Goal: Information Seeking & Learning: Check status

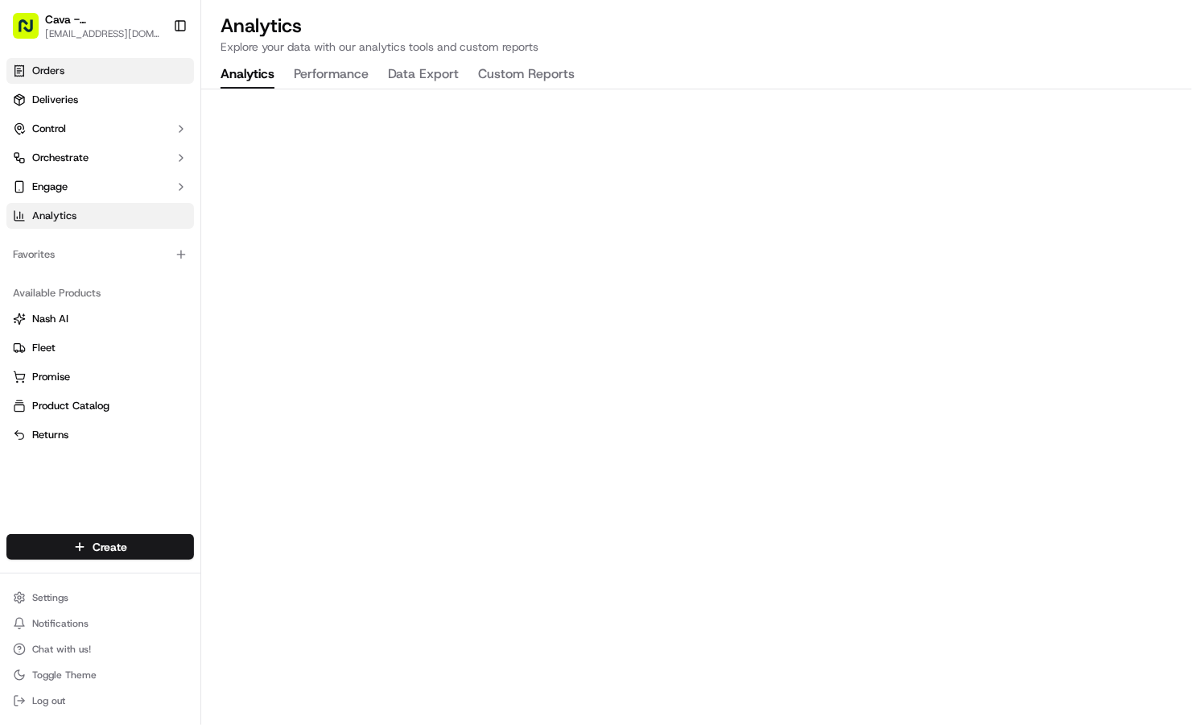
click at [141, 82] on link "Orders" at bounding box center [100, 71] width 188 height 26
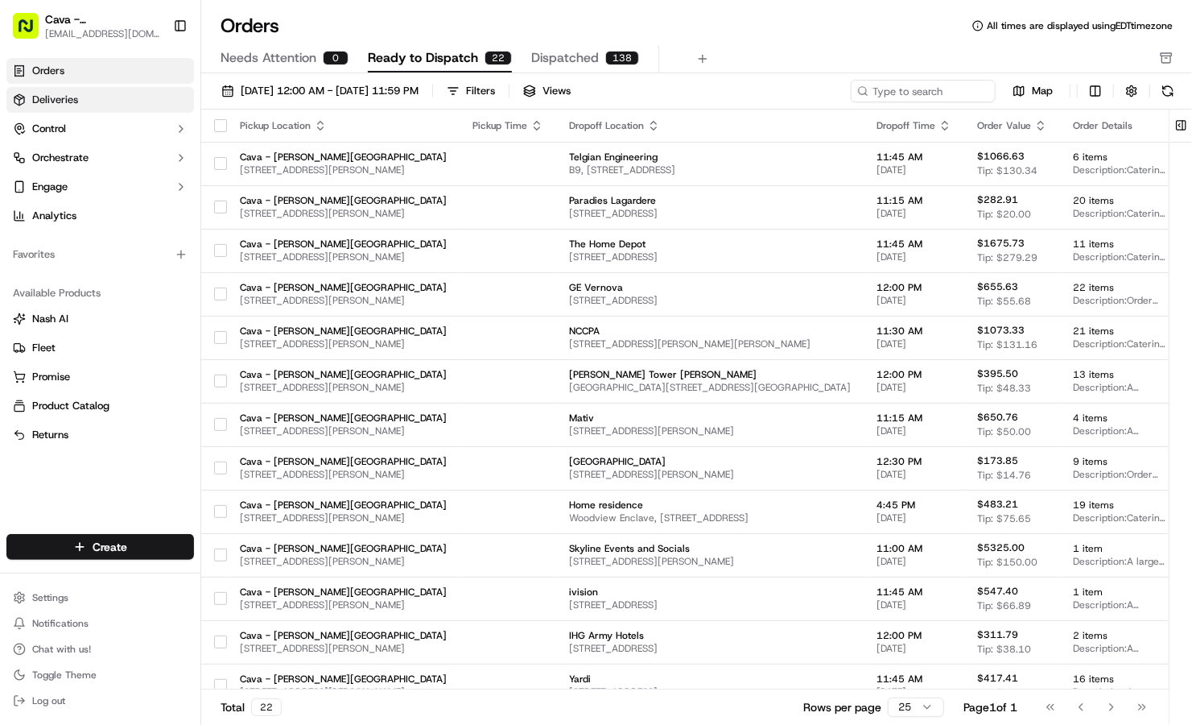
click at [139, 89] on link "Deliveries" at bounding box center [100, 100] width 188 height 26
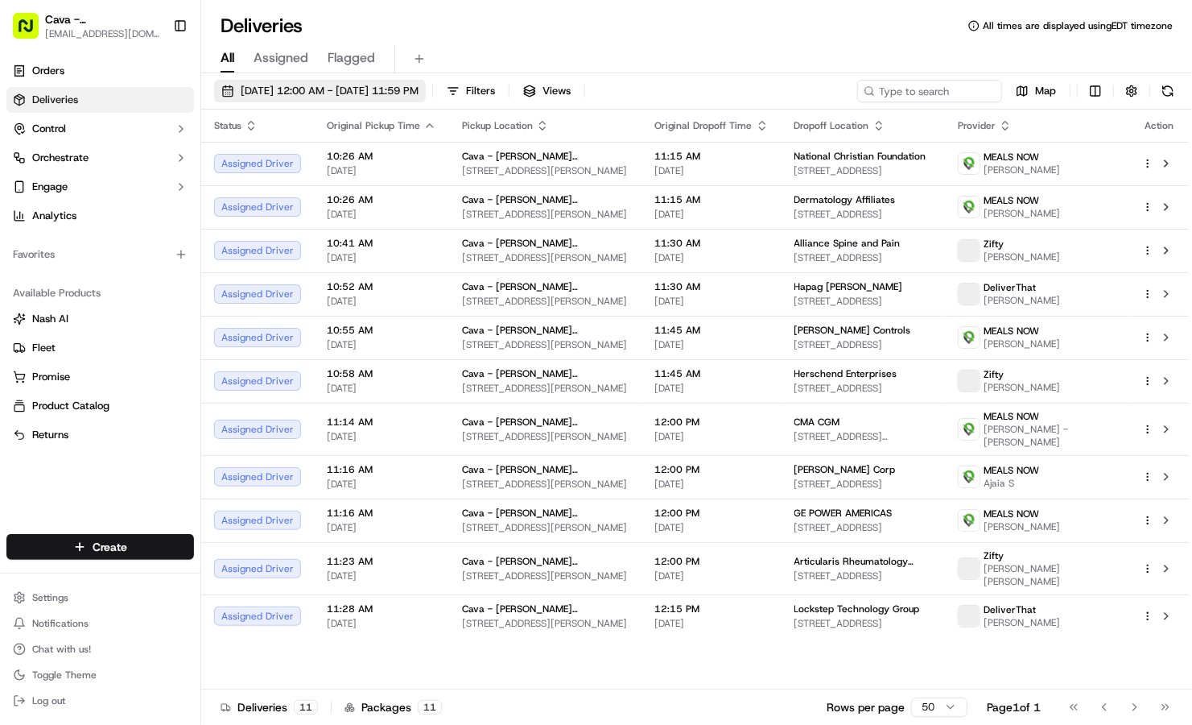
click at [252, 95] on span "09/15/2025 12:00 AM - 09/15/2025 11:59 PM" at bounding box center [330, 91] width 178 height 14
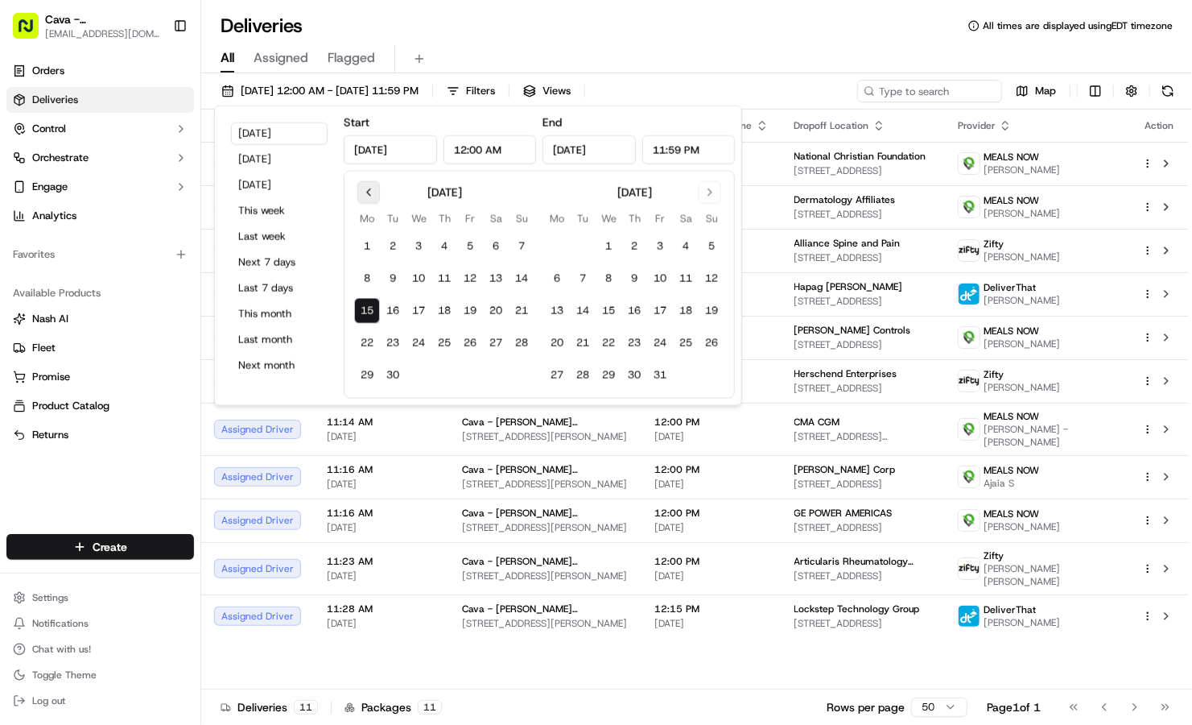
click at [368, 185] on button "Go to previous month" at bounding box center [368, 192] width 23 height 23
click at [370, 308] on button "11" at bounding box center [367, 311] width 26 height 26
type input "Aug 11, 2025"
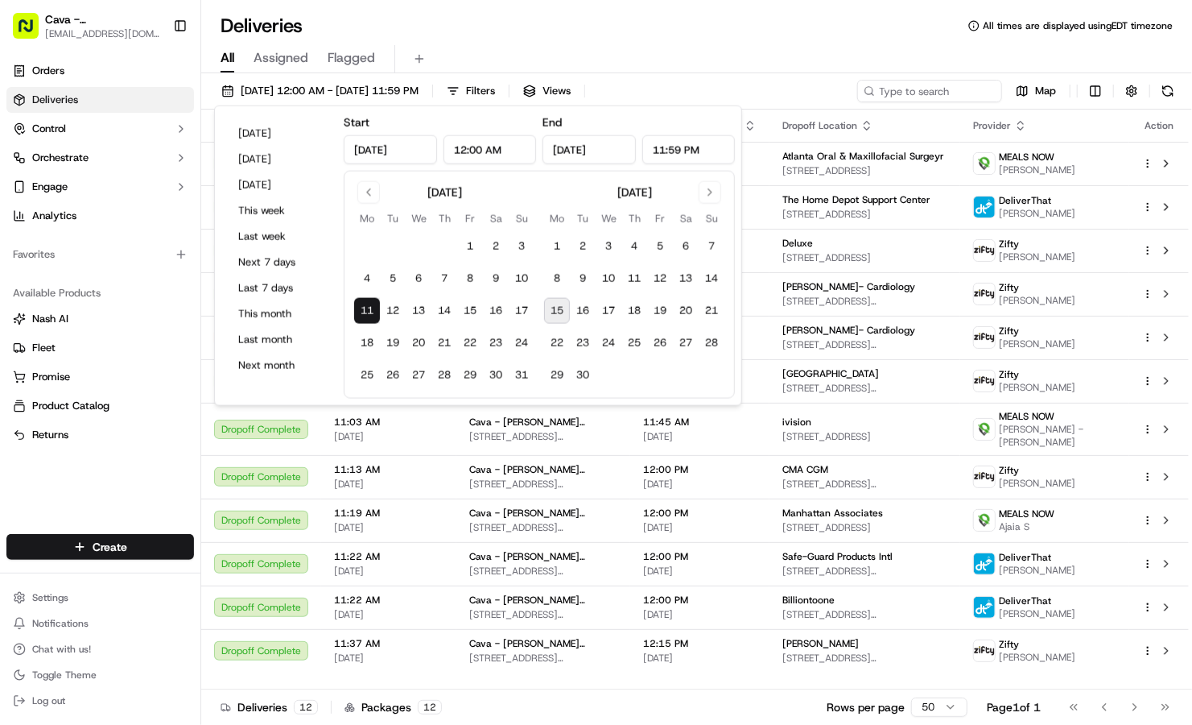
click at [711, 47] on div "All Assigned Flagged" at bounding box center [696, 59] width 991 height 28
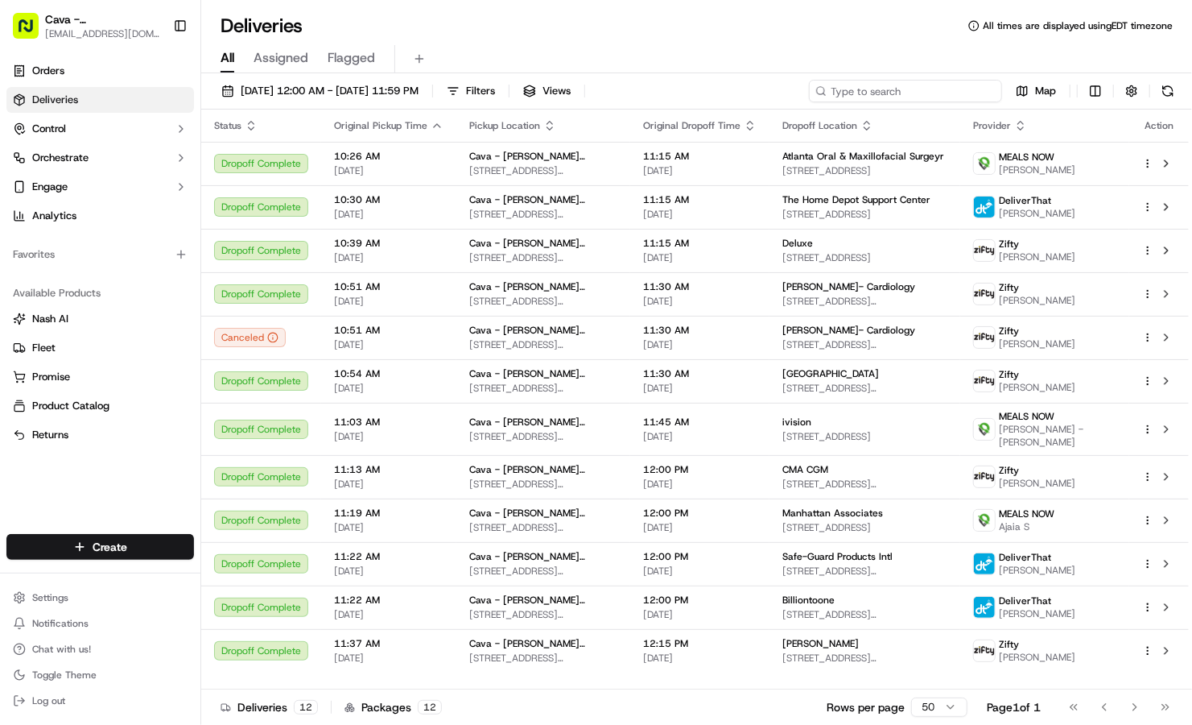
click at [924, 97] on input at bounding box center [905, 91] width 193 height 23
paste input "1019247863272392798"
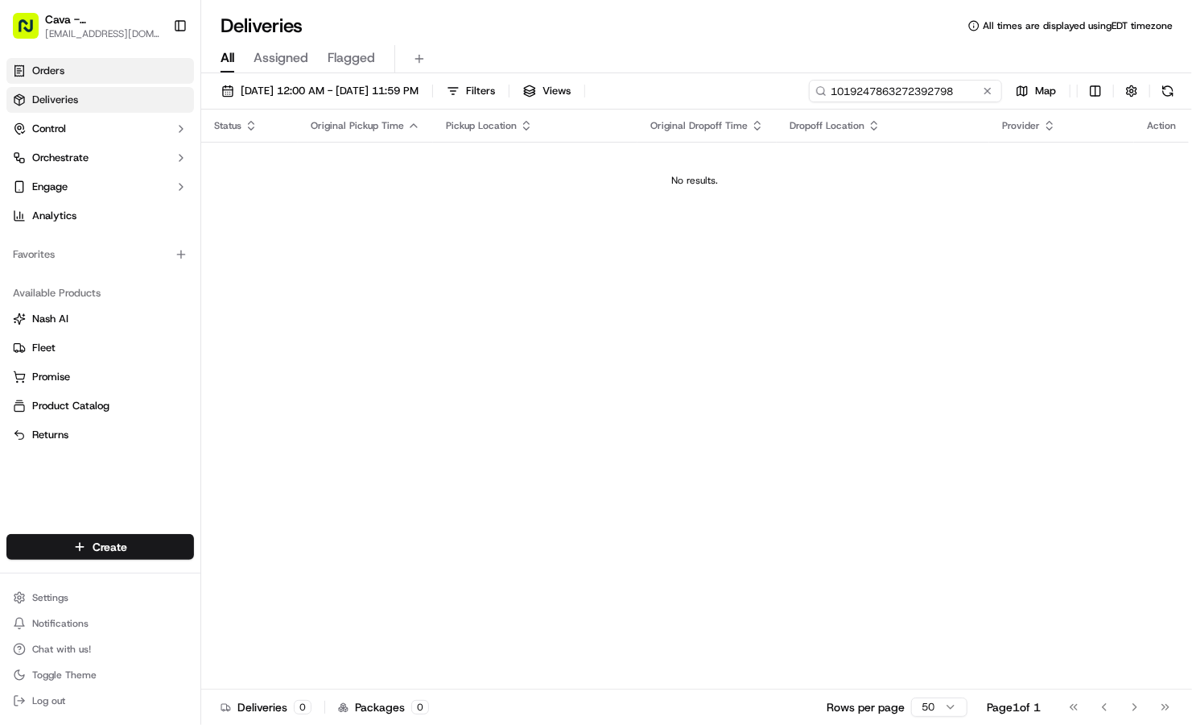
type input "1019247863272392798"
click at [102, 79] on link "Orders" at bounding box center [100, 71] width 188 height 26
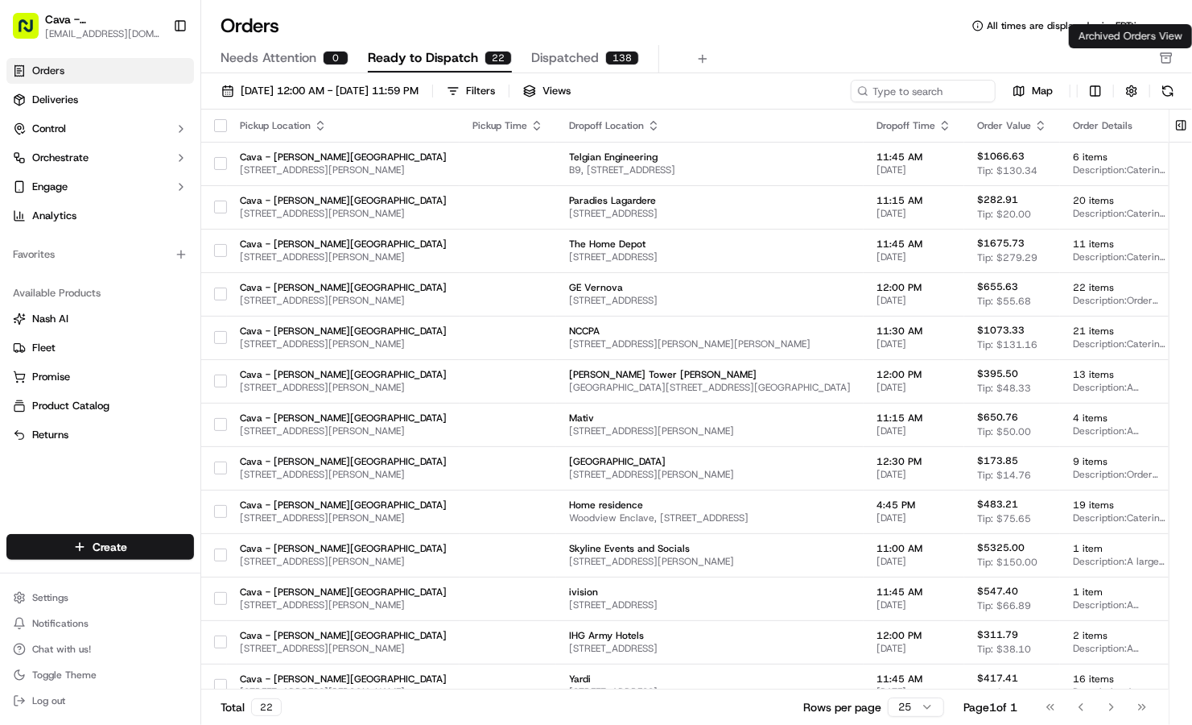
click at [1166, 55] on rect "button" at bounding box center [1166, 54] width 10 height 2
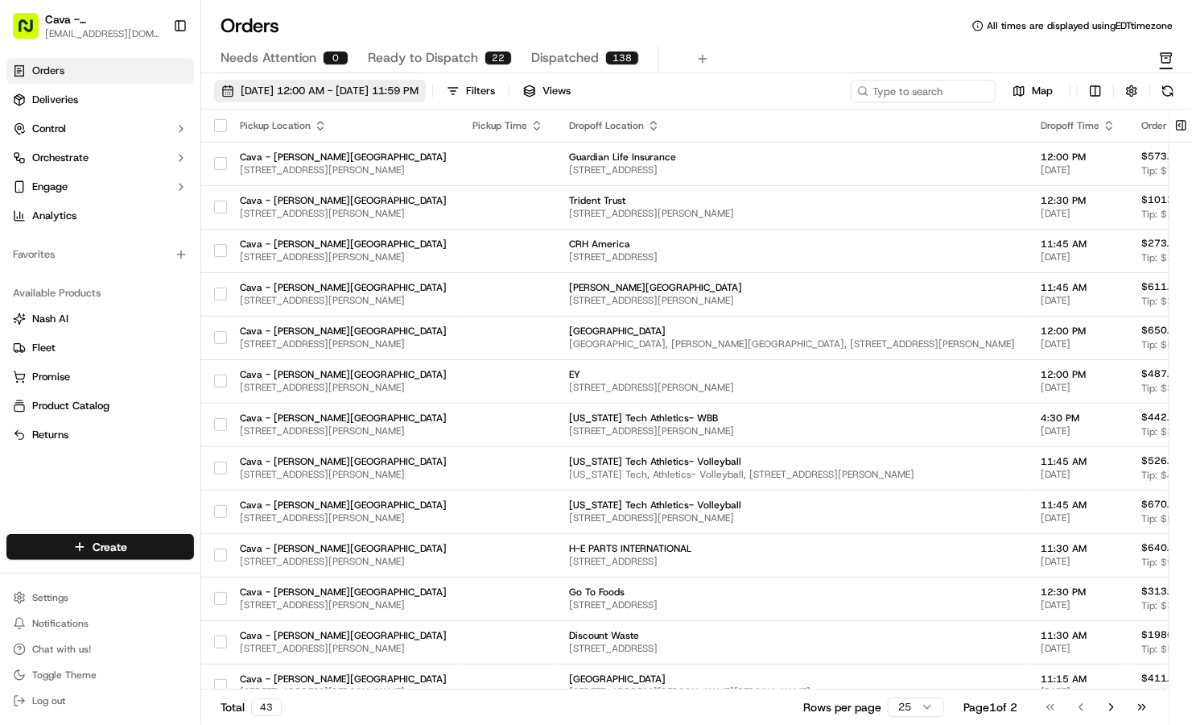
click at [366, 93] on span "09/01/2025 12:00 AM - 09/30/2025 11:59 PM" at bounding box center [330, 91] width 178 height 14
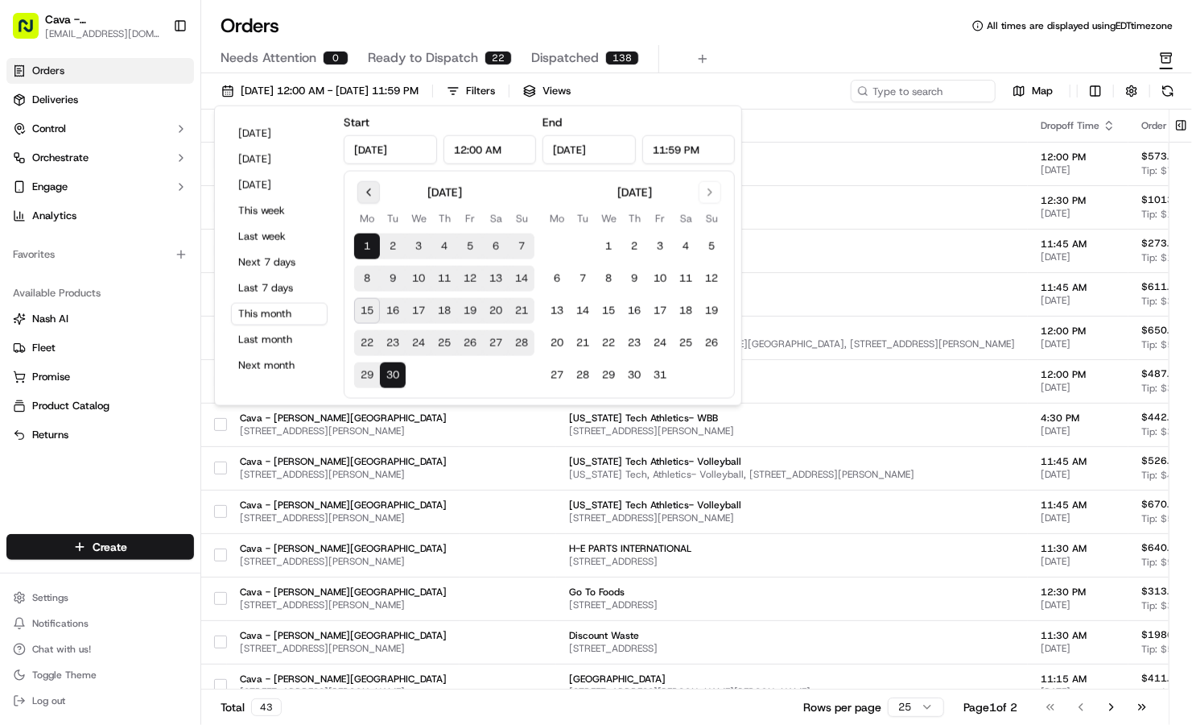
click at [373, 192] on button "Go to previous month" at bounding box center [368, 192] width 23 height 23
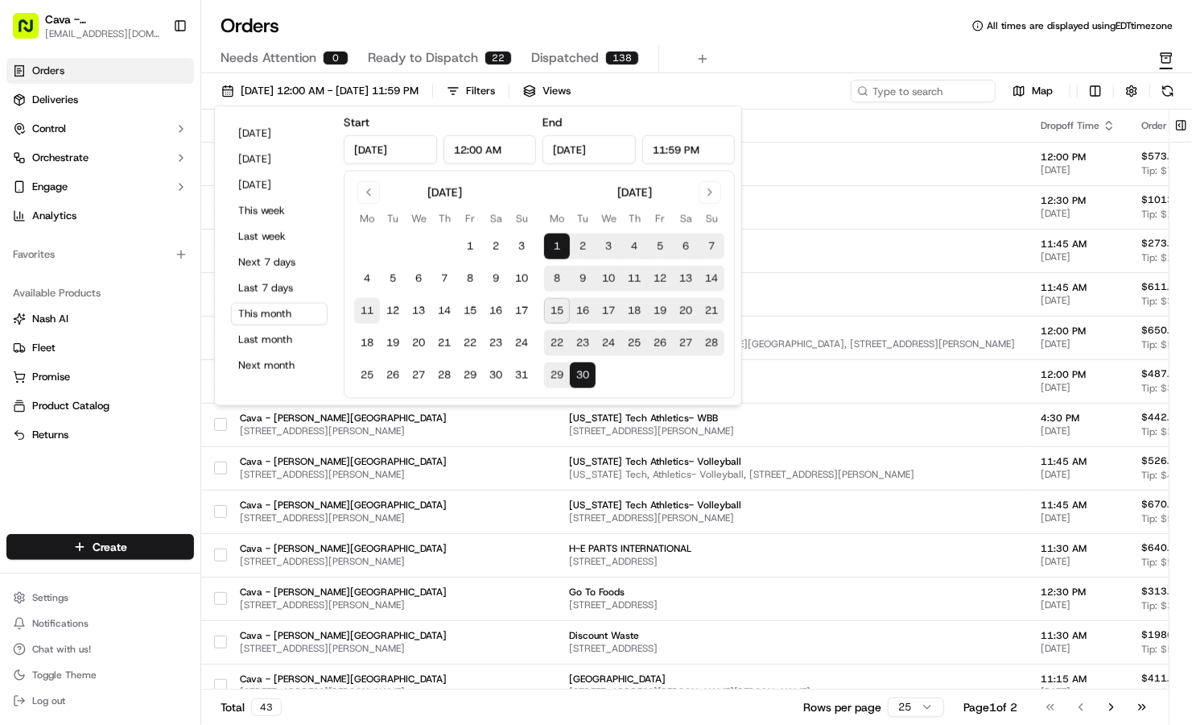
click at [374, 310] on button "11" at bounding box center [367, 311] width 26 height 26
type input "Aug 11, 2025"
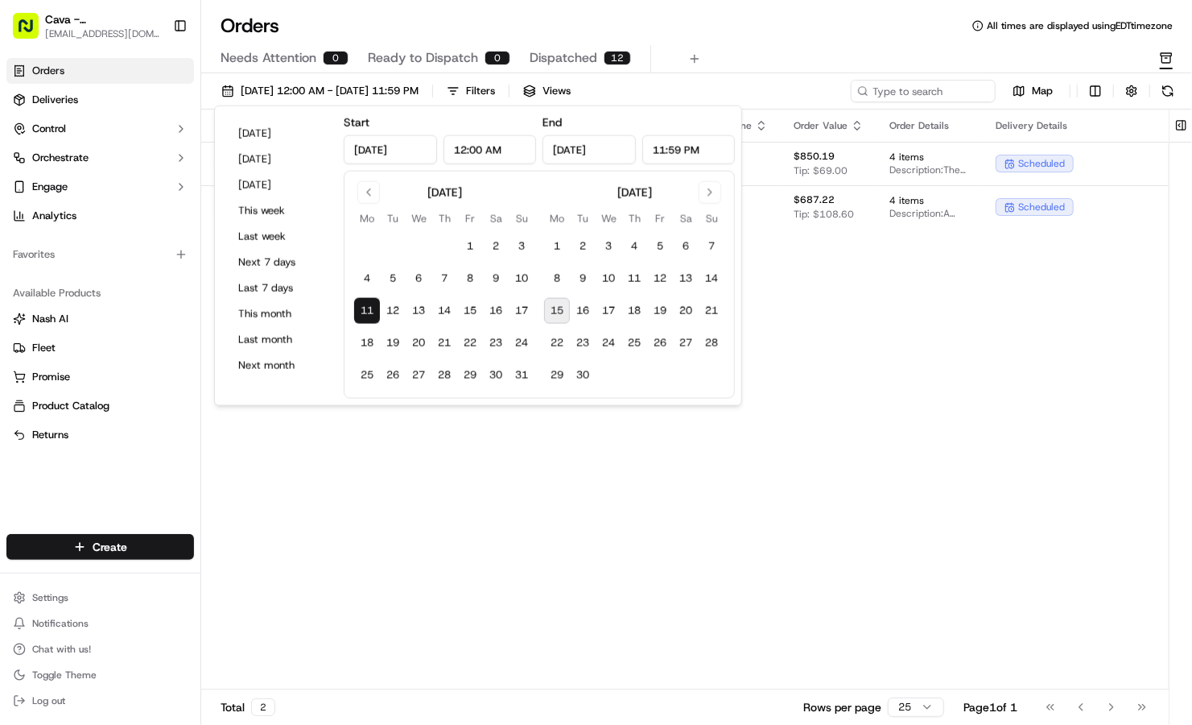
click at [744, 30] on div "Orders All times are displayed using EDT timezone" at bounding box center [696, 26] width 991 height 26
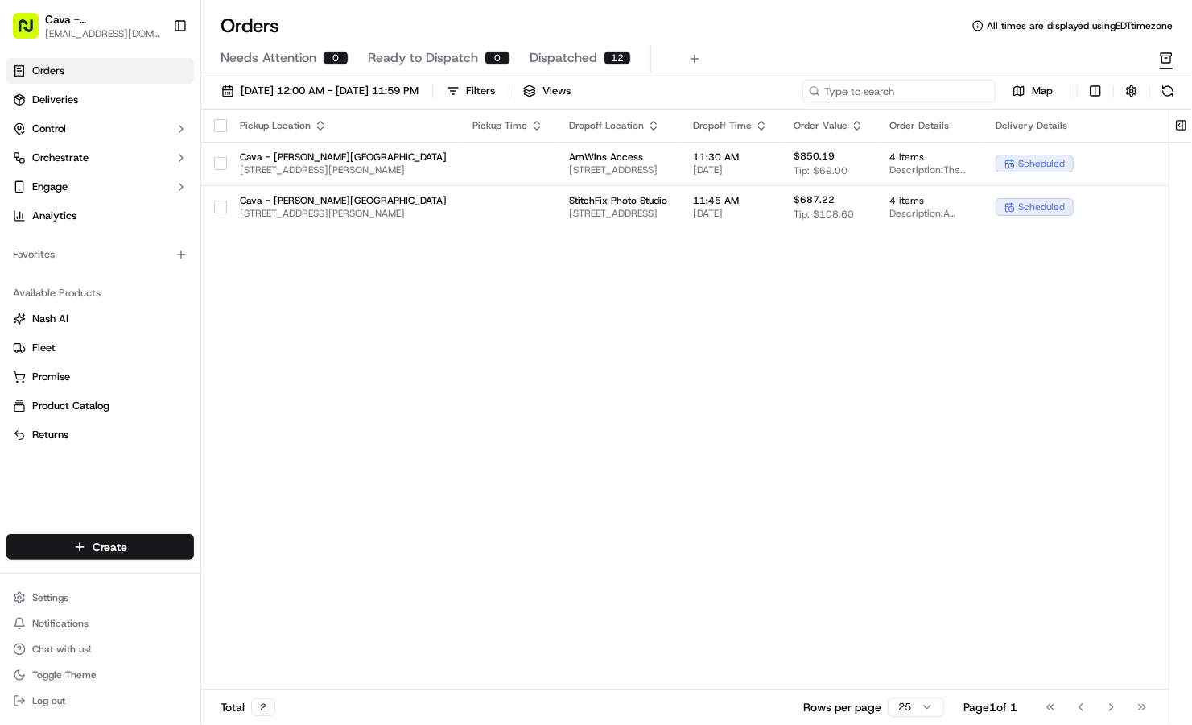
click at [957, 87] on input at bounding box center [899, 91] width 193 height 23
paste input "1019247863272392798"
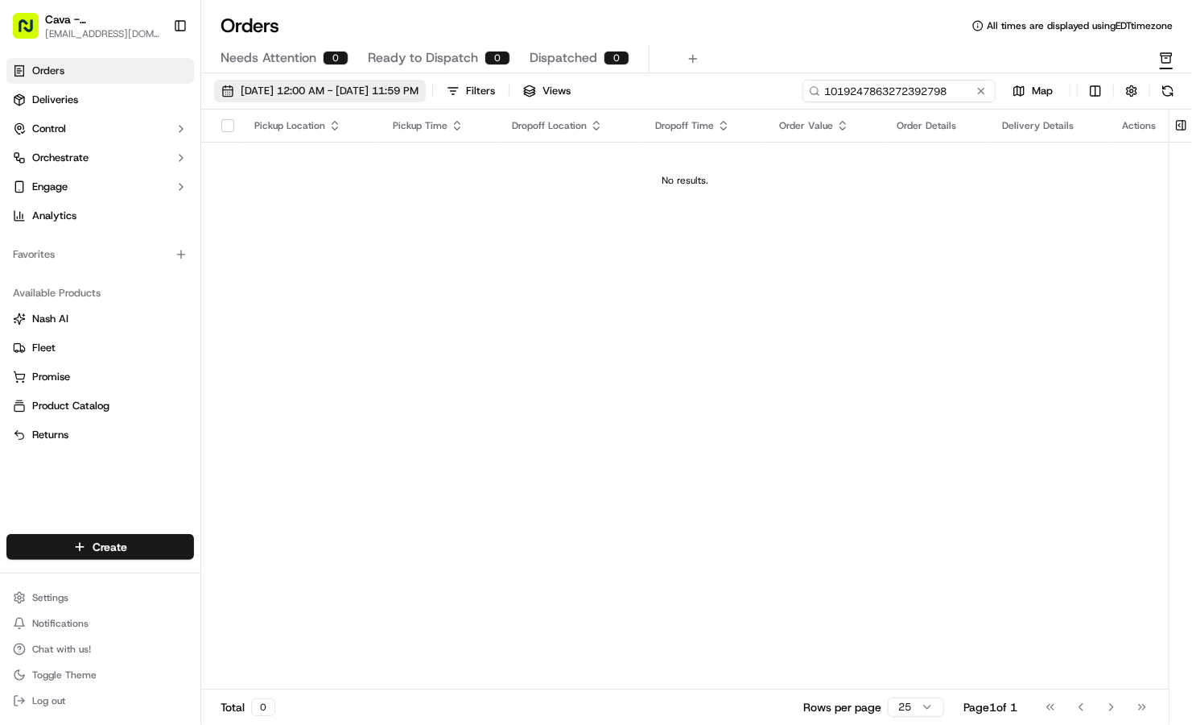
type input "1019247863272392798"
click at [371, 98] on button "08/11/2025 12:00 AM - 08/11/2025 11:59 PM" at bounding box center [320, 91] width 212 height 23
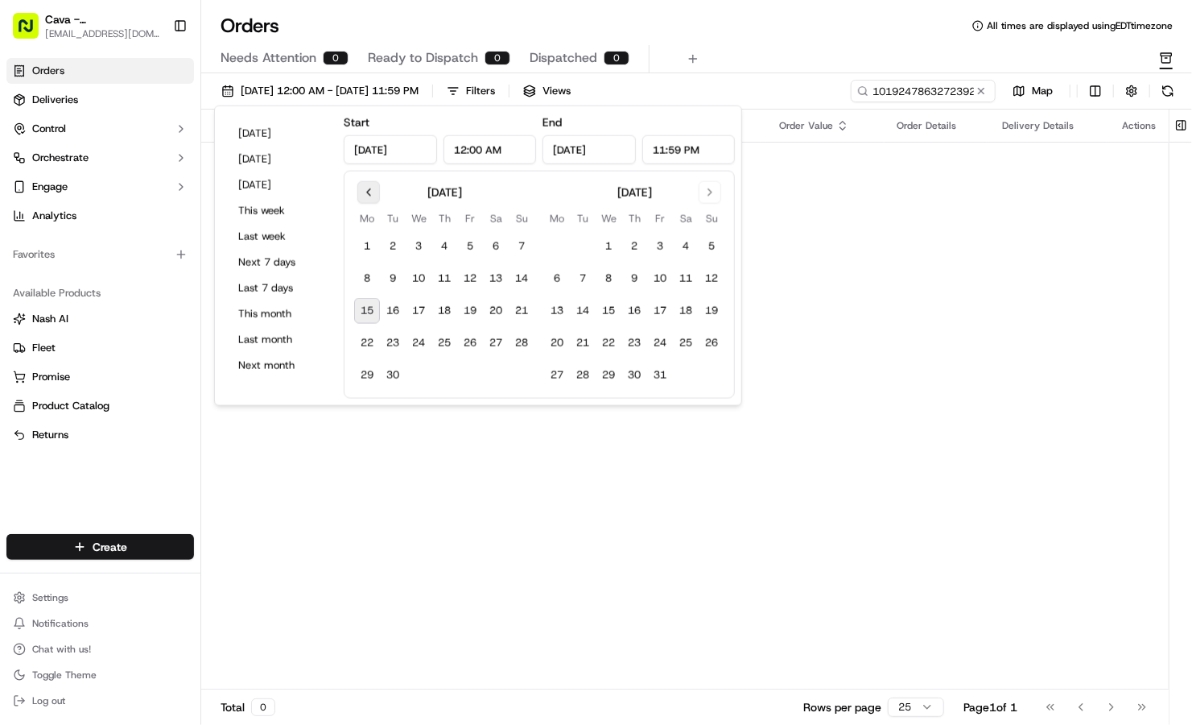
click at [361, 195] on button "Go to previous month" at bounding box center [368, 192] width 23 height 23
click at [367, 310] on button "11" at bounding box center [367, 311] width 26 height 26
click at [418, 16] on div "Orders All times are displayed using EDT timezone" at bounding box center [696, 26] width 991 height 26
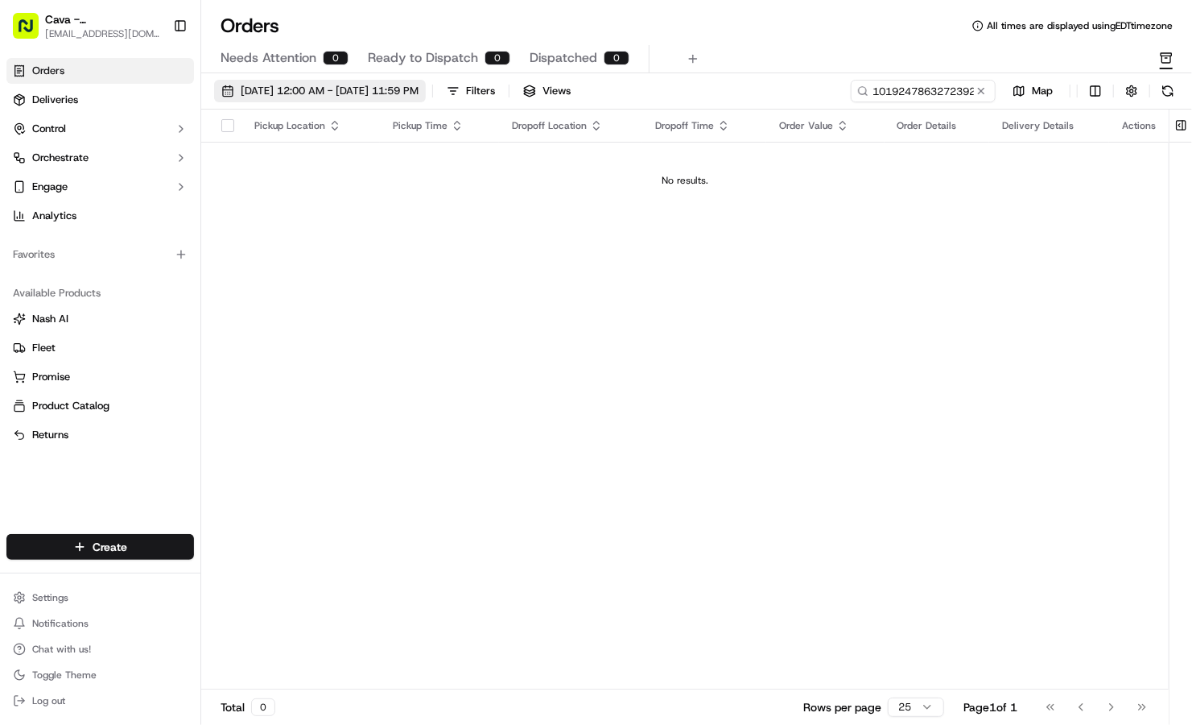
click at [366, 86] on span "08/11/2025 12:00 AM - 08/11/2025 11:59 PM" at bounding box center [330, 91] width 178 height 14
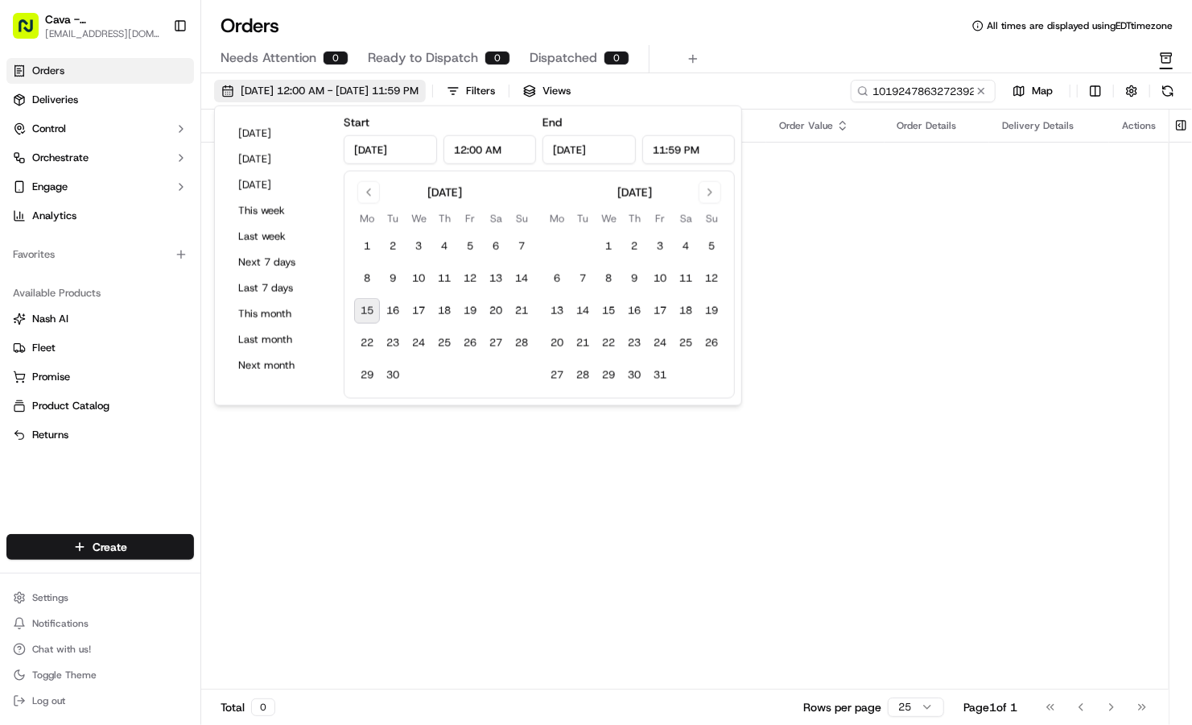
click at [366, 86] on span "08/11/2025 12:00 AM - 08/11/2025 11:59 PM" at bounding box center [330, 91] width 178 height 14
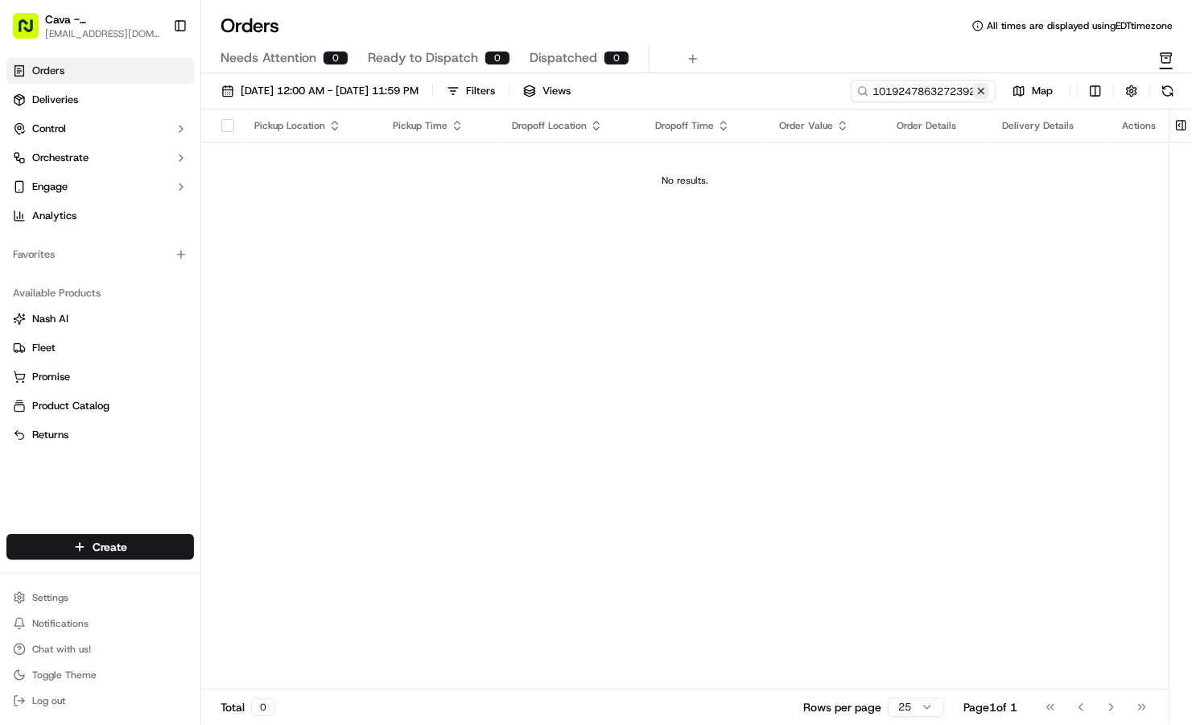
click at [981, 88] on button at bounding box center [981, 91] width 16 height 16
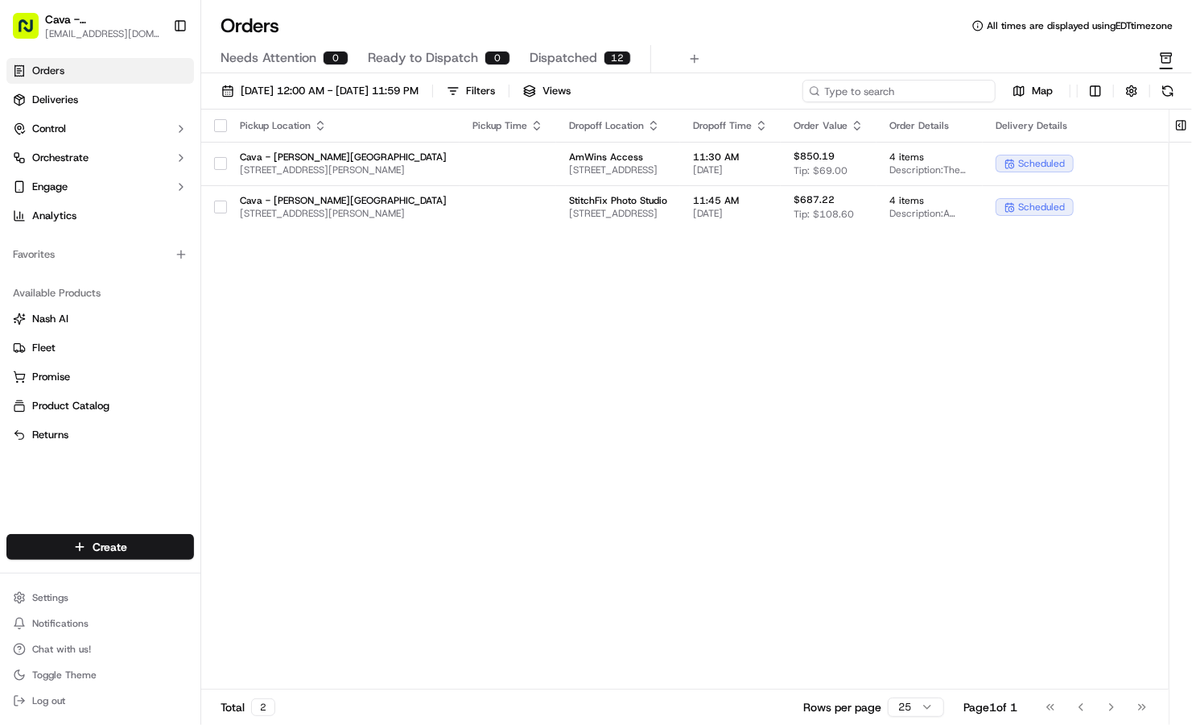
click at [957, 87] on input at bounding box center [899, 91] width 193 height 23
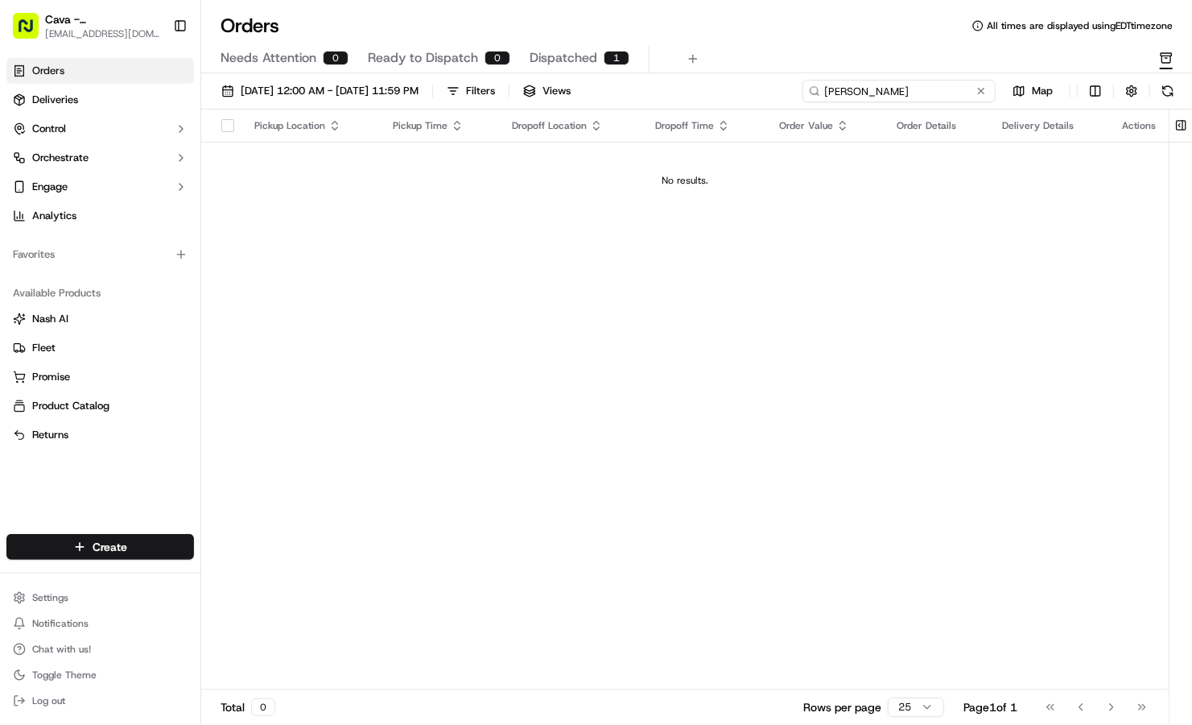
type input "MELISSA DOWNING"
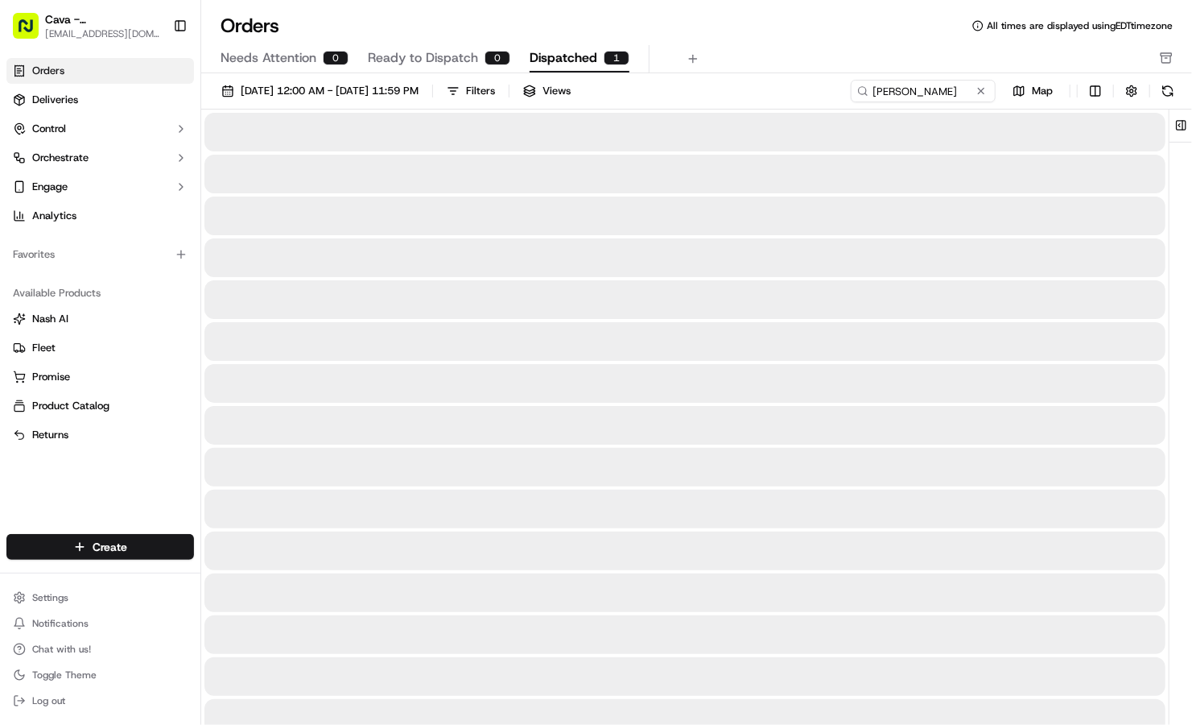
click at [568, 56] on span "Dispatched" at bounding box center [564, 57] width 68 height 19
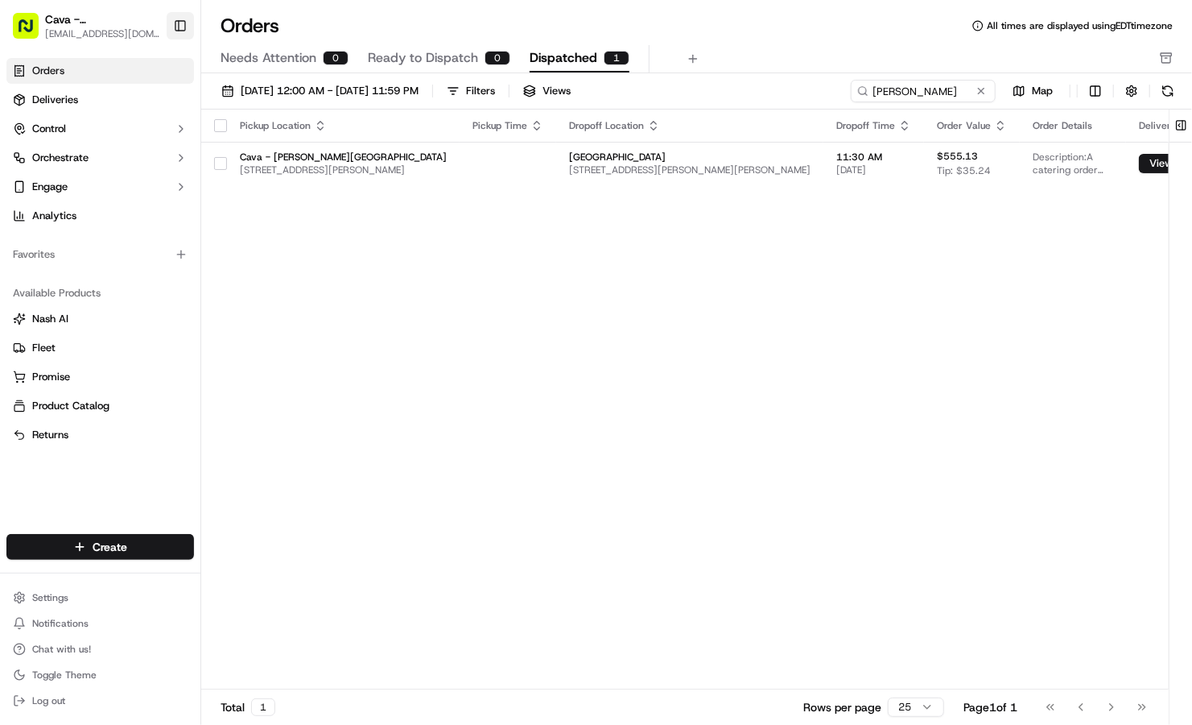
click at [181, 21] on button "Toggle Sidebar" at bounding box center [180, 25] width 27 height 27
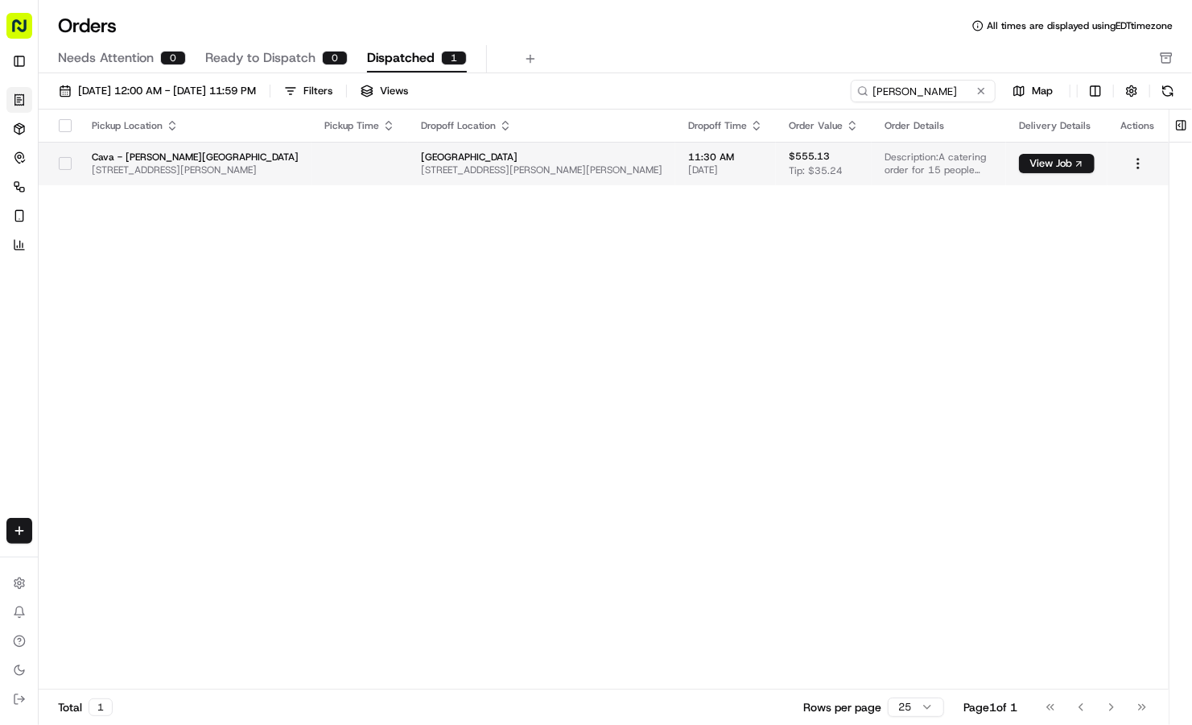
click at [302, 164] on td "Cava - Sandy Springs 5840 Roswell Rd, Sandy Springs, GA 30328, USA" at bounding box center [195, 163] width 233 height 43
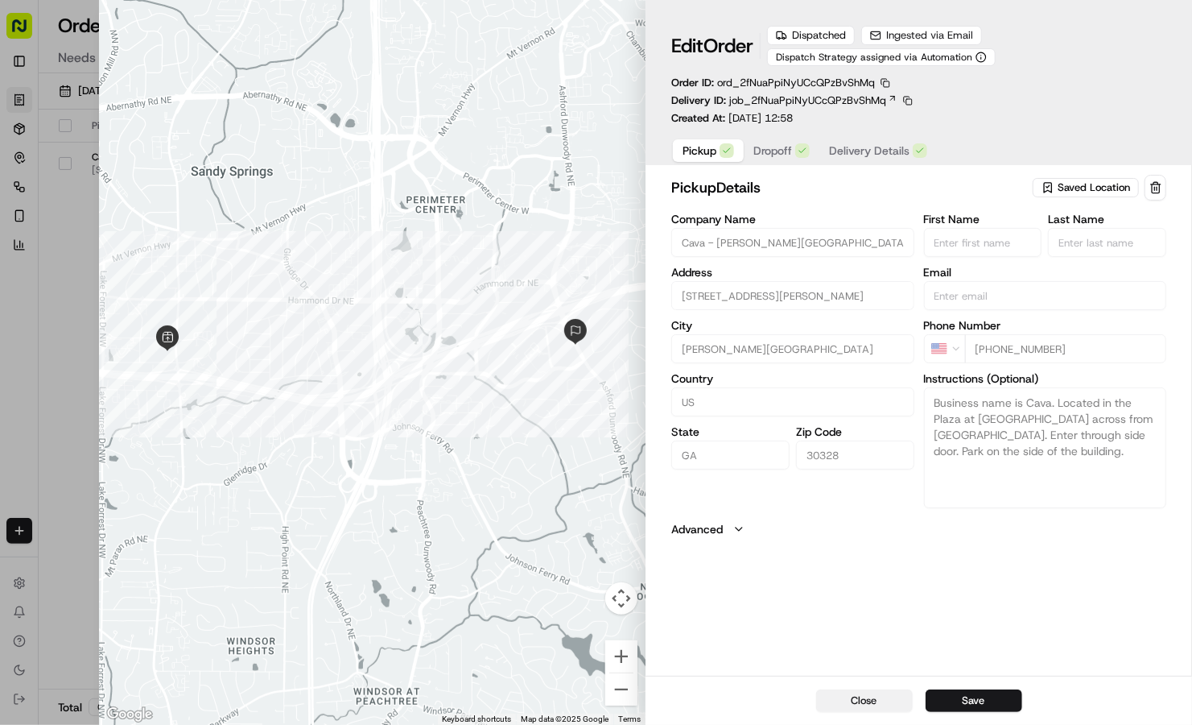
click at [872, 706] on button "Close" at bounding box center [864, 700] width 97 height 23
type input "+1"
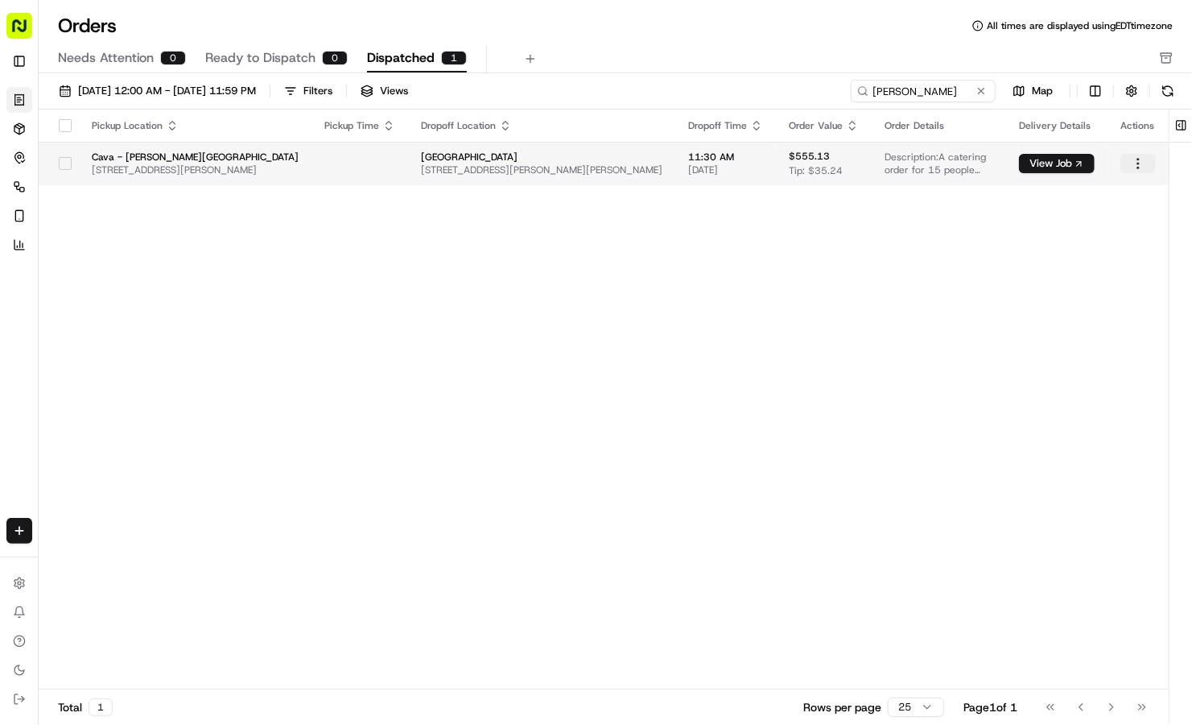
click at [1146, 164] on html "Cava - Sandy Springs sandysprings@cava.com Toggle Sidebar Orders Deliveries Con…" at bounding box center [596, 362] width 1192 height 725
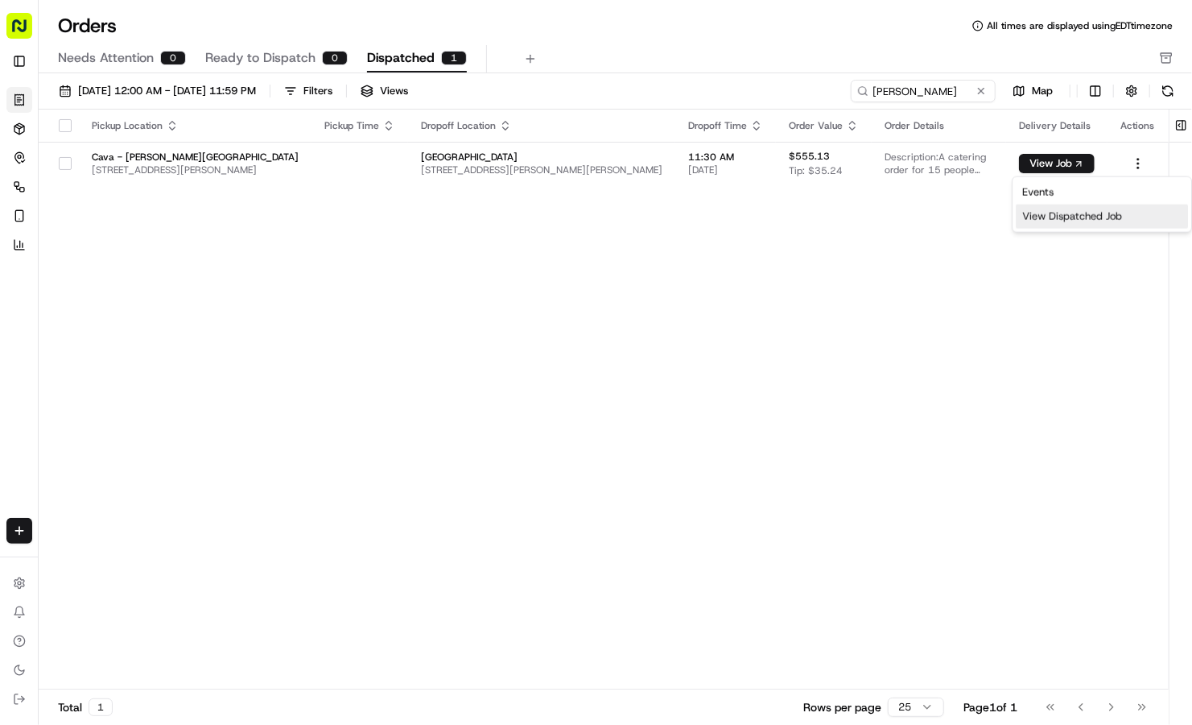
click at [1040, 217] on div "View Dispatched Job" at bounding box center [1102, 217] width 172 height 24
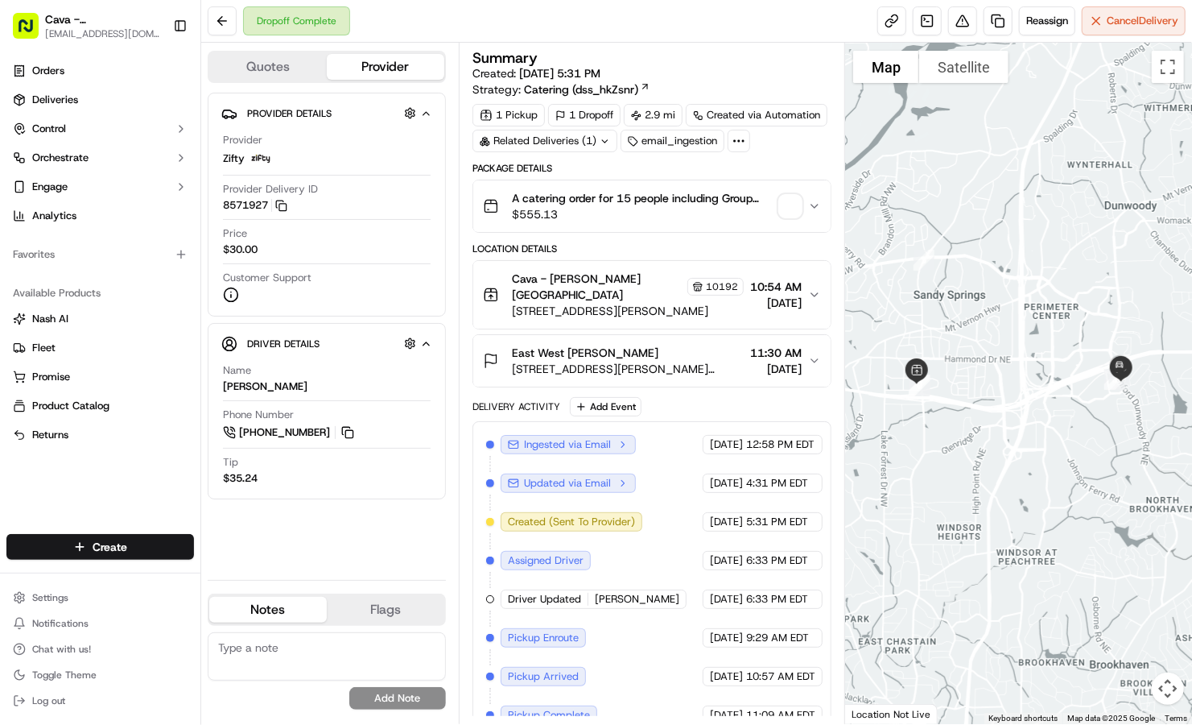
scroll to position [114, 0]
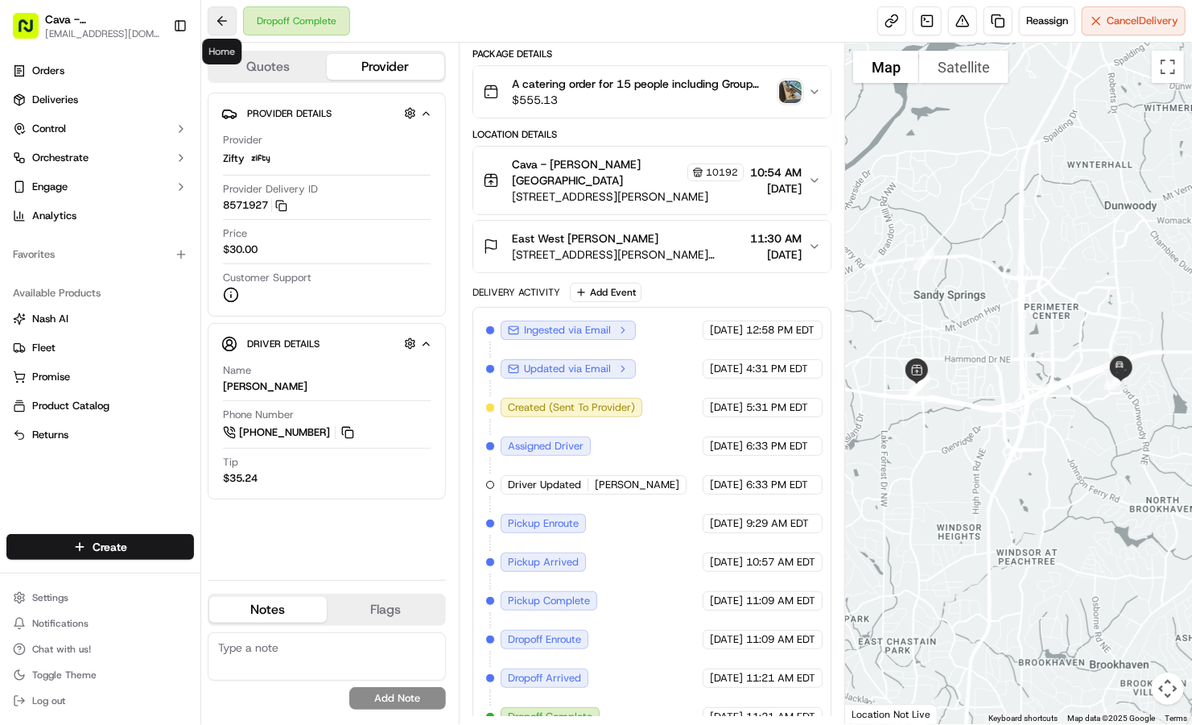
click at [229, 26] on button at bounding box center [222, 20] width 29 height 29
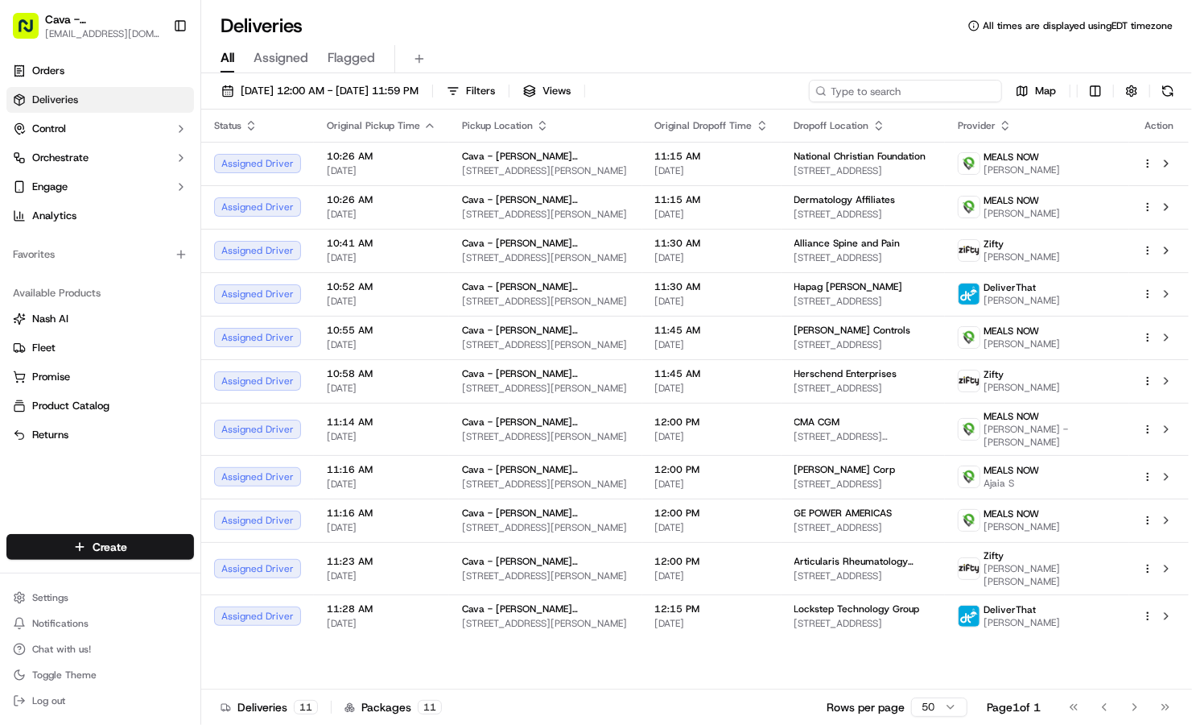
click at [925, 89] on input at bounding box center [905, 91] width 193 height 23
paste input "1019263977745641485"
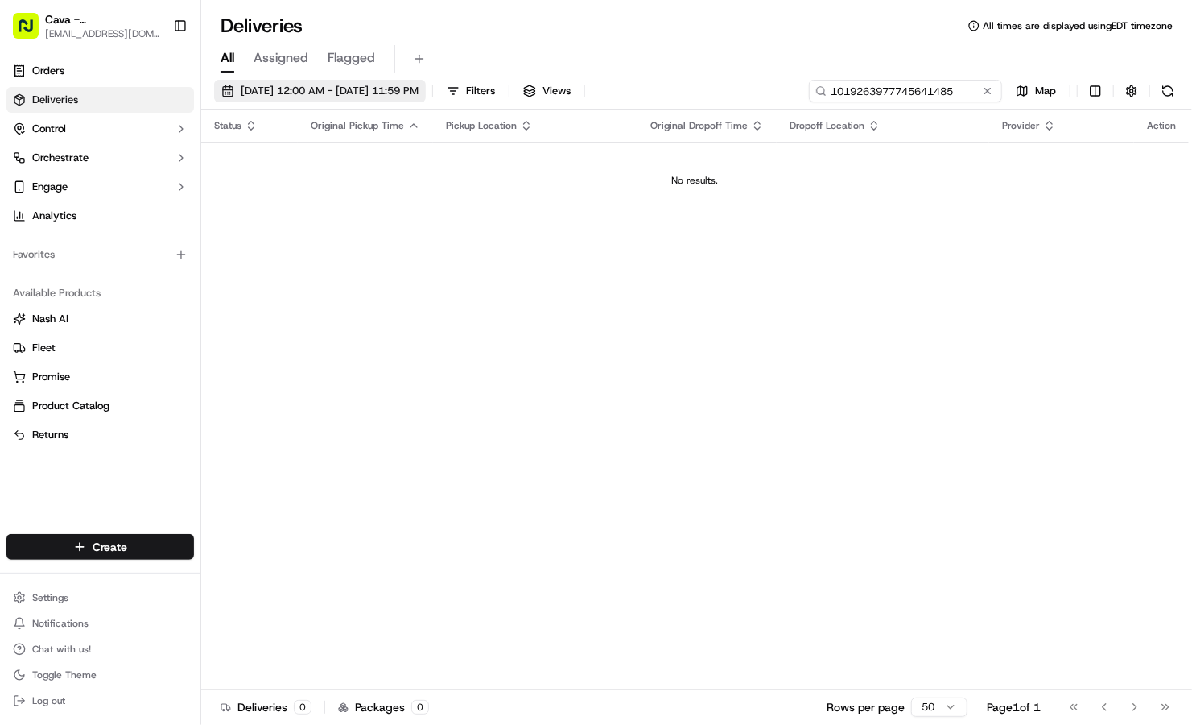
type input "1019263977745641485"
click at [419, 95] on span "09/15/2025 12:00 AM - 09/15/2025 11:59 PM" at bounding box center [330, 91] width 178 height 14
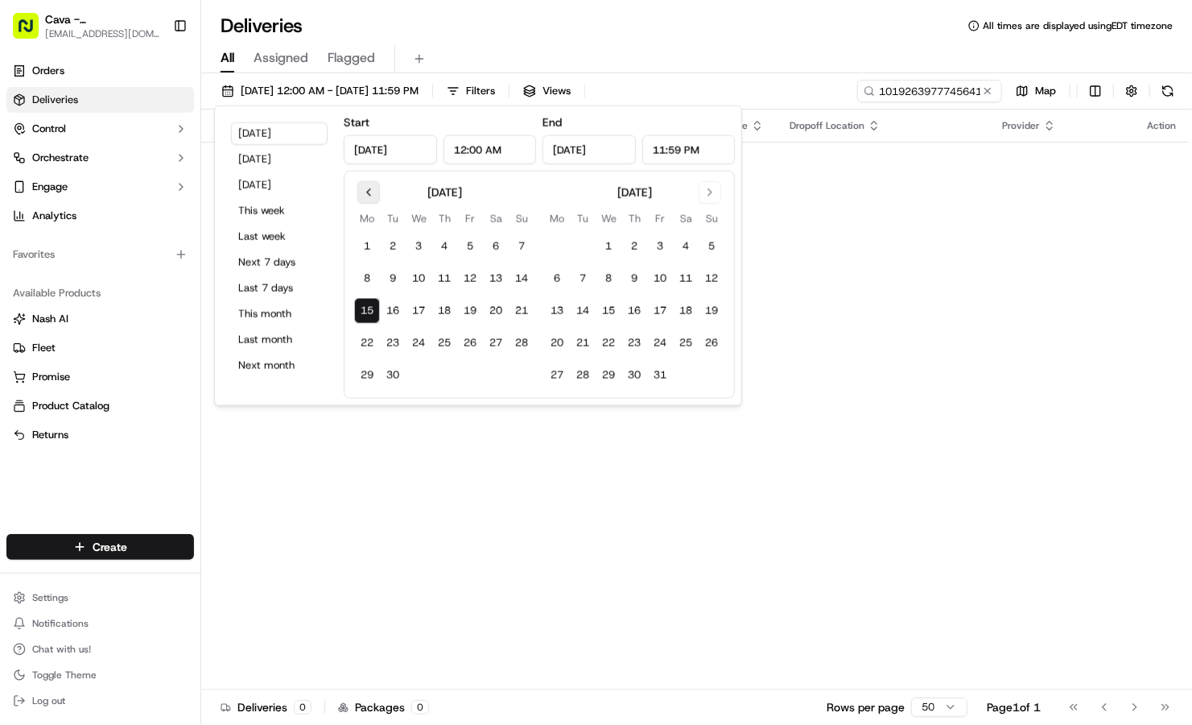
click at [371, 188] on button "Go to previous month" at bounding box center [368, 192] width 23 height 23
click at [421, 341] on button "20" at bounding box center [419, 343] width 26 height 26
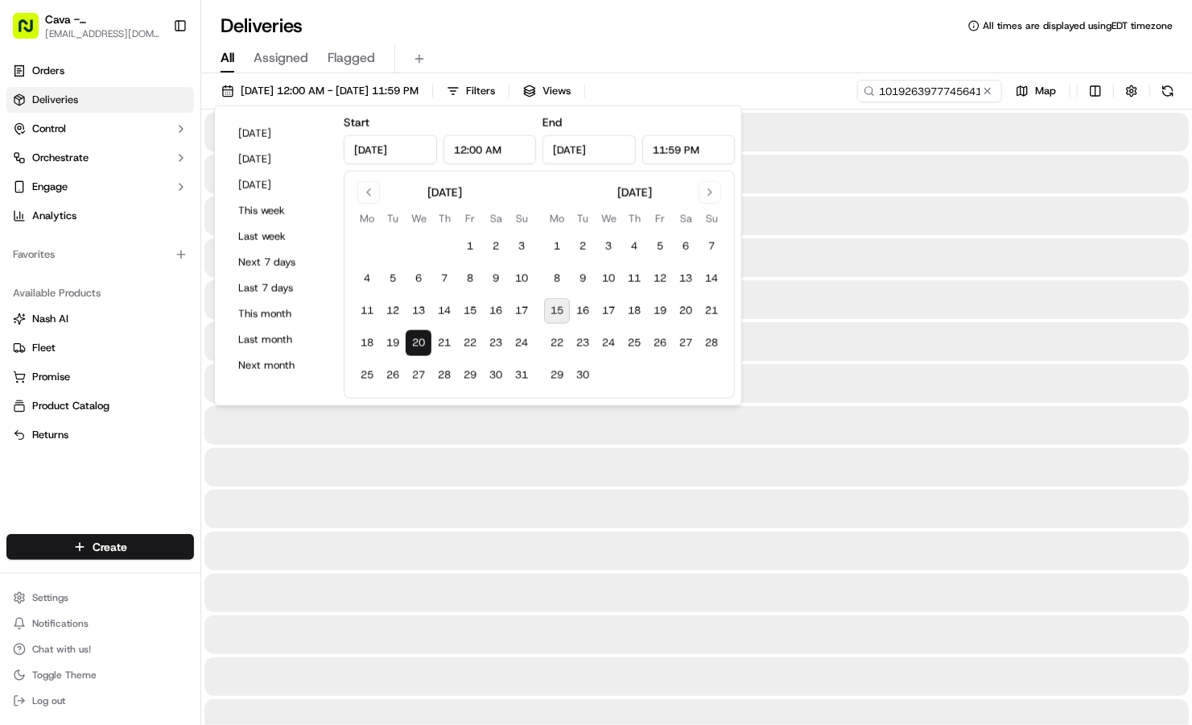
type input "Aug 20, 2025"
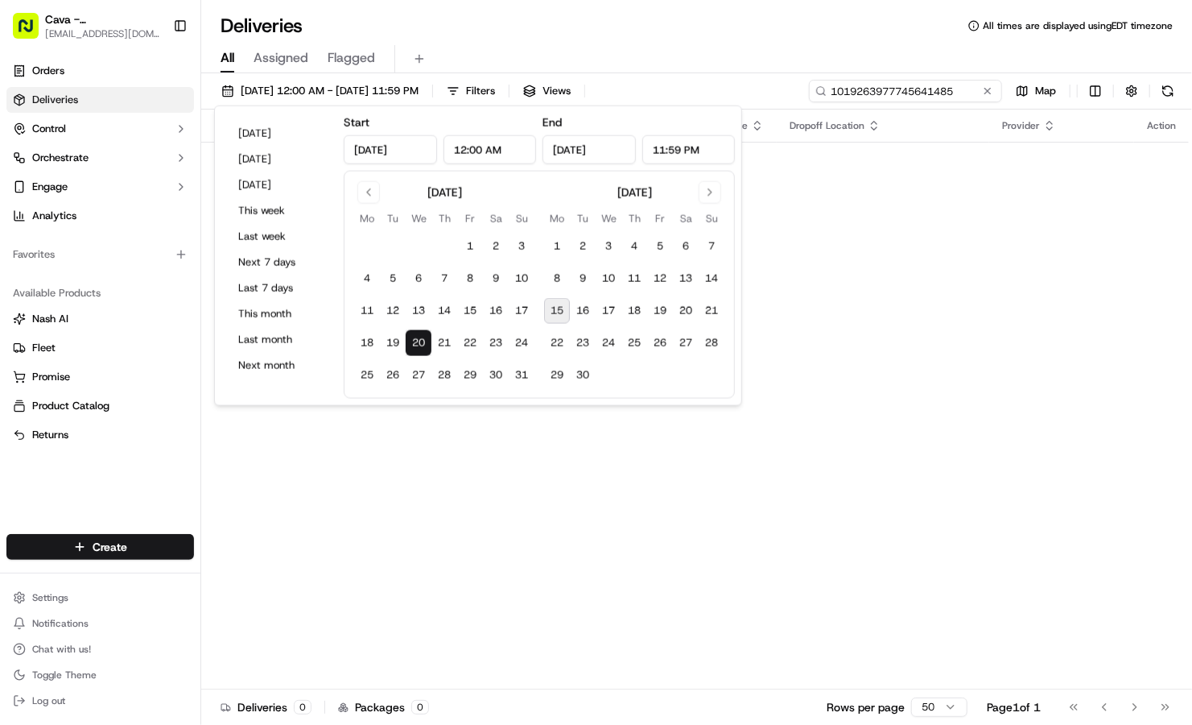
click at [899, 97] on input "1019263977745641485" at bounding box center [905, 91] width 193 height 23
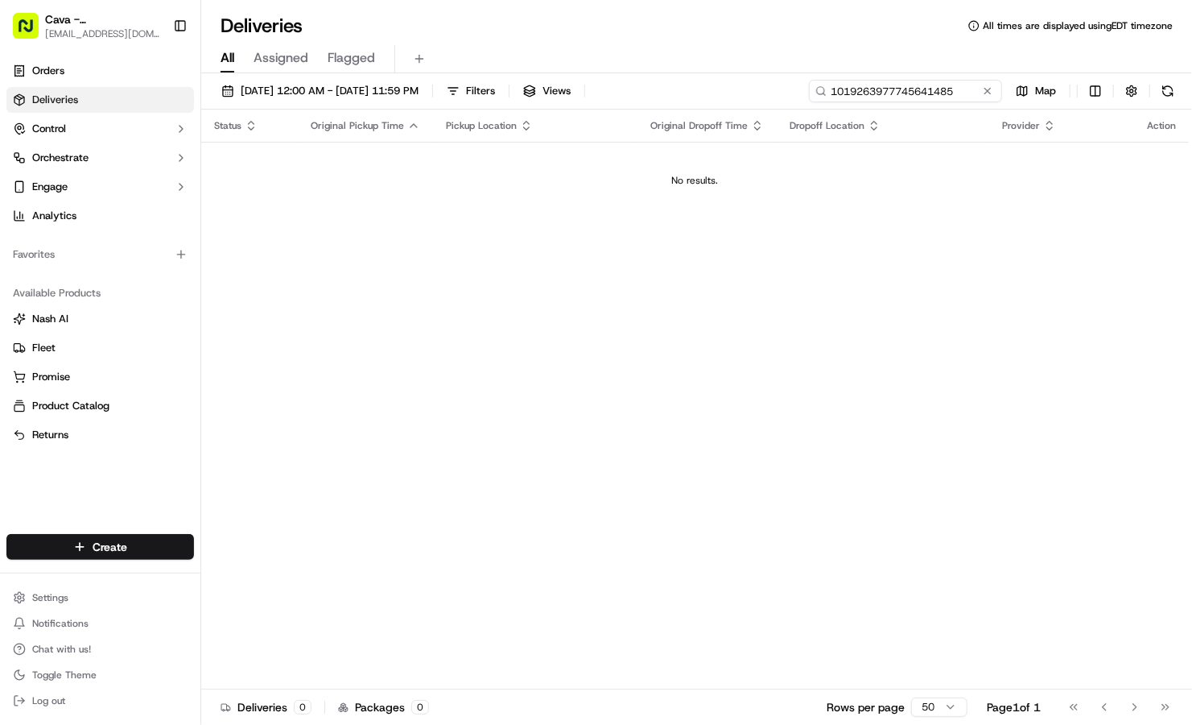
click at [899, 97] on input "1019263977745641485" at bounding box center [905, 91] width 193 height 23
click at [853, 178] on div "No results." at bounding box center [695, 180] width 975 height 13
click at [996, 90] on button at bounding box center [988, 91] width 16 height 16
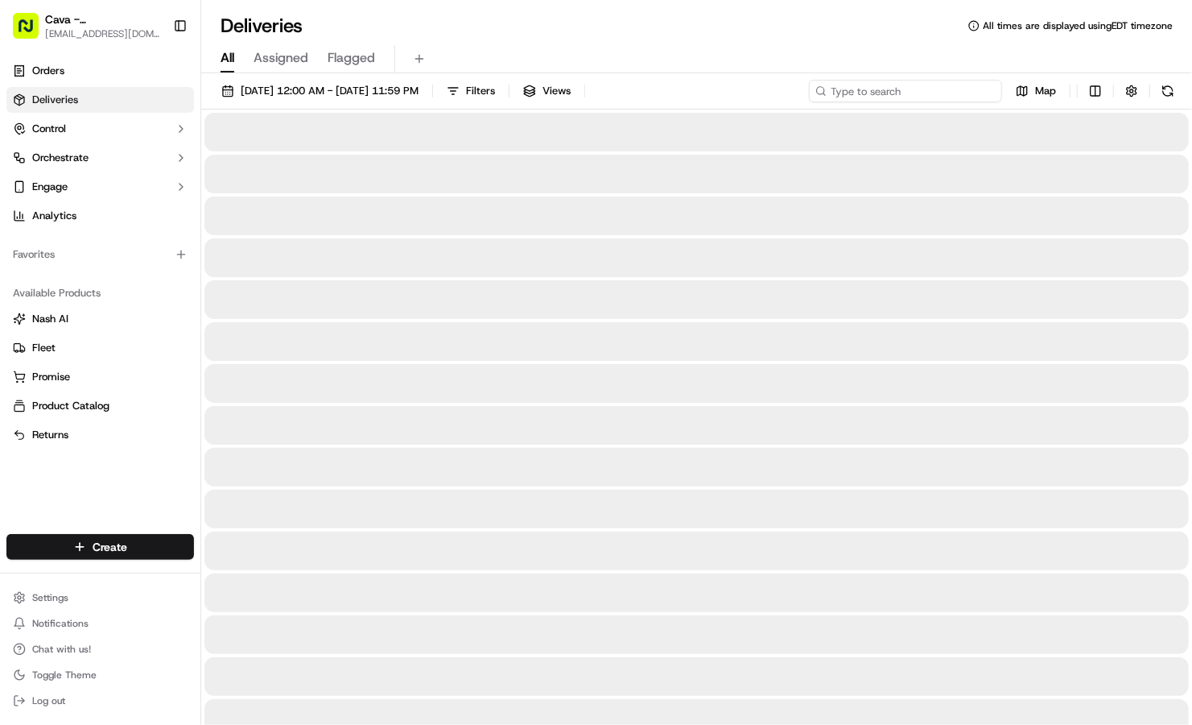
click at [996, 90] on input at bounding box center [905, 91] width 193 height 23
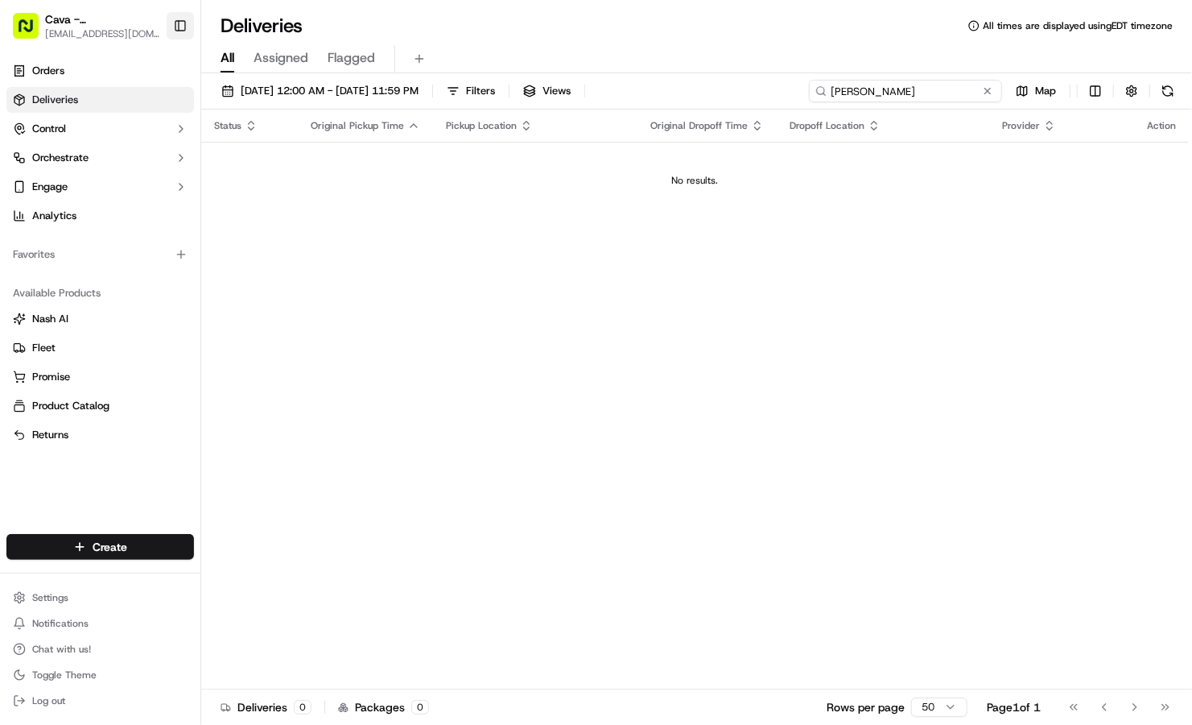
type input "MELISSA DOWNING"
click at [191, 32] on button "Toggle Sidebar" at bounding box center [180, 25] width 27 height 27
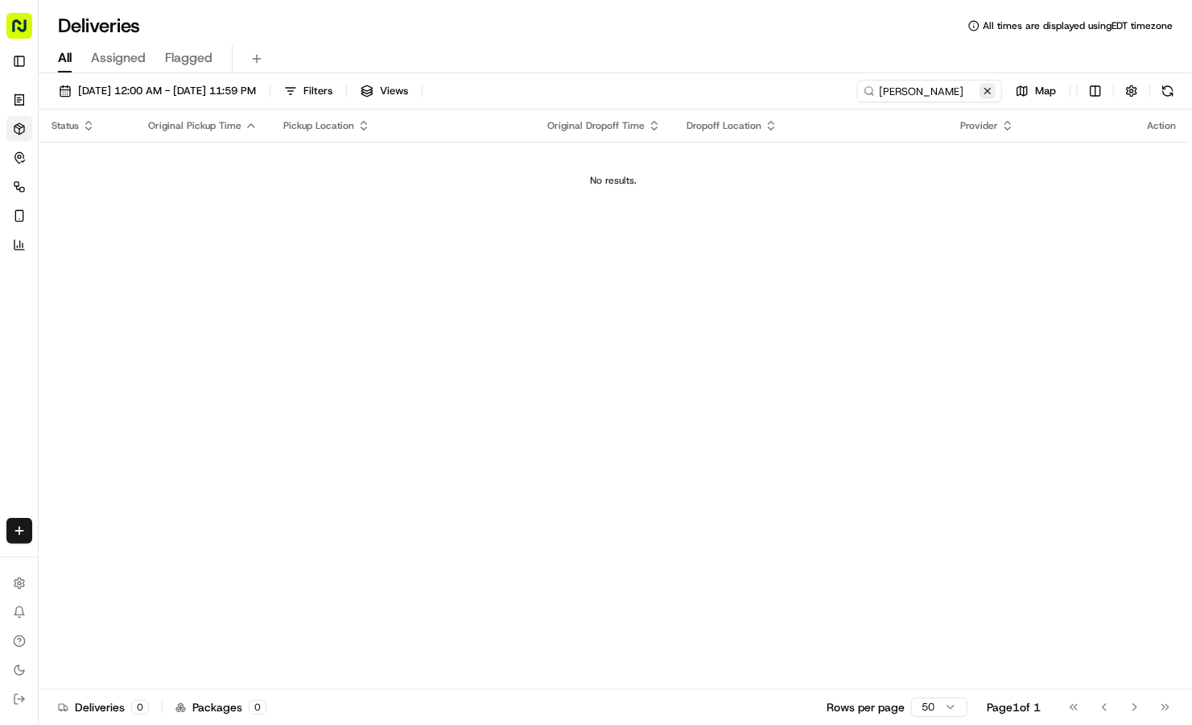
click at [993, 94] on button at bounding box center [988, 91] width 16 height 16
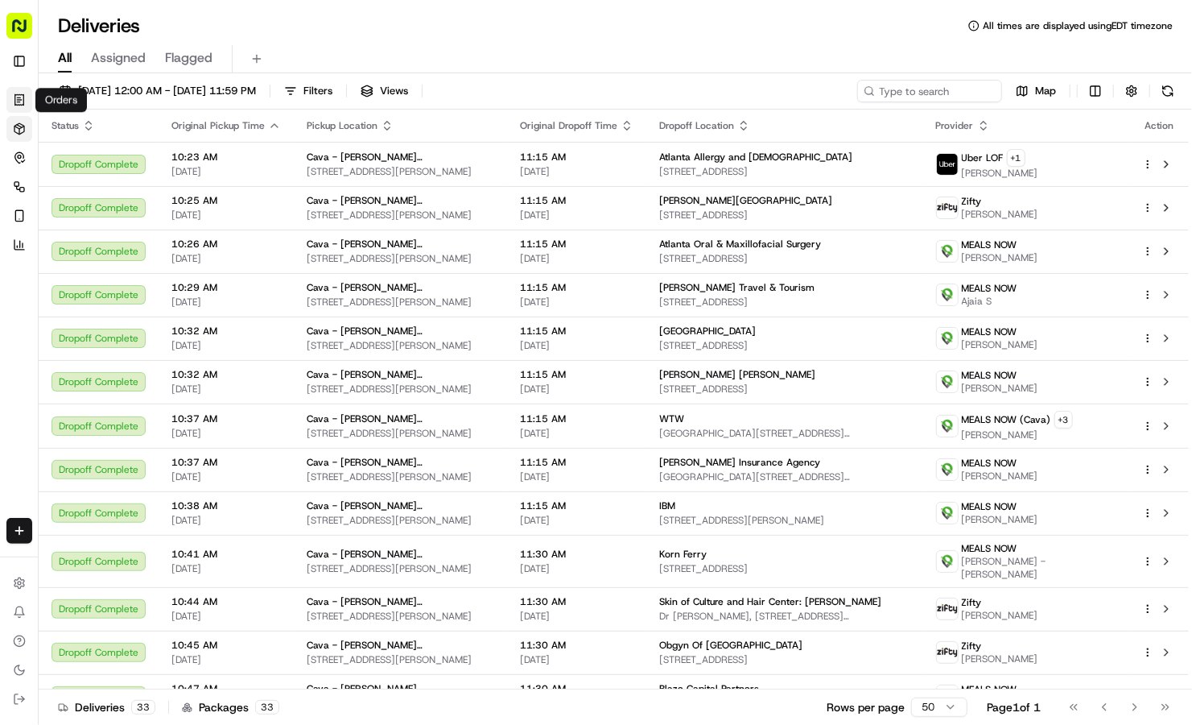
click at [22, 99] on icon at bounding box center [19, 99] width 13 height 13
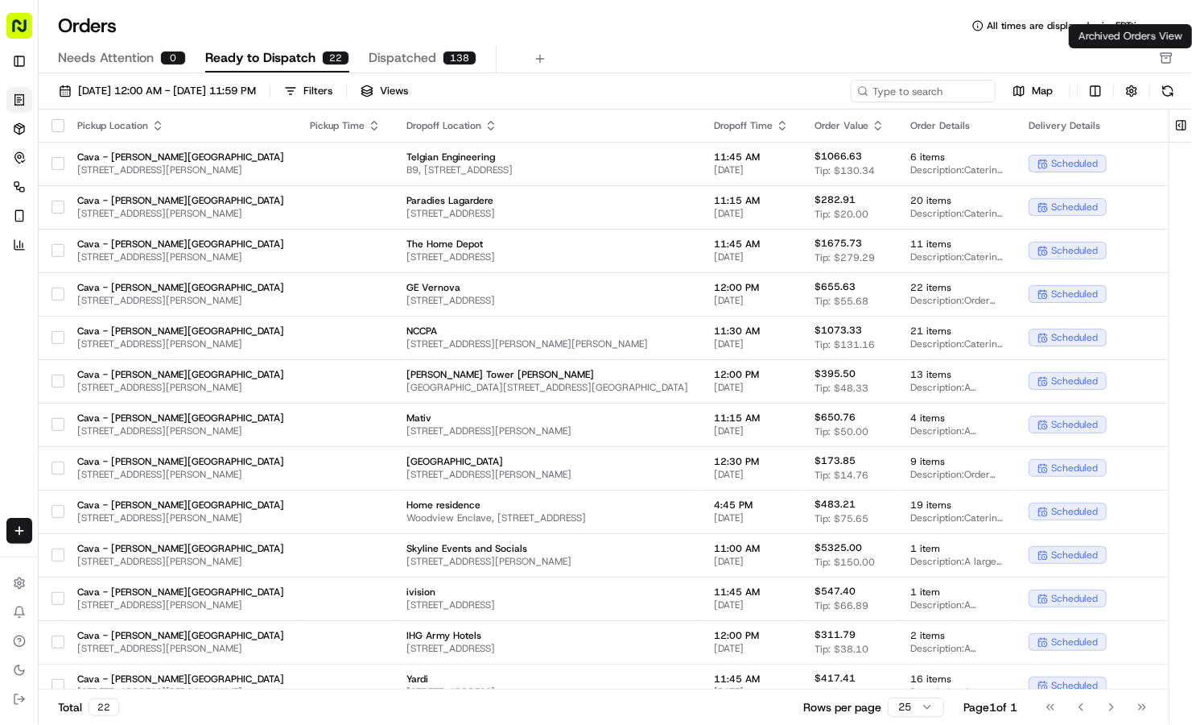
click at [1168, 55] on icon "button" at bounding box center [1166, 58] width 13 height 13
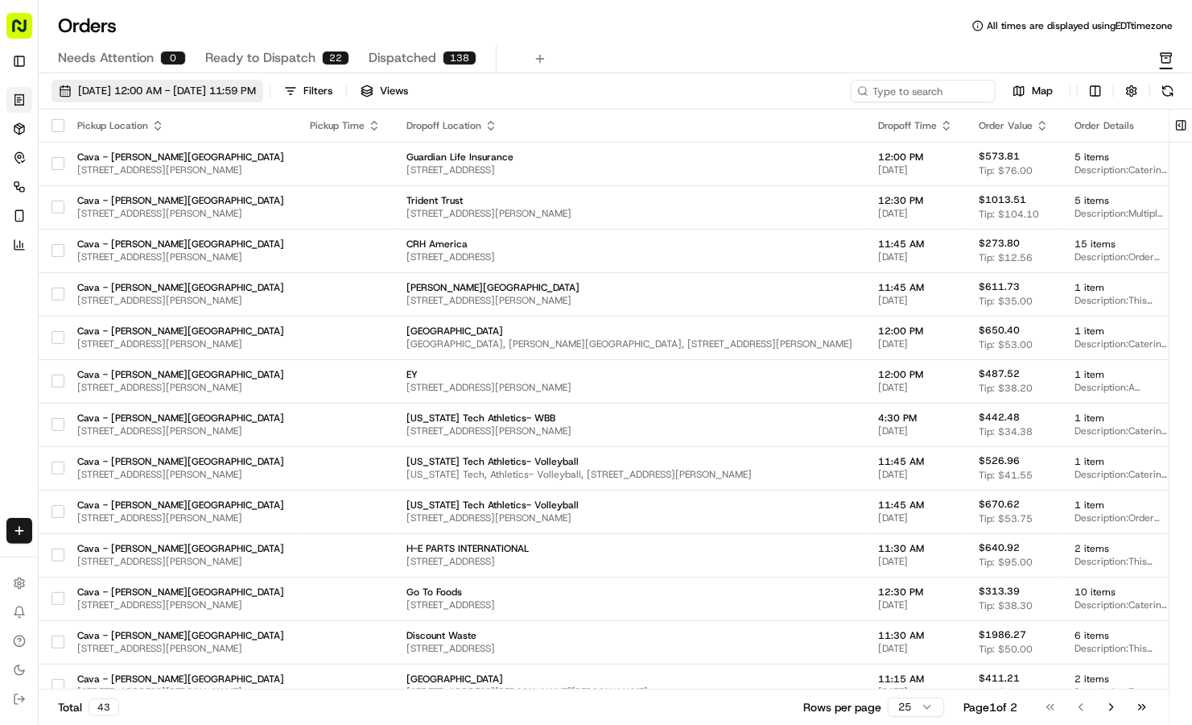
click at [229, 84] on span "09/01/2025 12:00 AM - 09/30/2025 11:59 PM" at bounding box center [167, 91] width 178 height 14
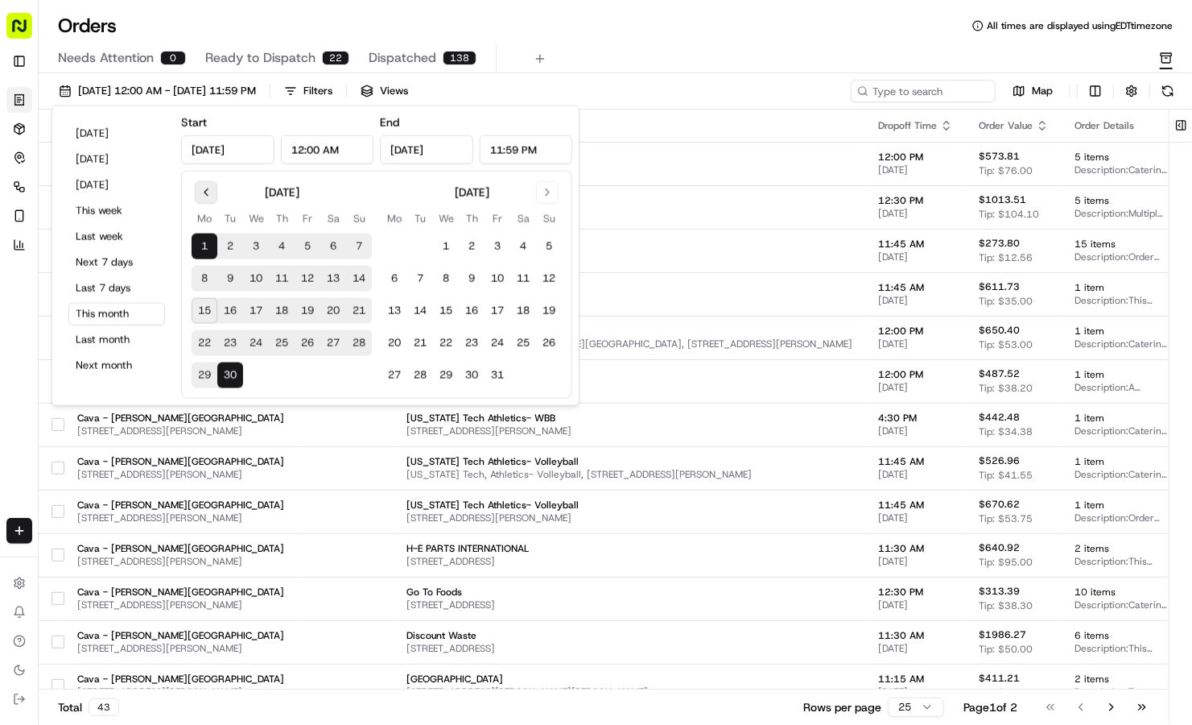
click at [205, 188] on button "Go to previous month" at bounding box center [206, 192] width 23 height 23
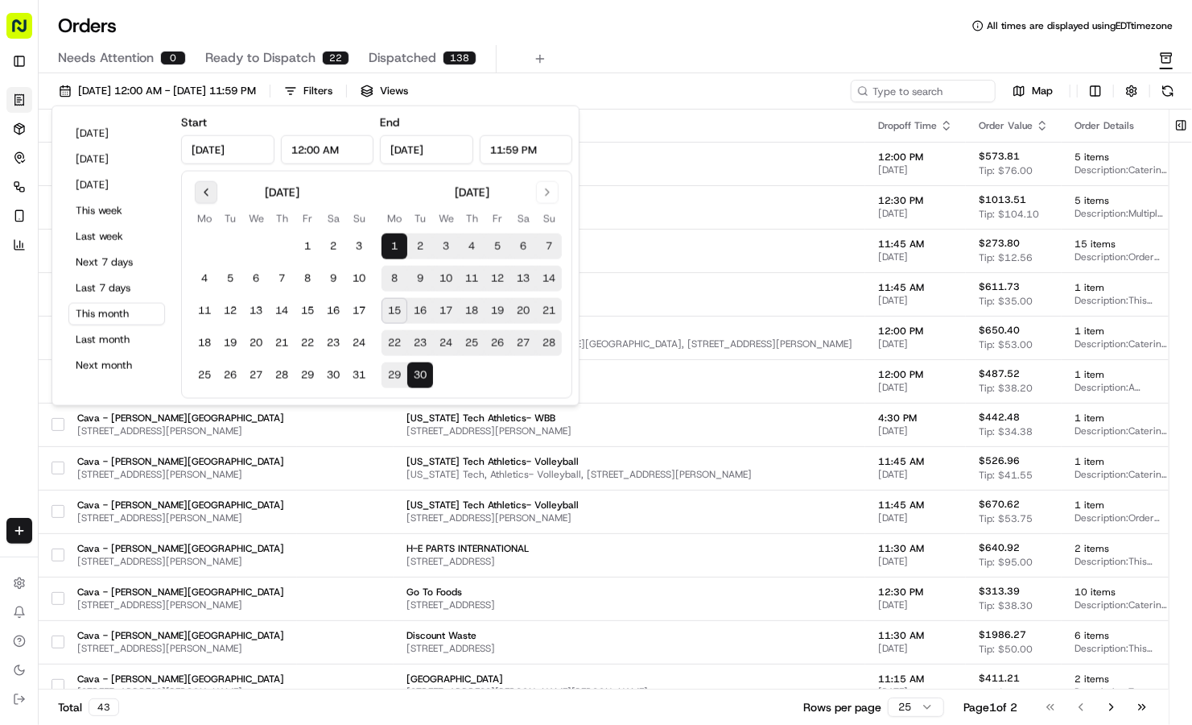
click at [205, 188] on button "Go to previous month" at bounding box center [206, 192] width 23 height 23
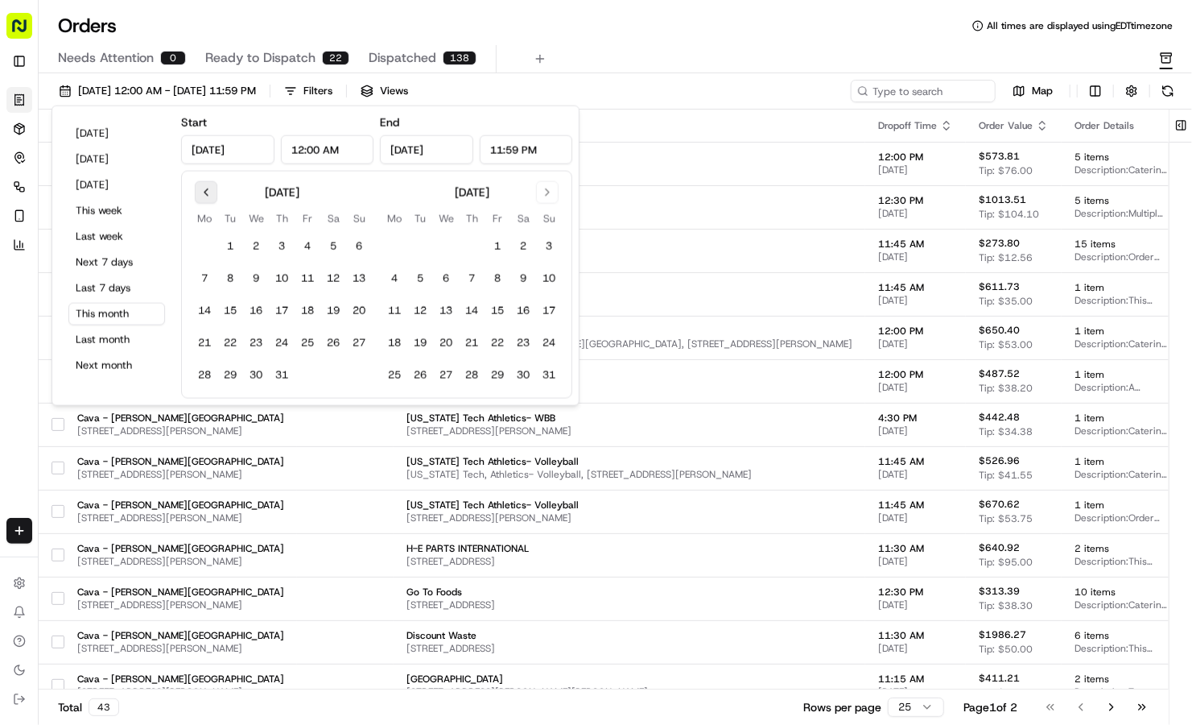
click at [205, 188] on button "Go to previous month" at bounding box center [206, 192] width 23 height 23
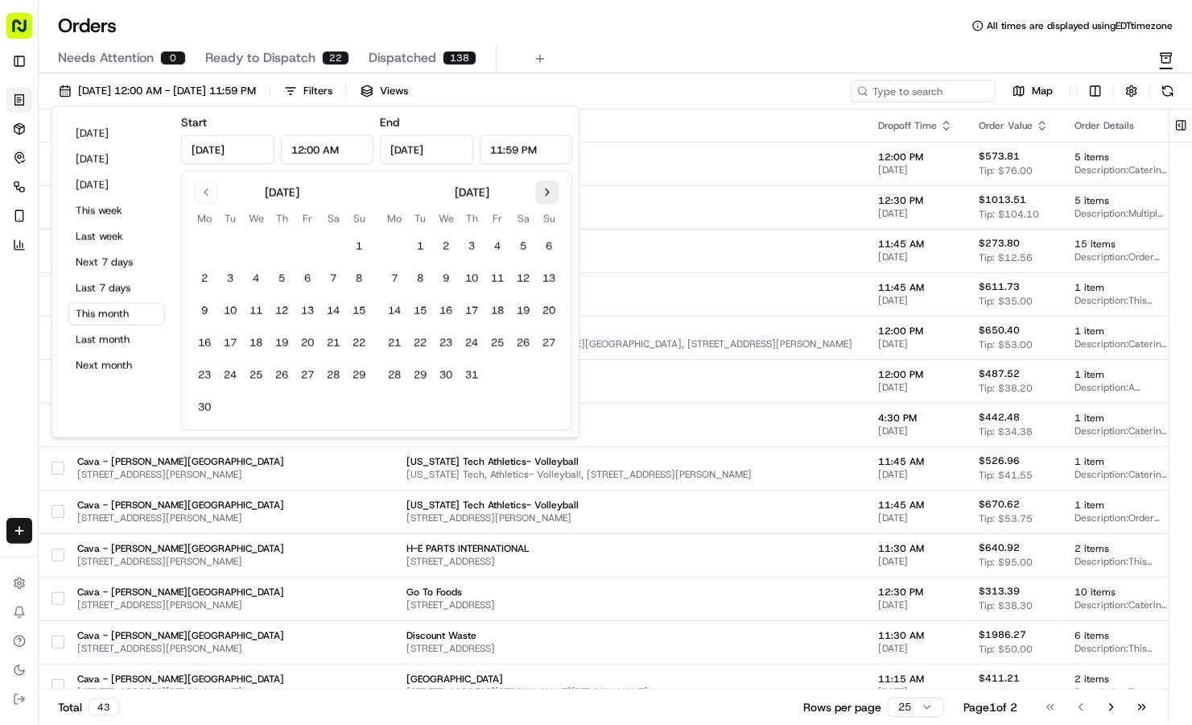
click at [547, 192] on button "Go to next month" at bounding box center [547, 192] width 23 height 23
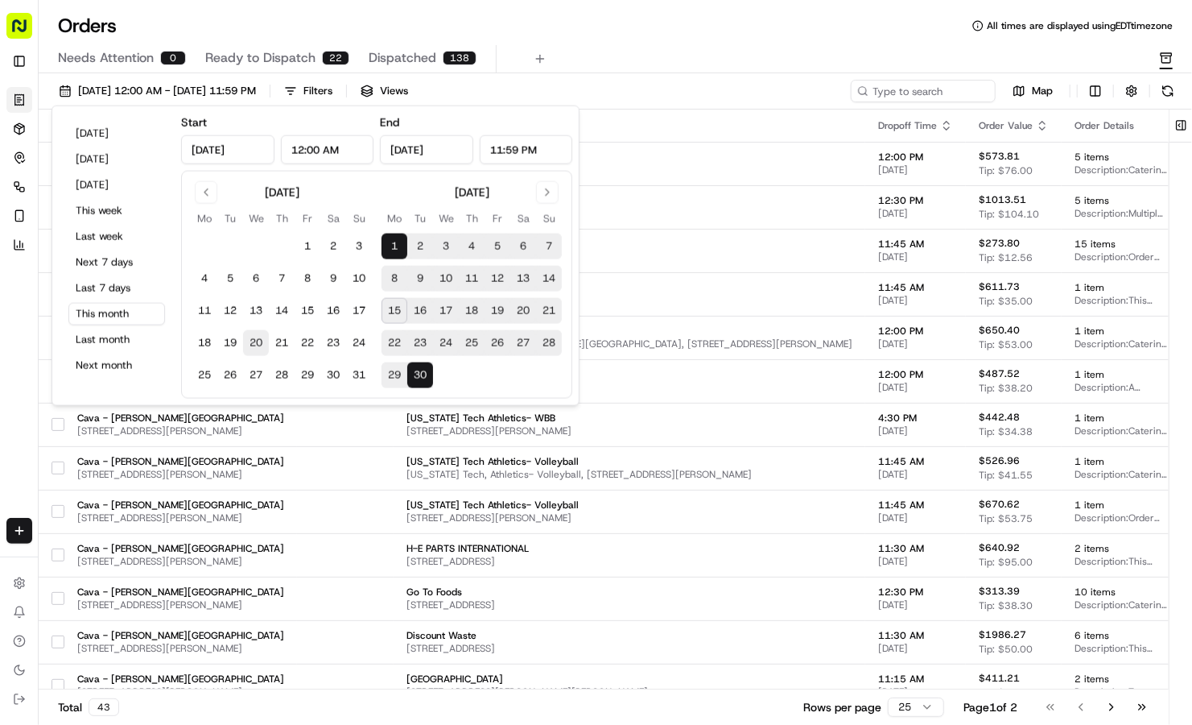
click at [255, 339] on button "20" at bounding box center [256, 343] width 26 height 26
type input "Aug 20, 2025"
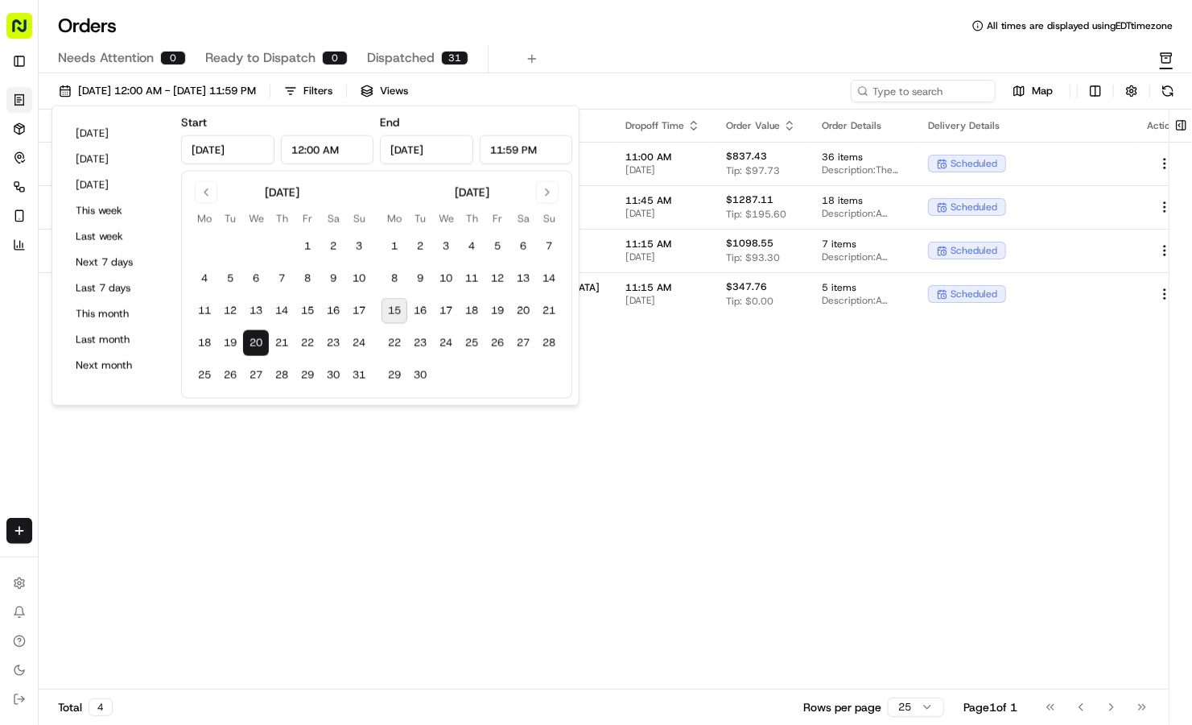
click at [747, 59] on div "Needs Attention 0 Ready to Dispatch 0 Dispatched 31" at bounding box center [604, 58] width 1093 height 27
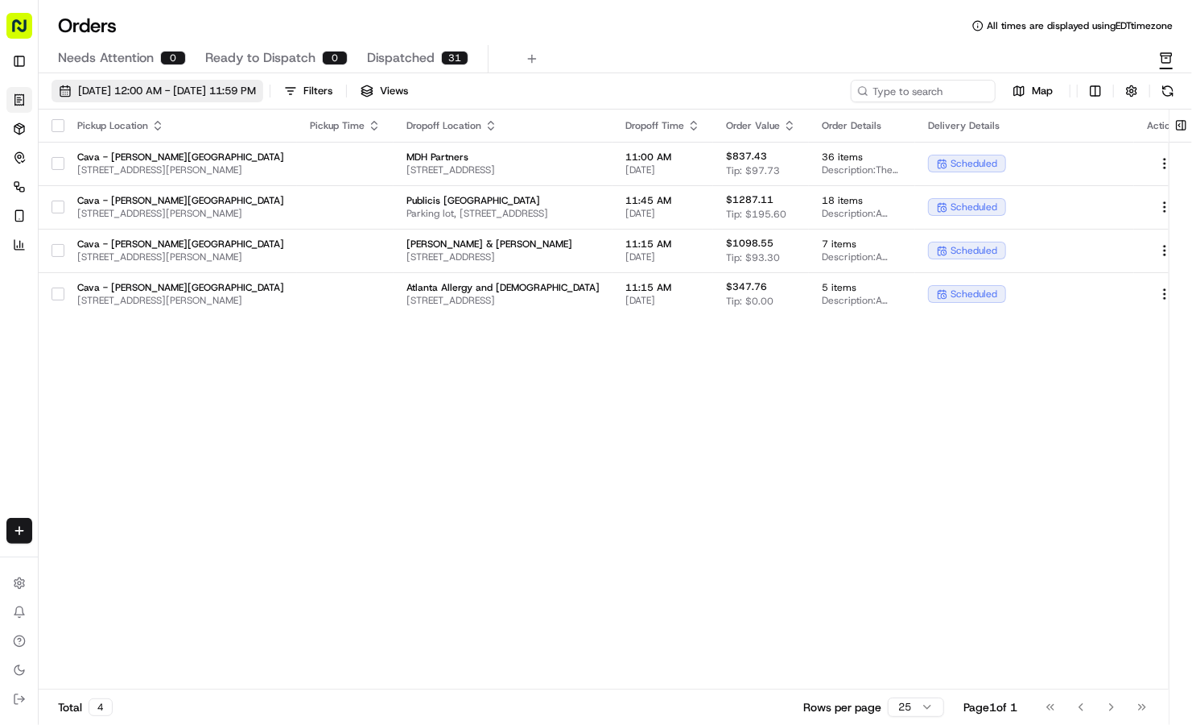
click at [241, 93] on span "08/20/2025 12:00 AM - 08/20/2025 11:59 PM" at bounding box center [167, 91] width 178 height 14
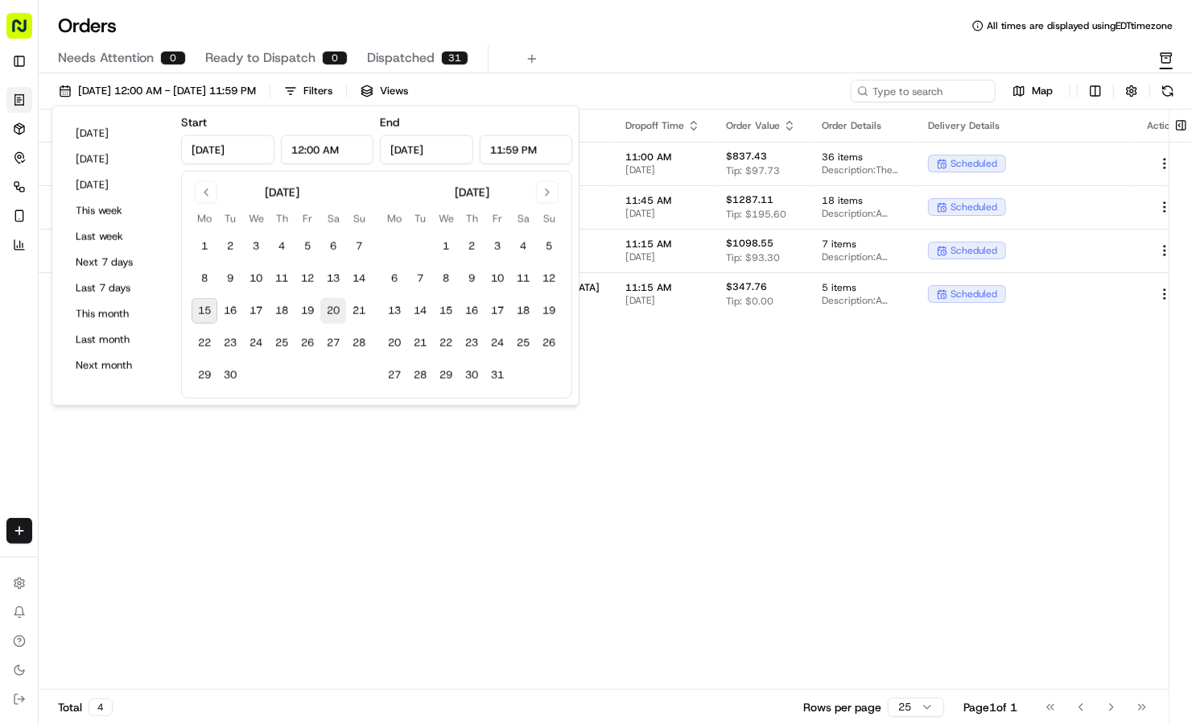
click at [333, 303] on button "20" at bounding box center [333, 311] width 26 height 26
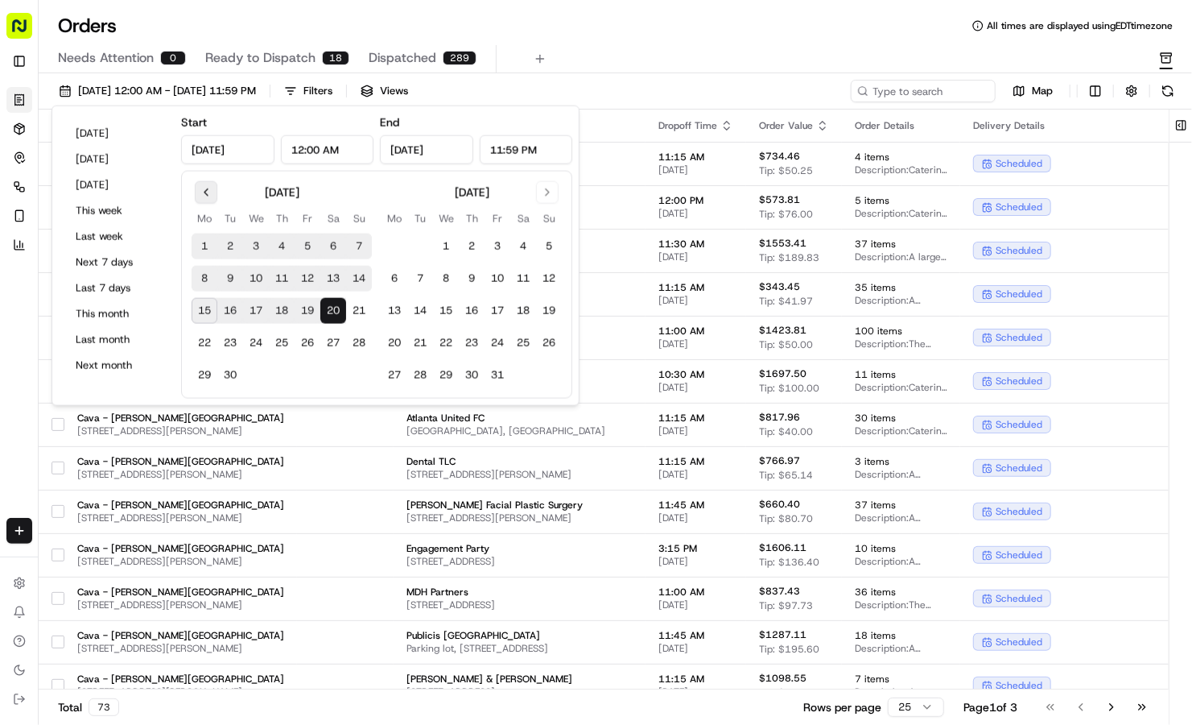
click at [208, 193] on button "Go to previous month" at bounding box center [206, 192] width 23 height 23
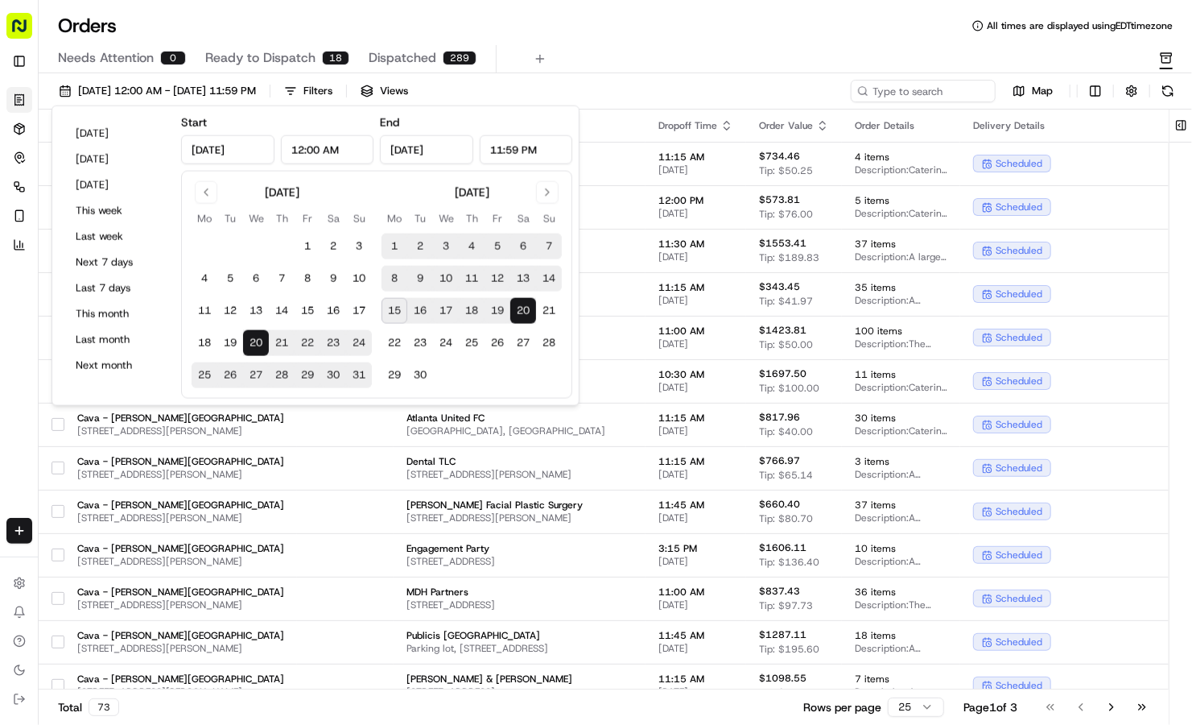
click at [252, 348] on button "20" at bounding box center [256, 343] width 26 height 26
type input "Aug 20, 2025"
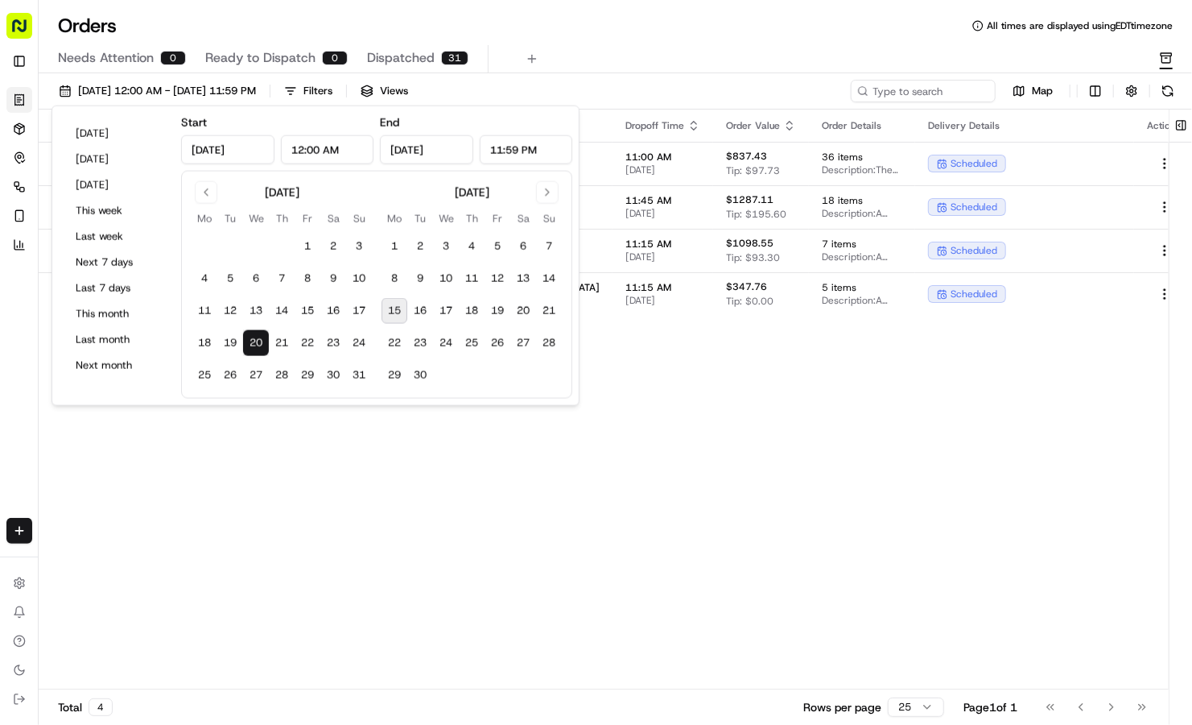
click at [440, 49] on button "Dispatched 31" at bounding box center [417, 58] width 101 height 27
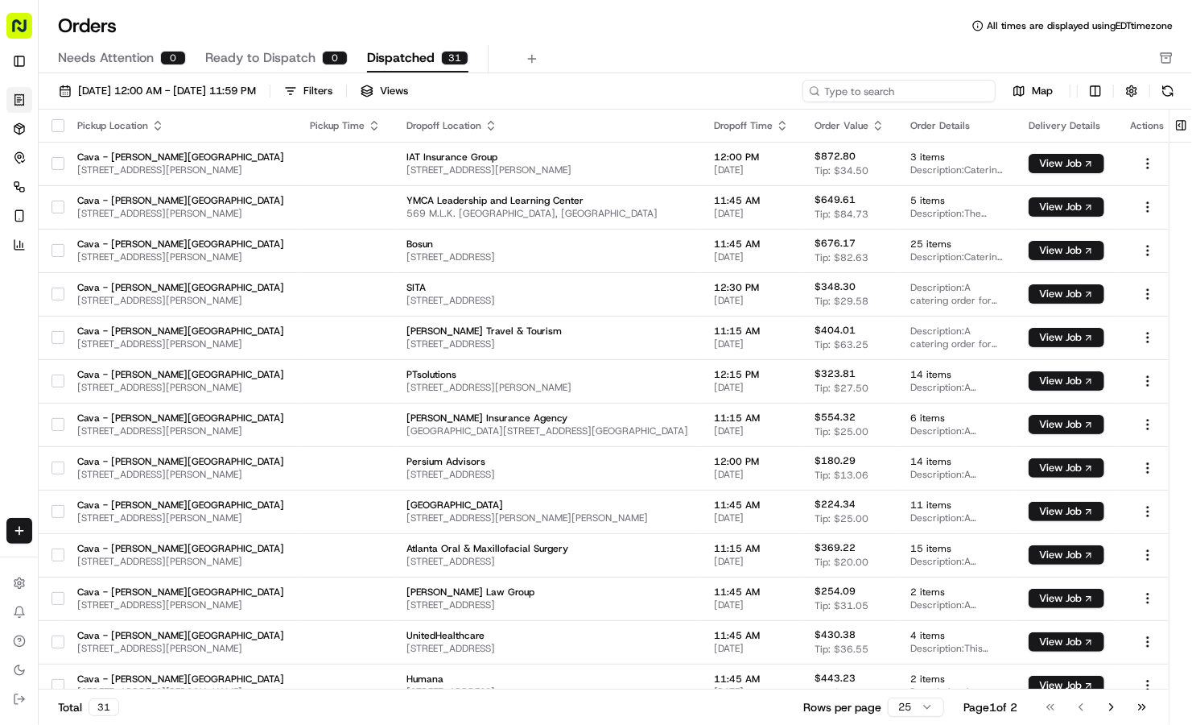
click at [971, 97] on input at bounding box center [899, 91] width 193 height 23
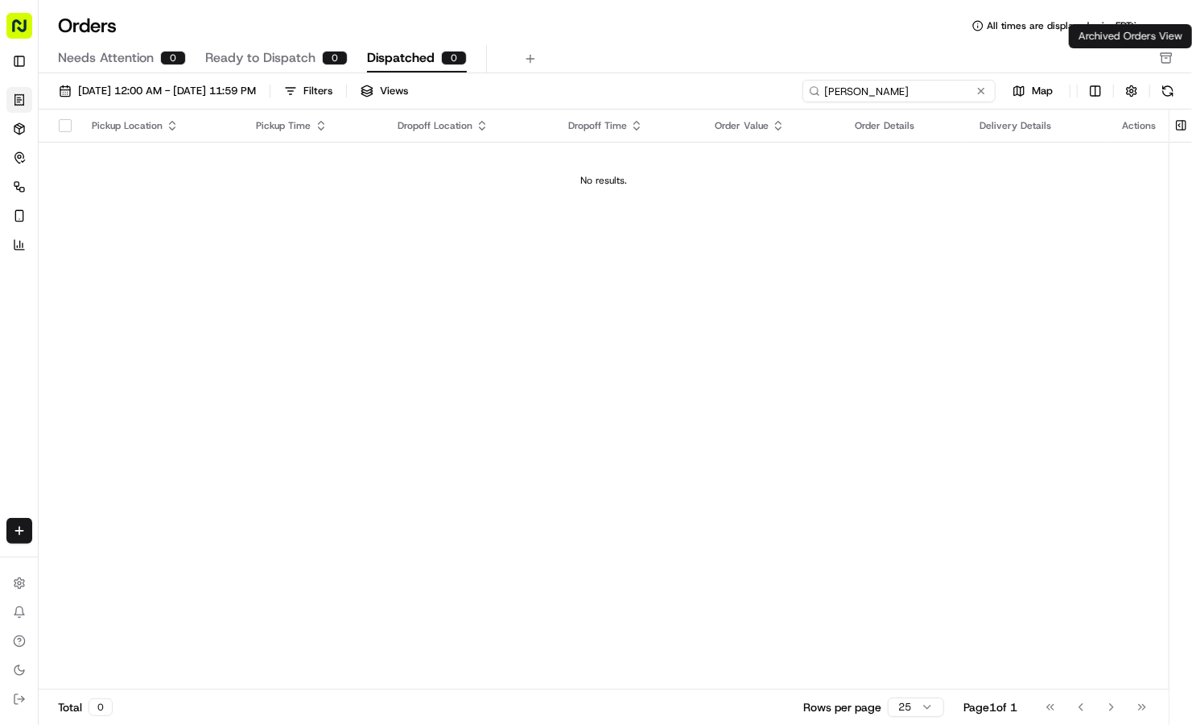
type input "MELISSA"
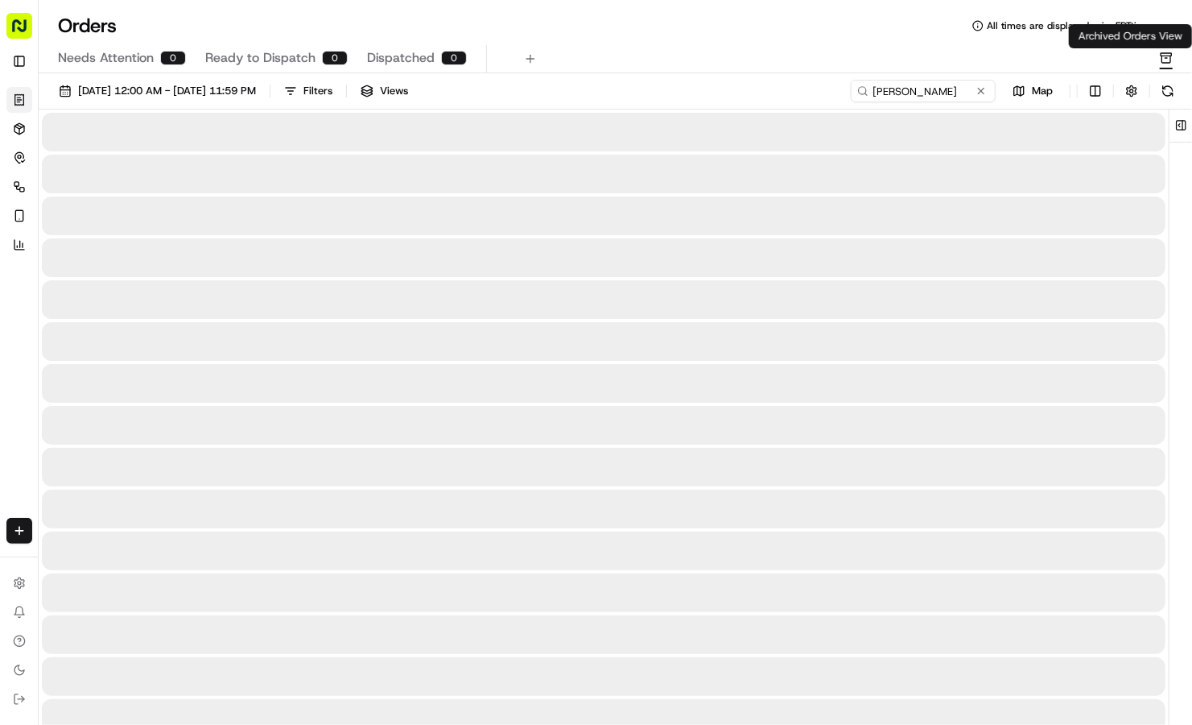
click at [1163, 60] on icon "button" at bounding box center [1166, 58] width 13 height 13
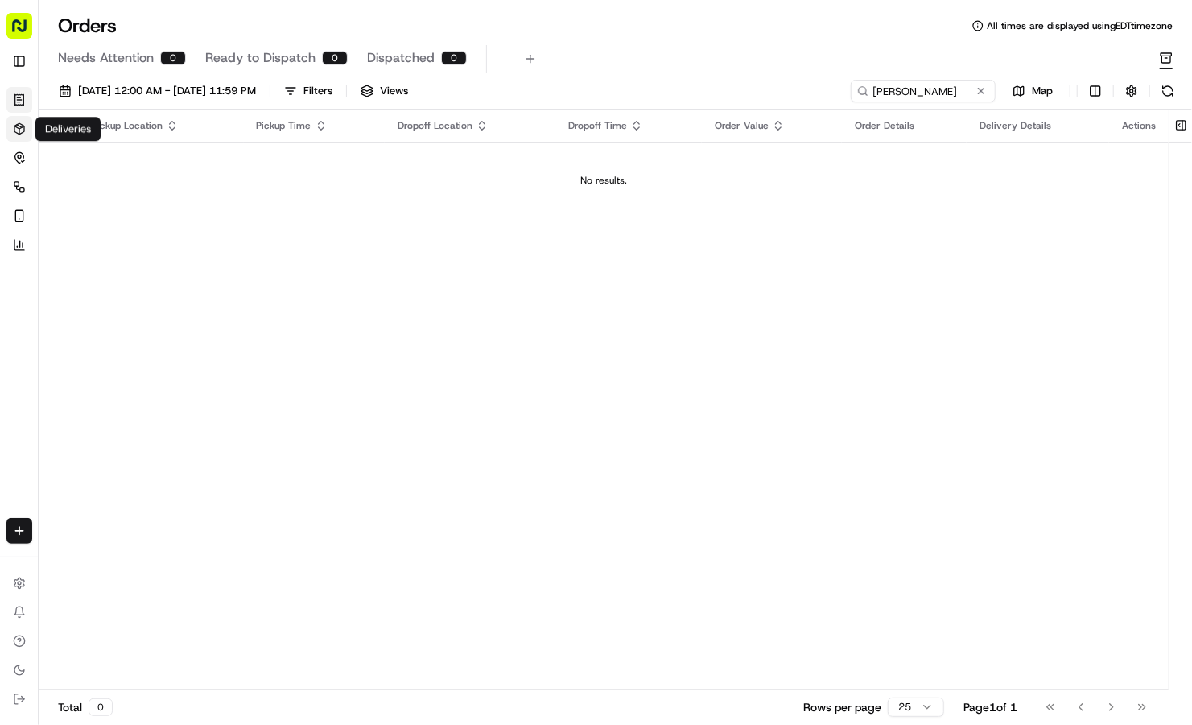
click at [23, 131] on icon at bounding box center [19, 128] width 10 height 10
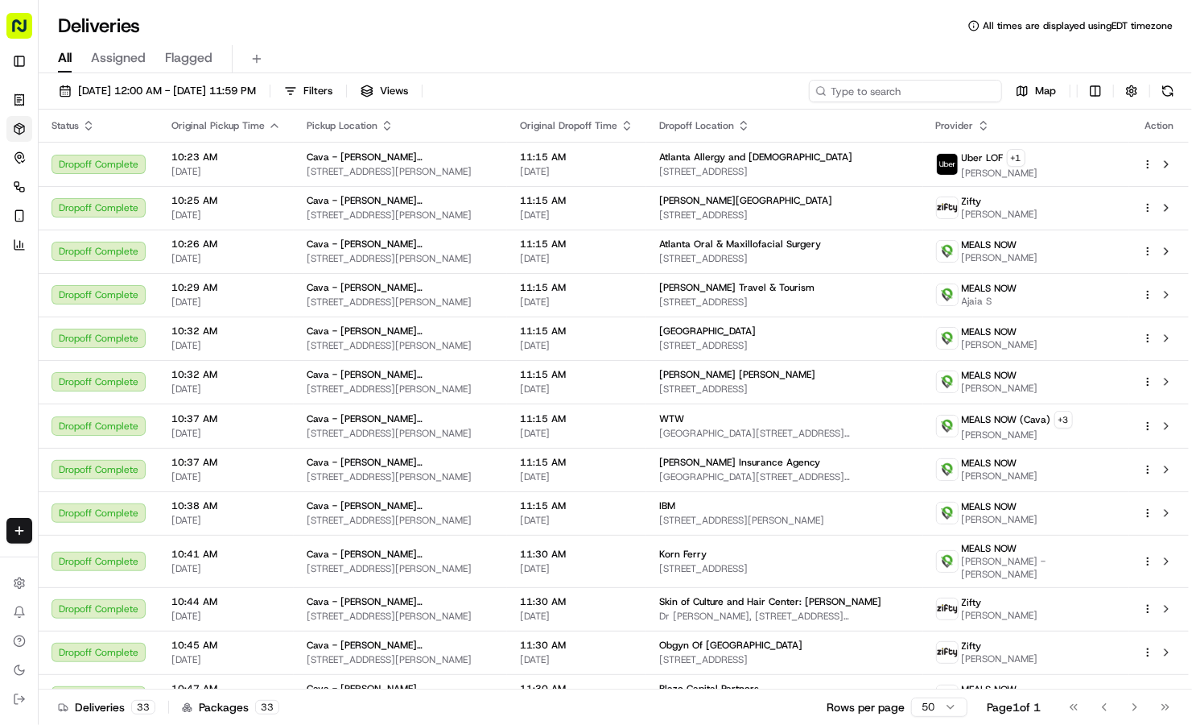
click at [895, 84] on input at bounding box center [905, 91] width 193 height 23
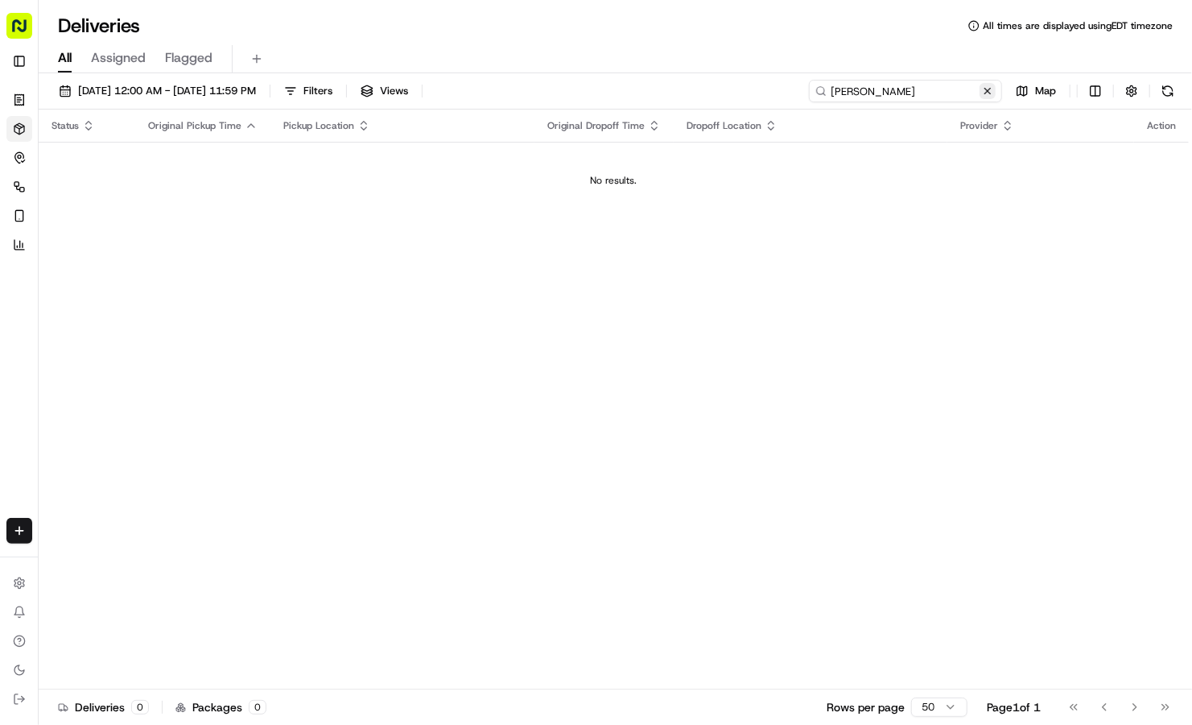
type input "MELISSA"
click at [990, 91] on button at bounding box center [988, 91] width 16 height 16
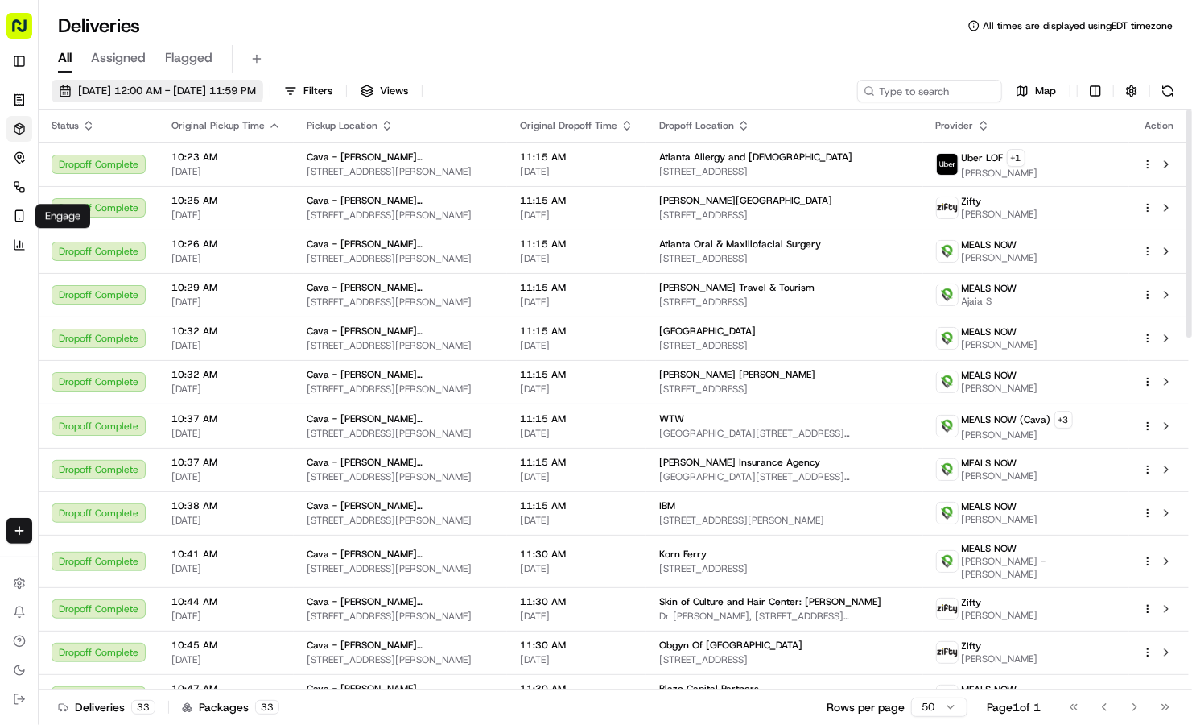
click at [125, 96] on span "08/20/2025 12:00 AM - 08/20/2025 11:59 PM" at bounding box center [167, 91] width 178 height 14
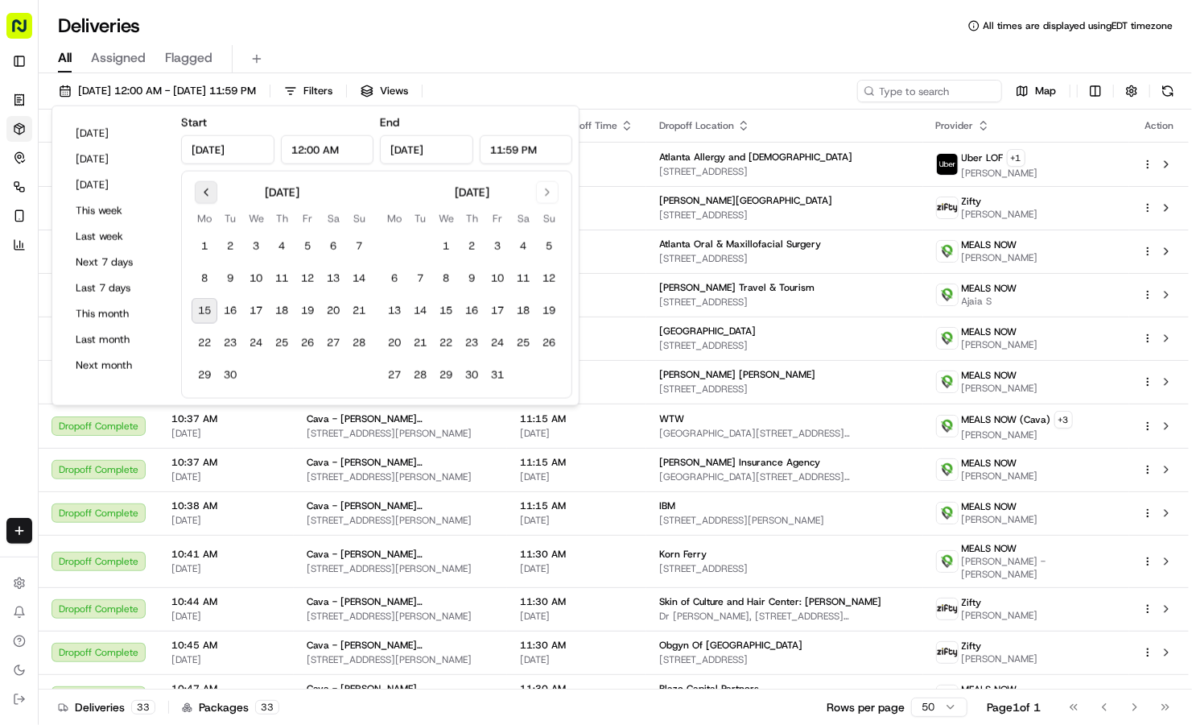
click at [212, 192] on button "Go to previous month" at bounding box center [206, 192] width 23 height 23
click at [257, 372] on button "30" at bounding box center [256, 375] width 26 height 26
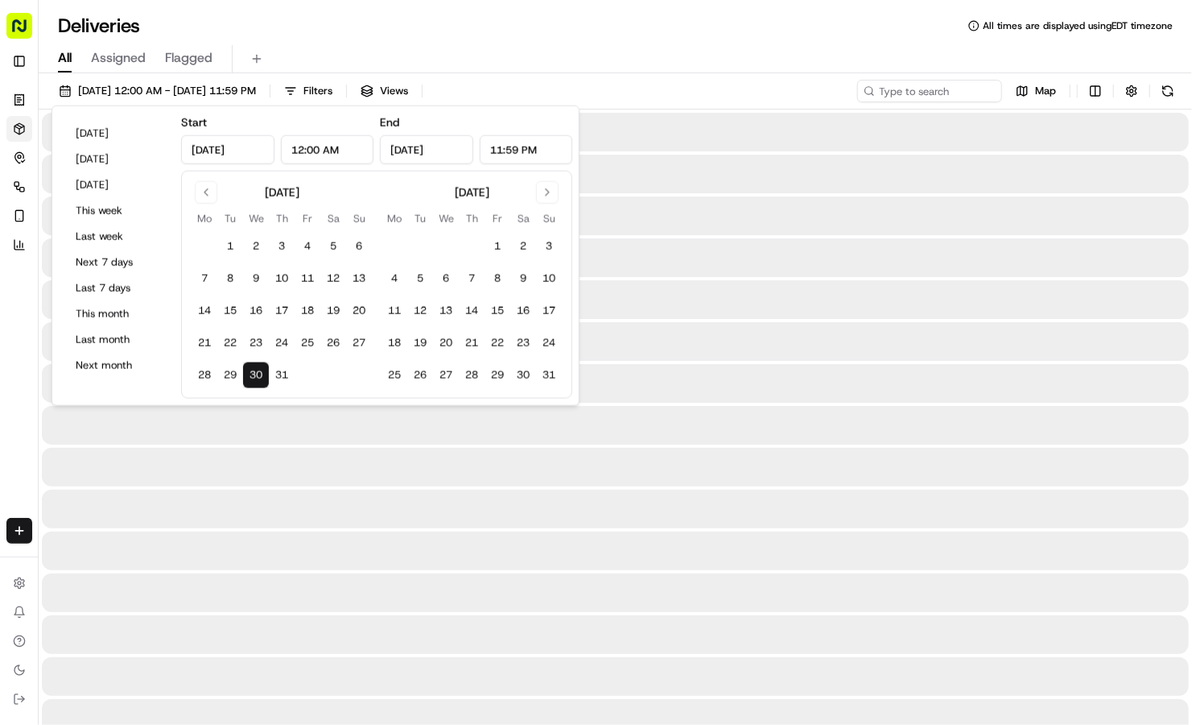
type input "Jul 30, 2025"
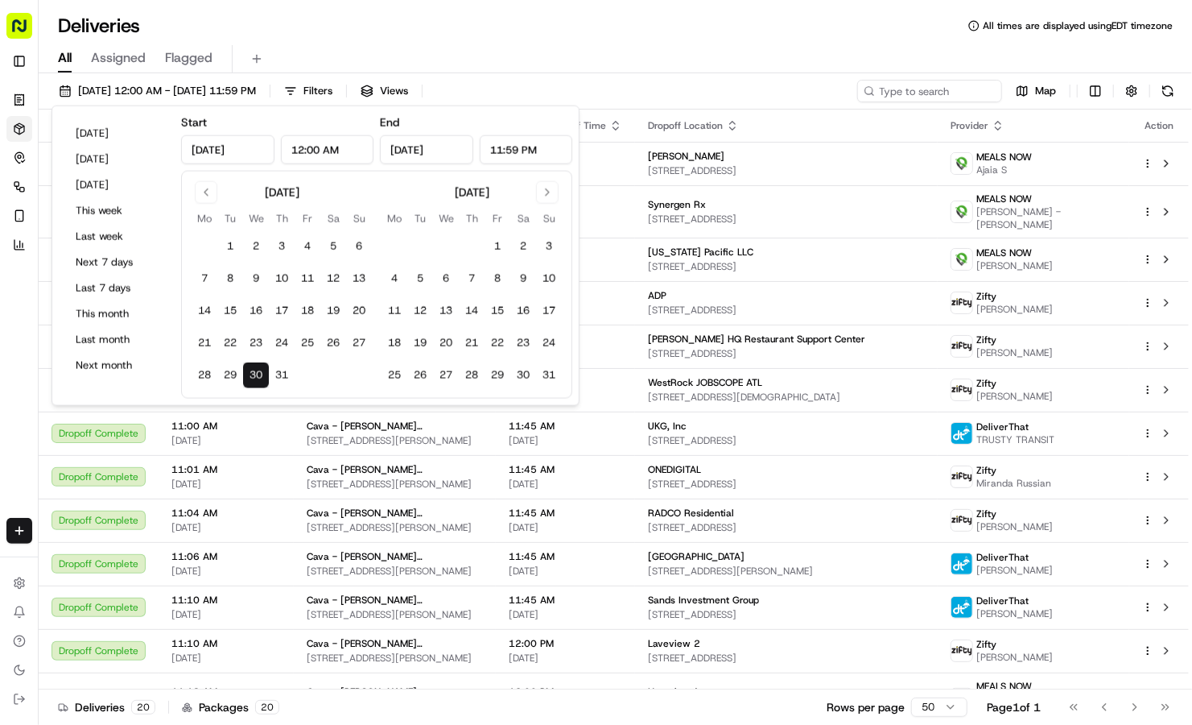
click at [705, 31] on div "Deliveries All times are displayed using EDT timezone" at bounding box center [616, 26] width 1154 height 26
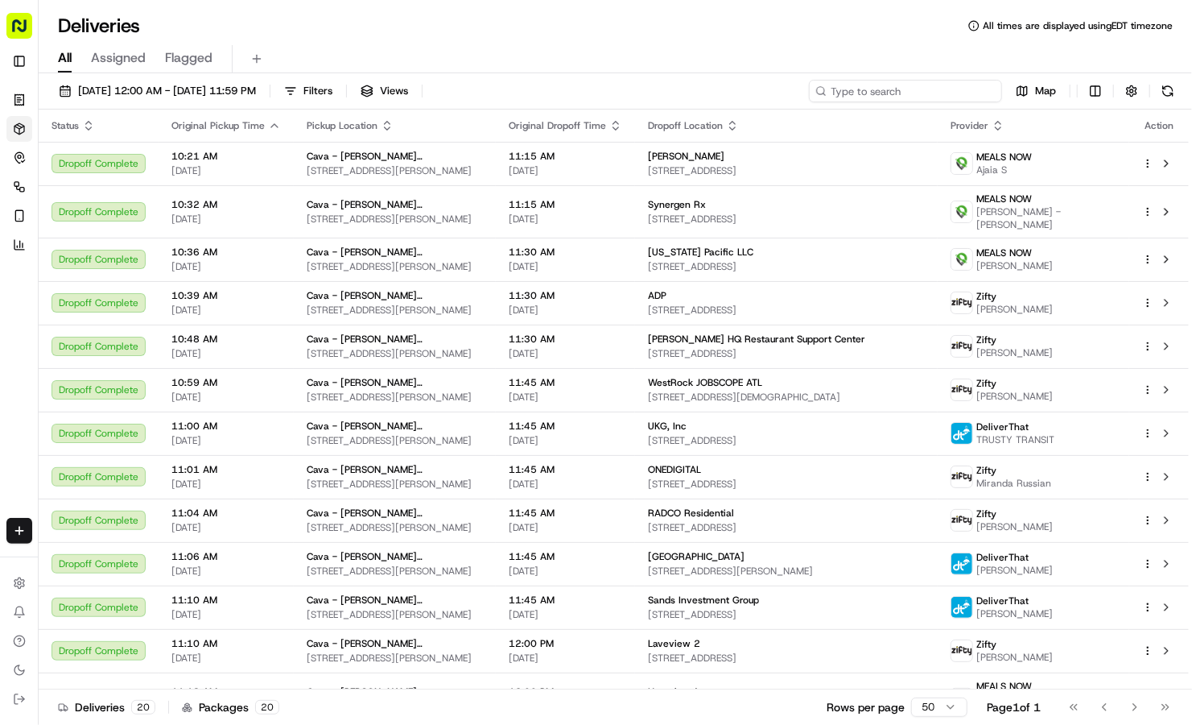
click at [887, 95] on input at bounding box center [905, 91] width 193 height 23
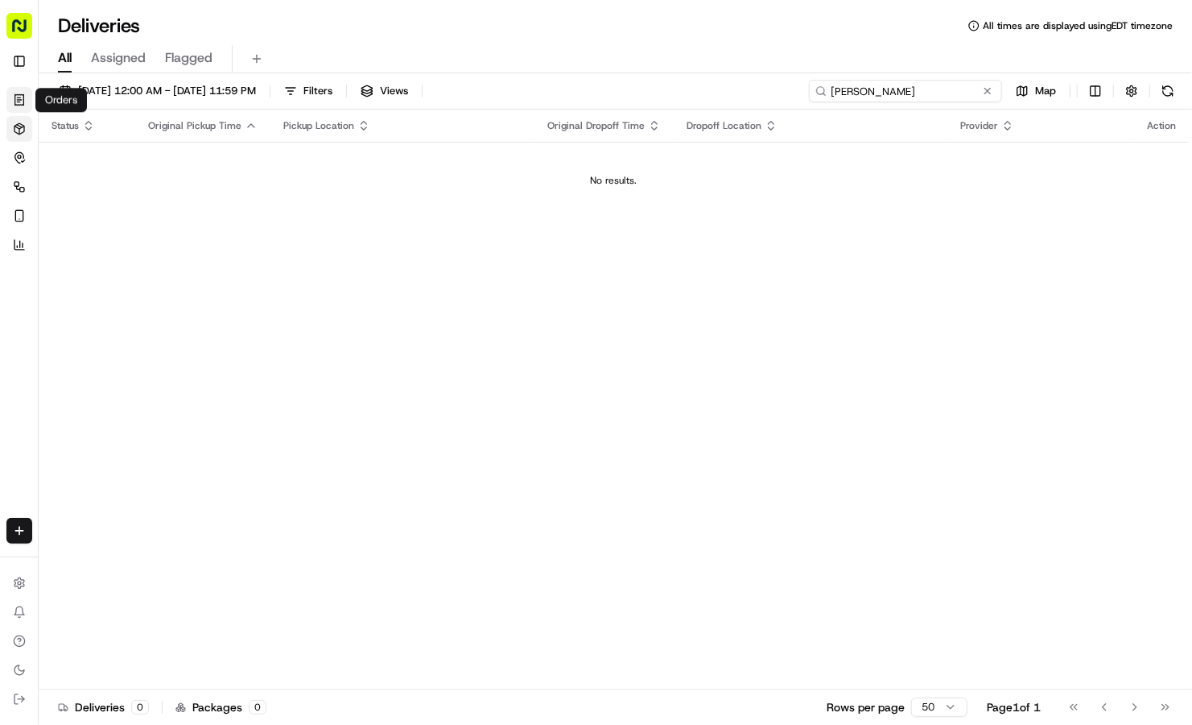
type input "MEL"
click at [27, 102] on link "Orders" at bounding box center [19, 100] width 26 height 26
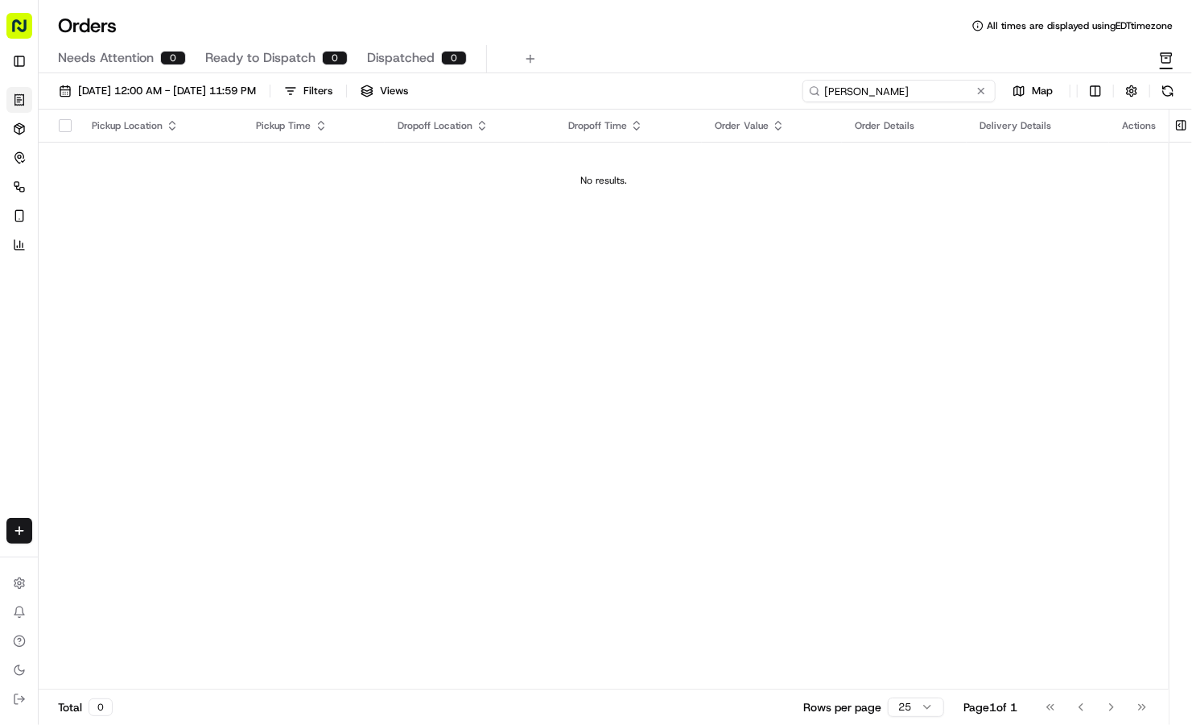
click at [948, 100] on input "MELISSA" at bounding box center [899, 91] width 193 height 23
click at [256, 84] on span "08/20/2025 12:00 AM - 08/20/2025 11:59 PM" at bounding box center [167, 91] width 178 height 14
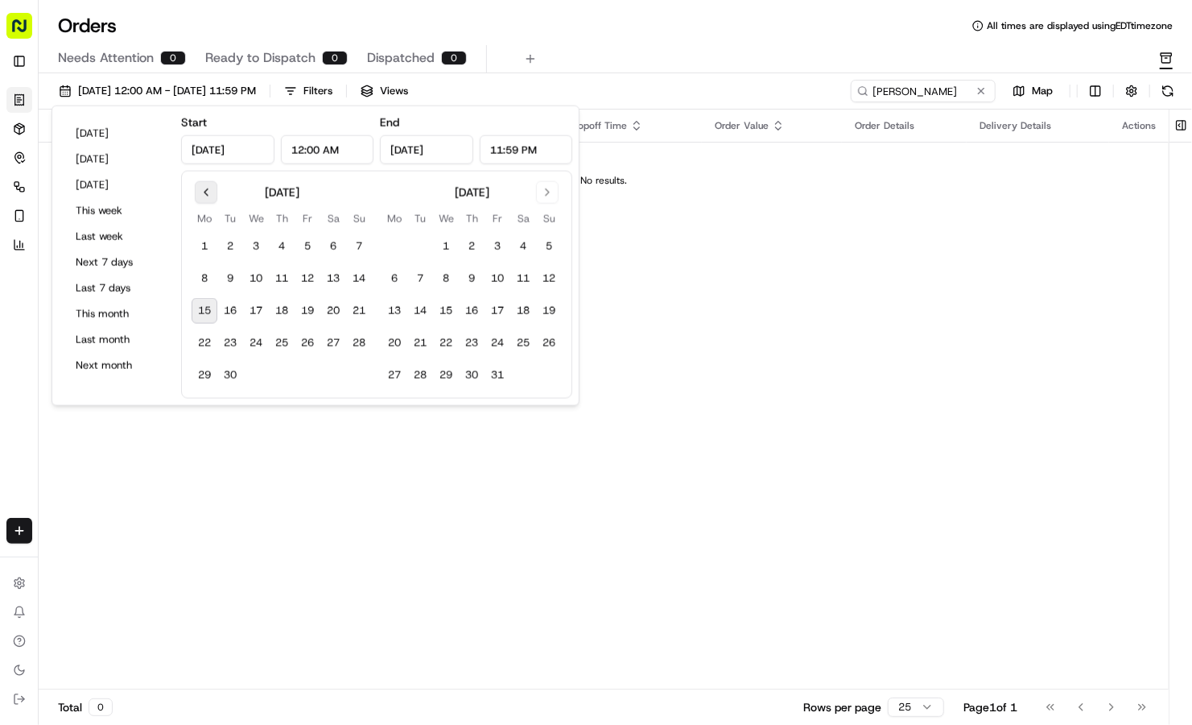
click at [203, 195] on button "Go to previous month" at bounding box center [206, 192] width 23 height 23
click at [212, 194] on button "Go to previous month" at bounding box center [206, 192] width 23 height 23
click at [250, 370] on button "30" at bounding box center [256, 375] width 26 height 26
type input "Jul 30, 2025"
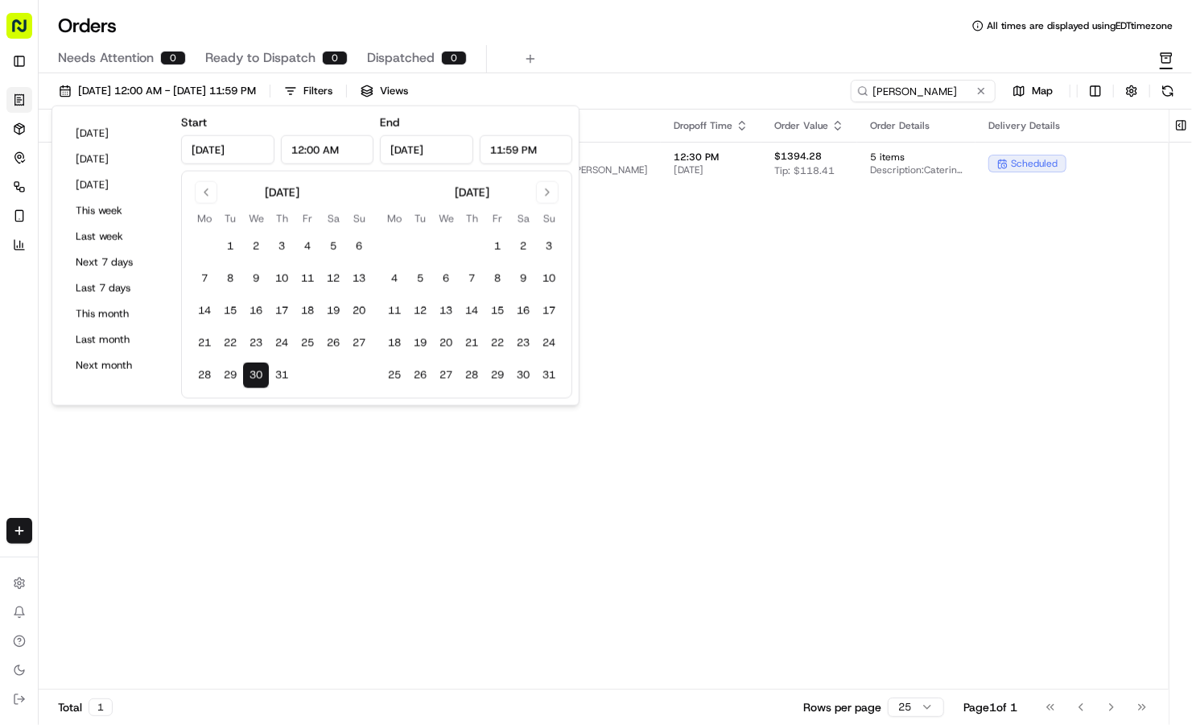
click at [696, 86] on div "07/30/2025 12:00 AM - 07/30/2025 11:59 PM Filters Views" at bounding box center [450, 91] width 796 height 23
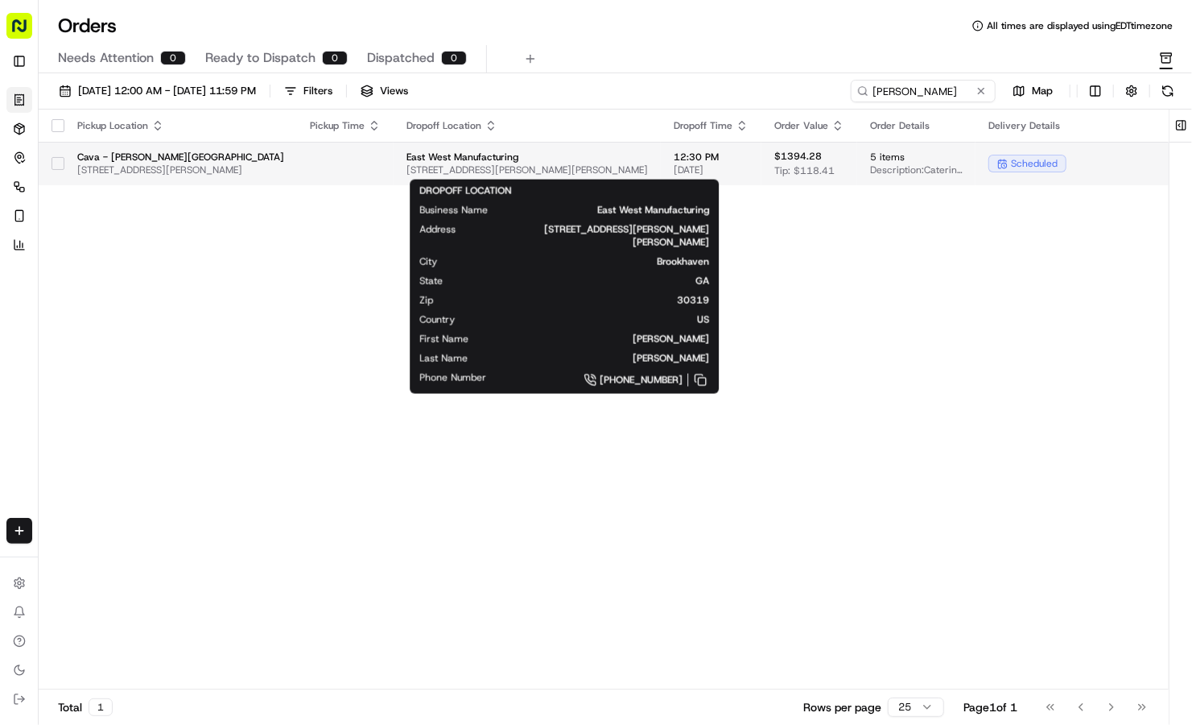
click at [630, 167] on span "4170 Ashford Dunwoody Rd #560, Brookhaven, GA 30319, USA" at bounding box center [528, 169] width 242 height 13
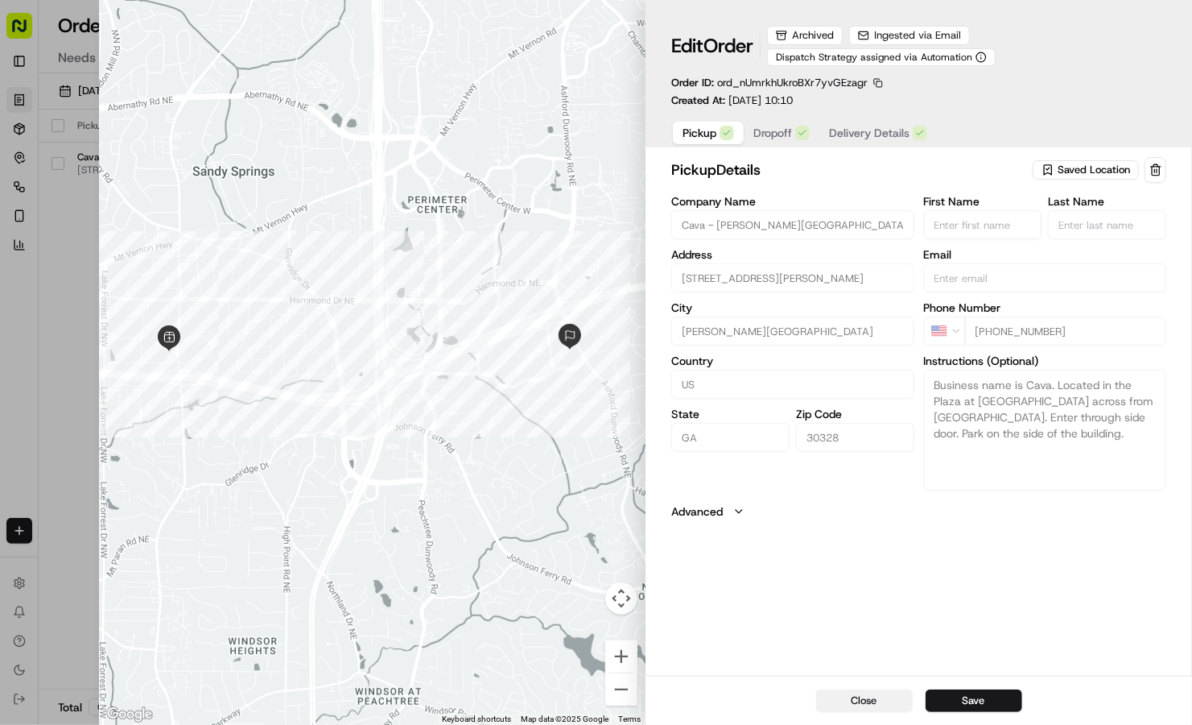
click at [854, 699] on button "Close" at bounding box center [864, 700] width 97 height 23
type input "+1"
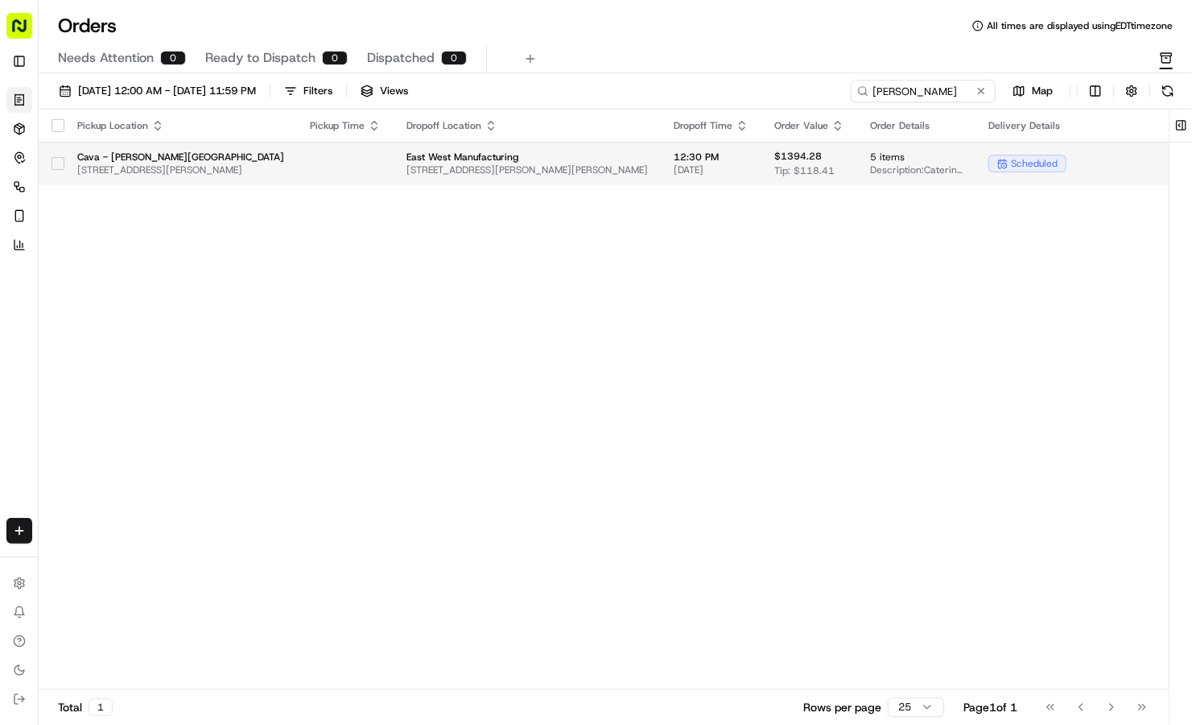
click at [1008, 166] on icon at bounding box center [1003, 164] width 10 height 10
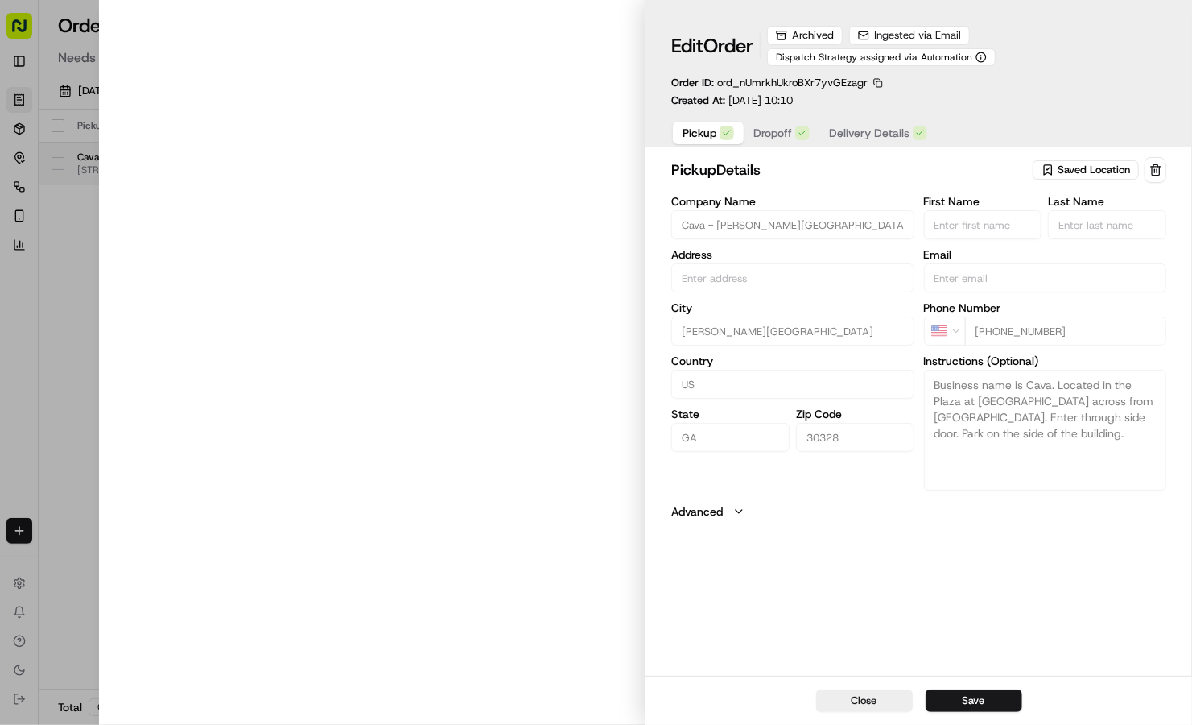
type input "5840 Roswell Rd, Sandy Springs, GA 30328, US"
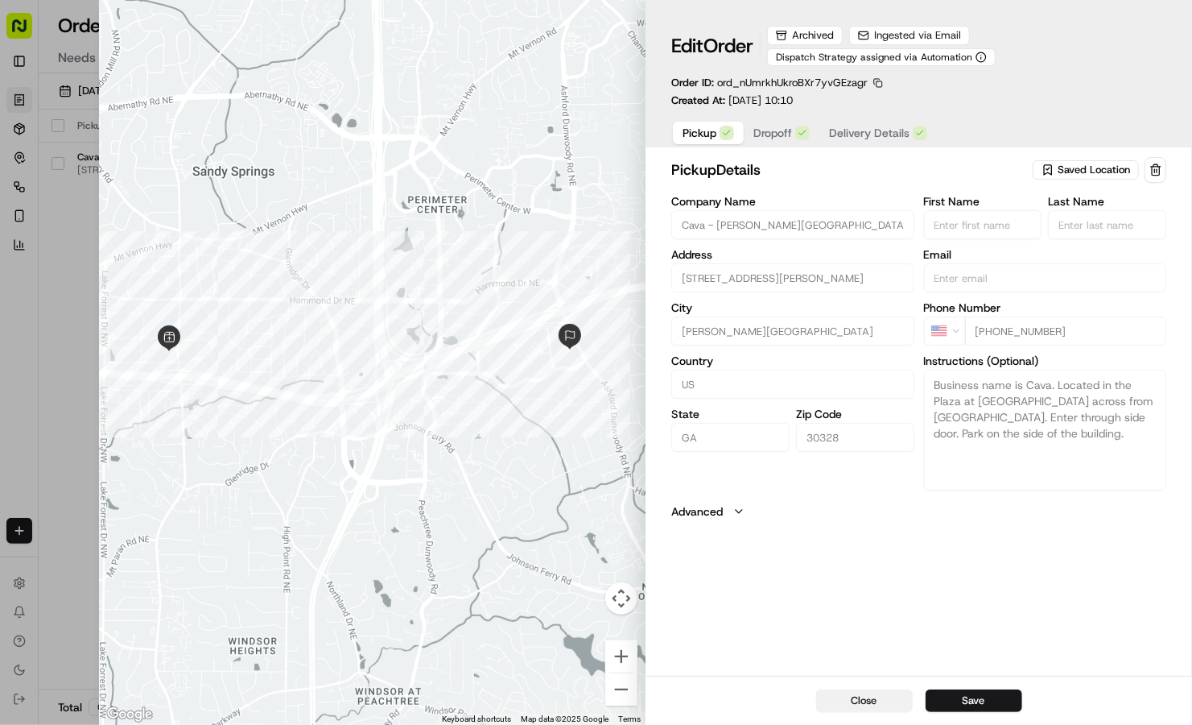
click at [844, 699] on button "Close" at bounding box center [864, 700] width 97 height 23
type input "+1"
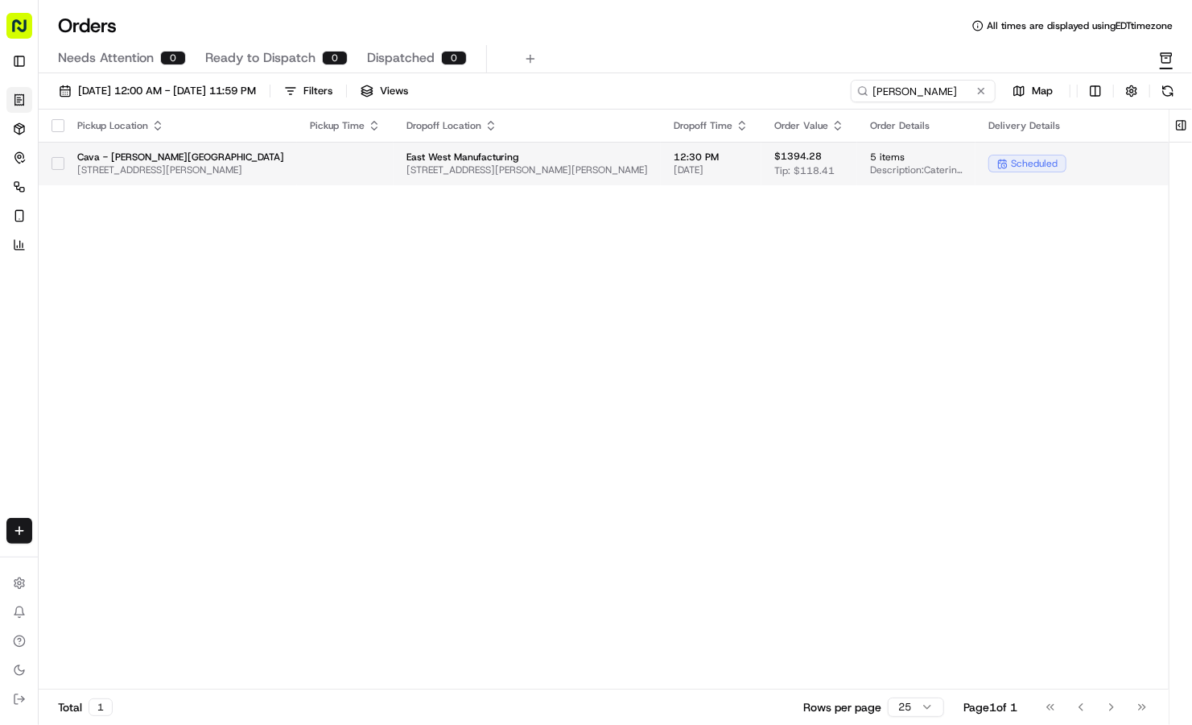
click at [858, 163] on td "$1394.28 Tip: $118.41" at bounding box center [810, 163] width 96 height 43
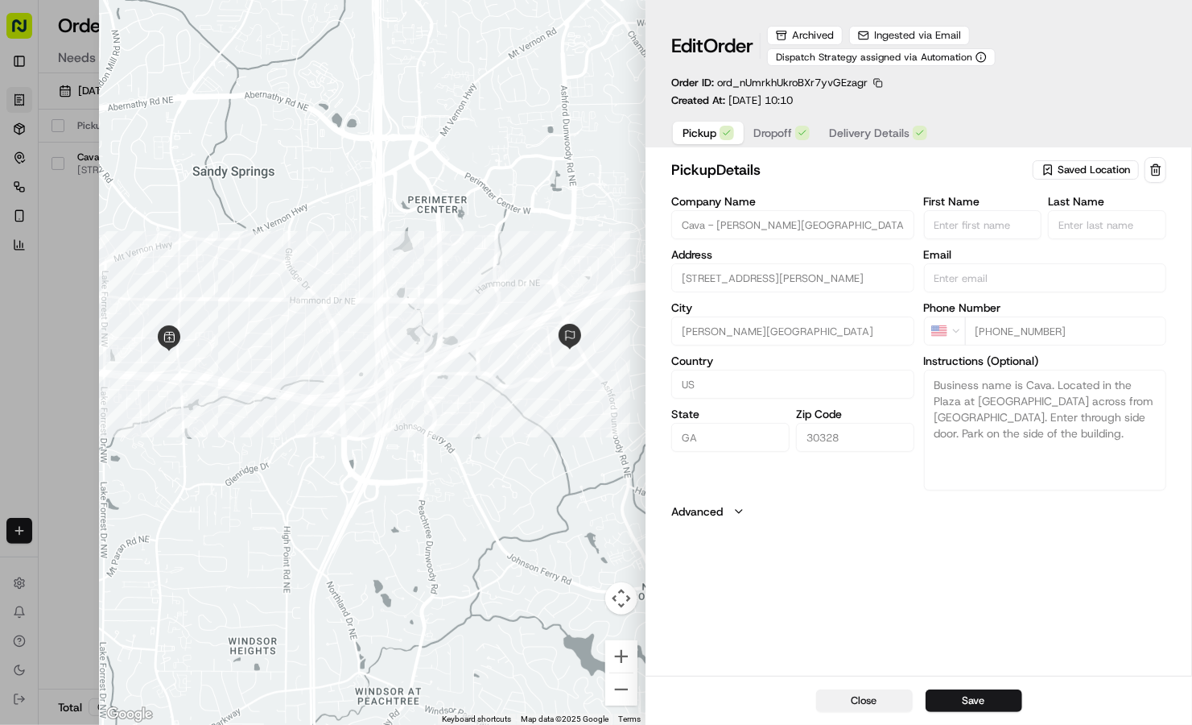
click at [848, 703] on button "Close" at bounding box center [864, 700] width 97 height 23
type input "+1"
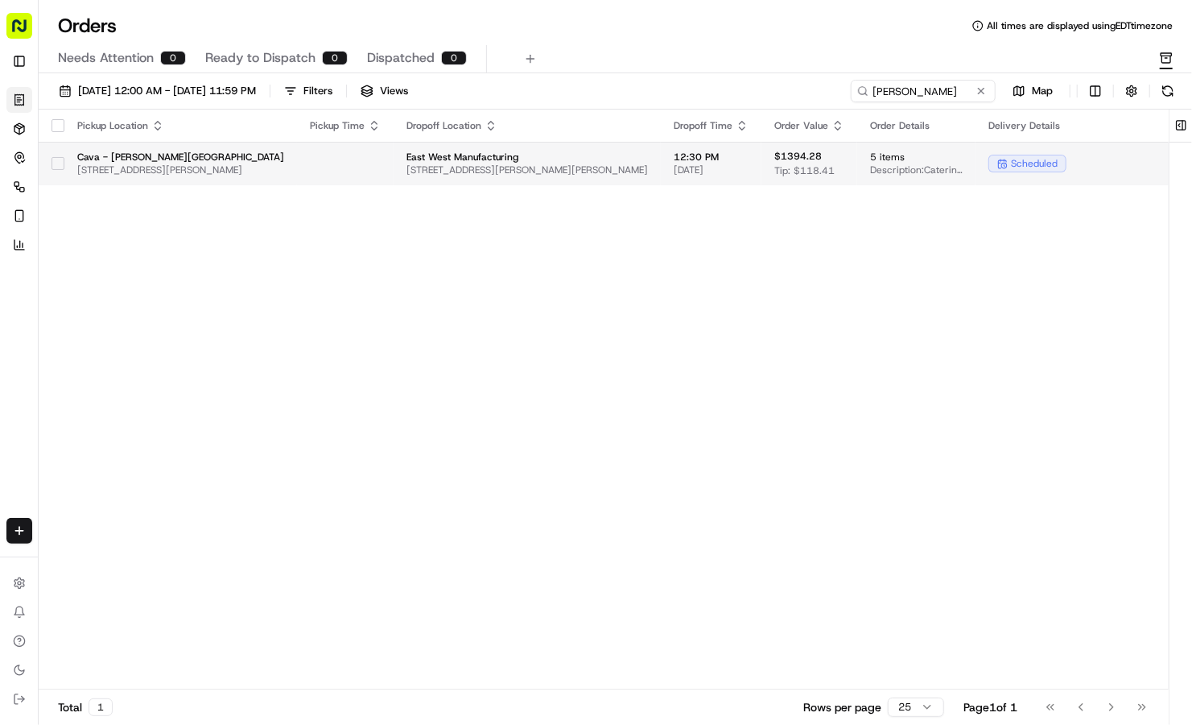
click at [52, 171] on div at bounding box center [58, 164] width 13 height 26
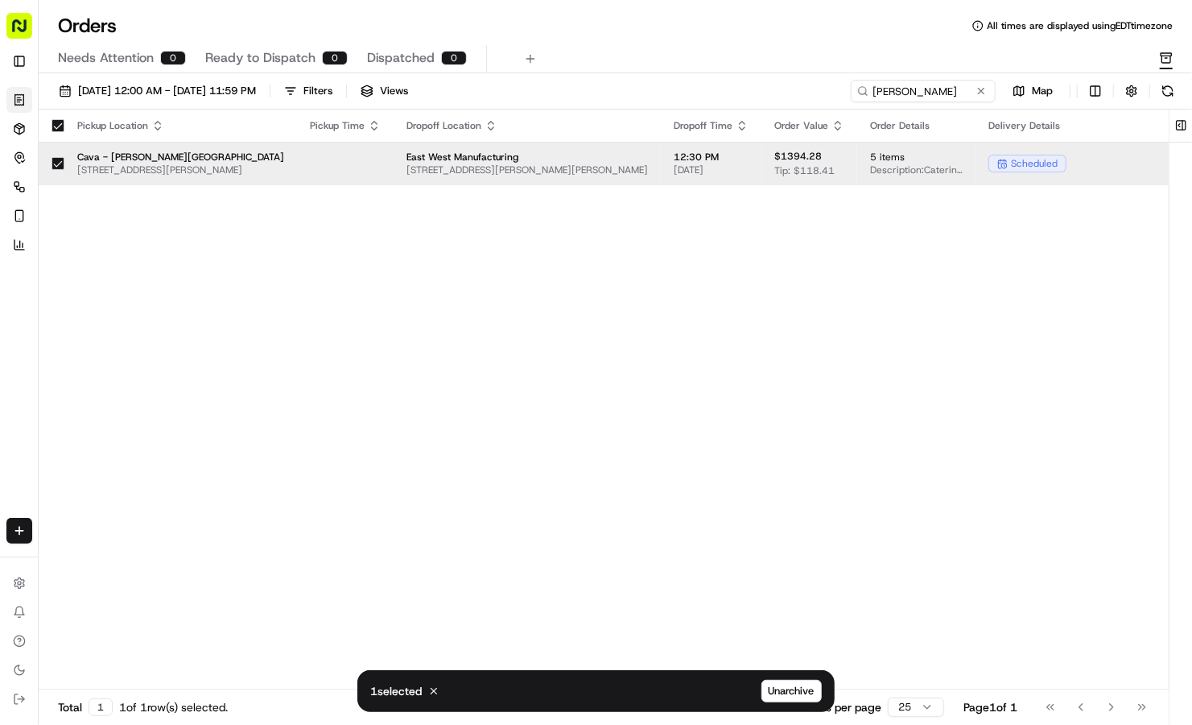
click at [735, 578] on div "Pickup Location Pickup Time Dropoff Location Dropoff Time Order Value Order Det…" at bounding box center [647, 400] width 1217 height 580
click at [1168, 61] on icon "button" at bounding box center [1166, 58] width 13 height 13
click at [534, 566] on div "Pickup Location Pickup Time Dropoff Location Dropoff Time Order Value Order Det…" at bounding box center [647, 400] width 1217 height 580
click at [534, 422] on div "Pickup Location Pickup Time Dropoff Location Dropoff Time Order Value Order Det…" at bounding box center [647, 400] width 1217 height 580
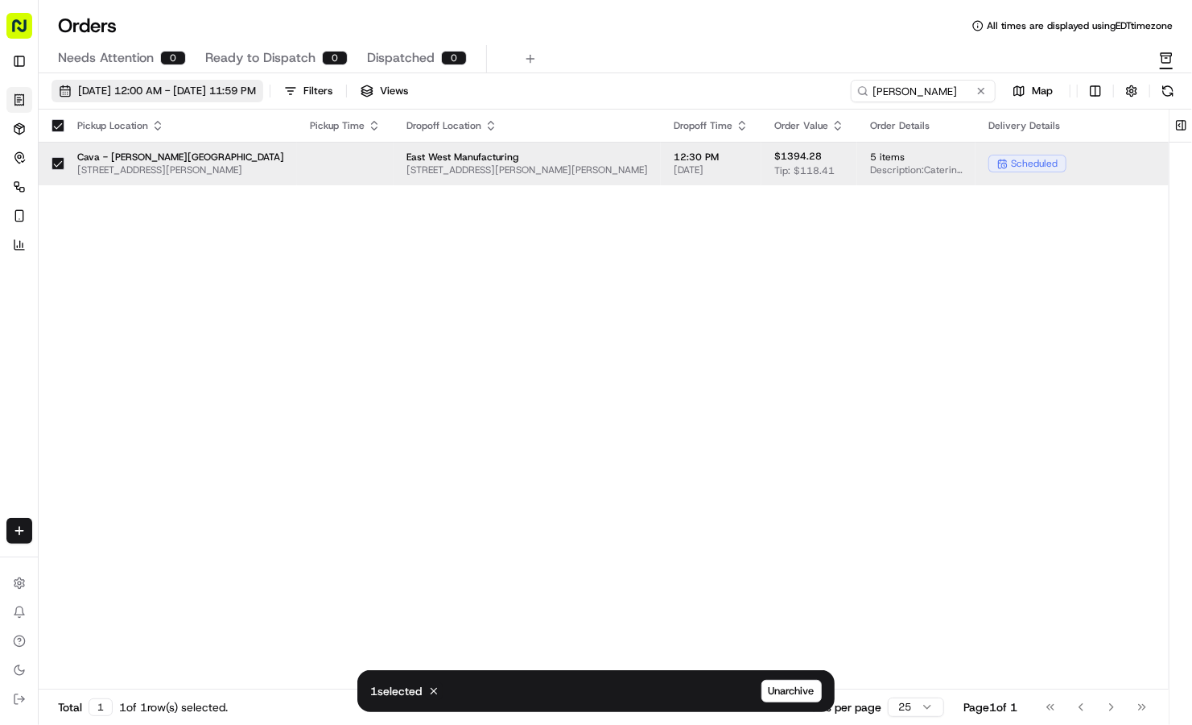
click at [206, 93] on span "07/30/2025 12:00 AM - 07/30/2025 11:59 PM" at bounding box center [167, 91] width 178 height 14
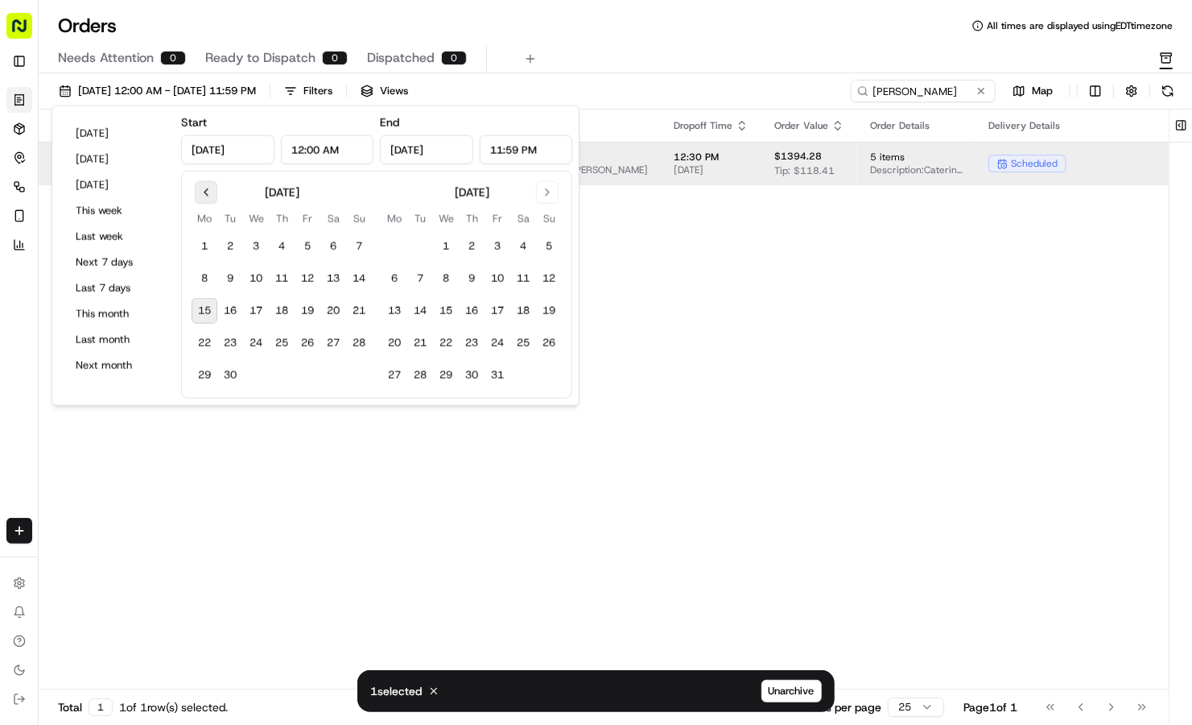
click at [197, 191] on button "Go to previous month" at bounding box center [206, 192] width 23 height 23
click at [265, 343] on button "20" at bounding box center [256, 343] width 26 height 26
type input "Aug 20, 2025"
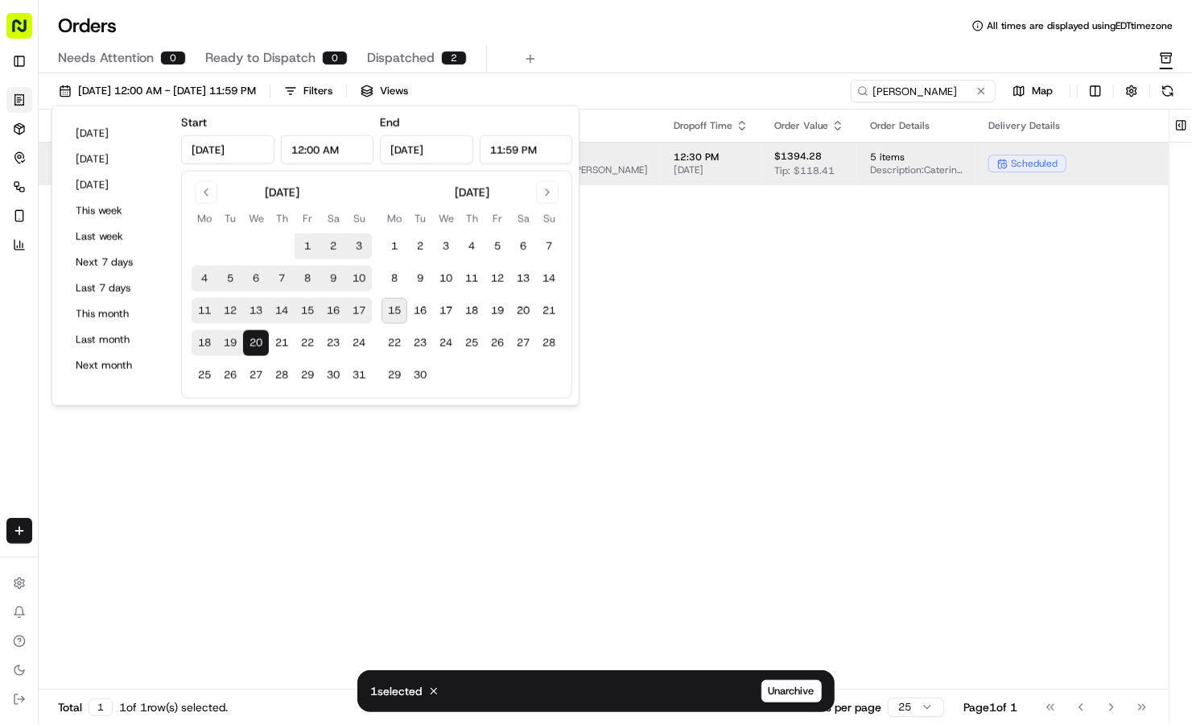
click at [648, 39] on div "Orders All times are displayed using EDT timezone Needs Attention 0 Ready to Di…" at bounding box center [616, 43] width 1154 height 60
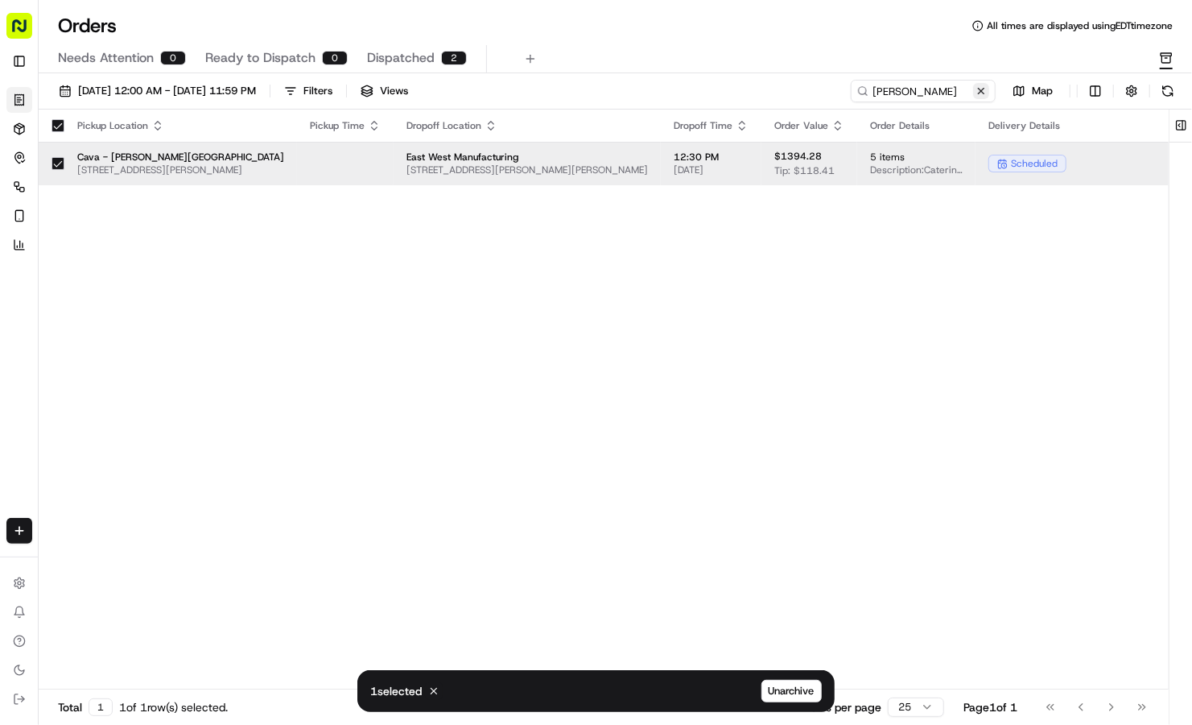
click at [986, 84] on button at bounding box center [981, 91] width 16 height 16
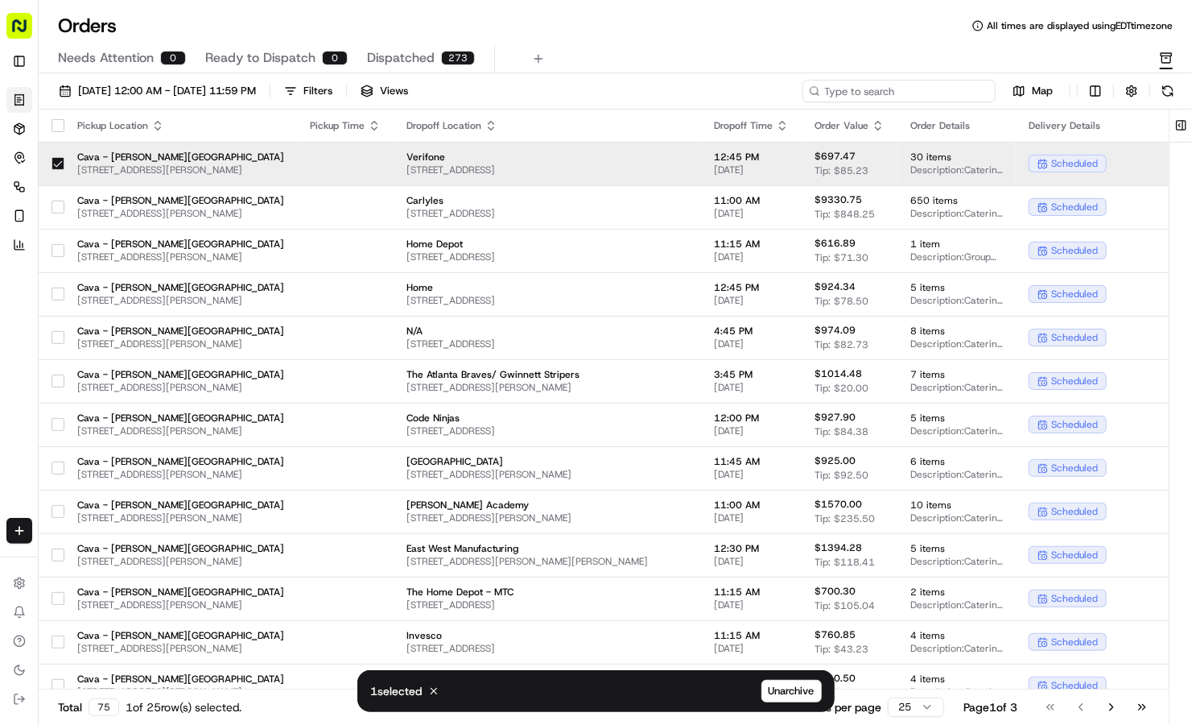
click at [948, 89] on input at bounding box center [899, 91] width 193 height 23
click at [256, 92] on span "07/30/2025 12:00 AM - 08/20/2025 11:59 PM" at bounding box center [167, 91] width 178 height 14
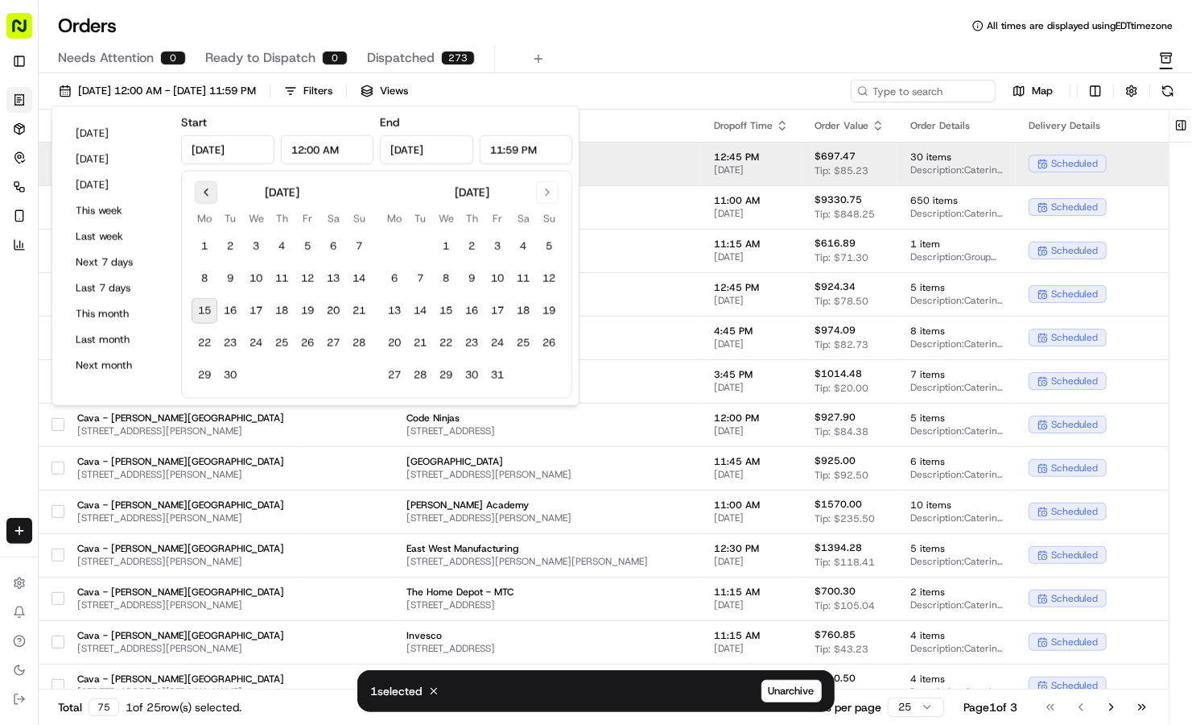
click at [206, 195] on button "Go to previous month" at bounding box center [206, 192] width 23 height 23
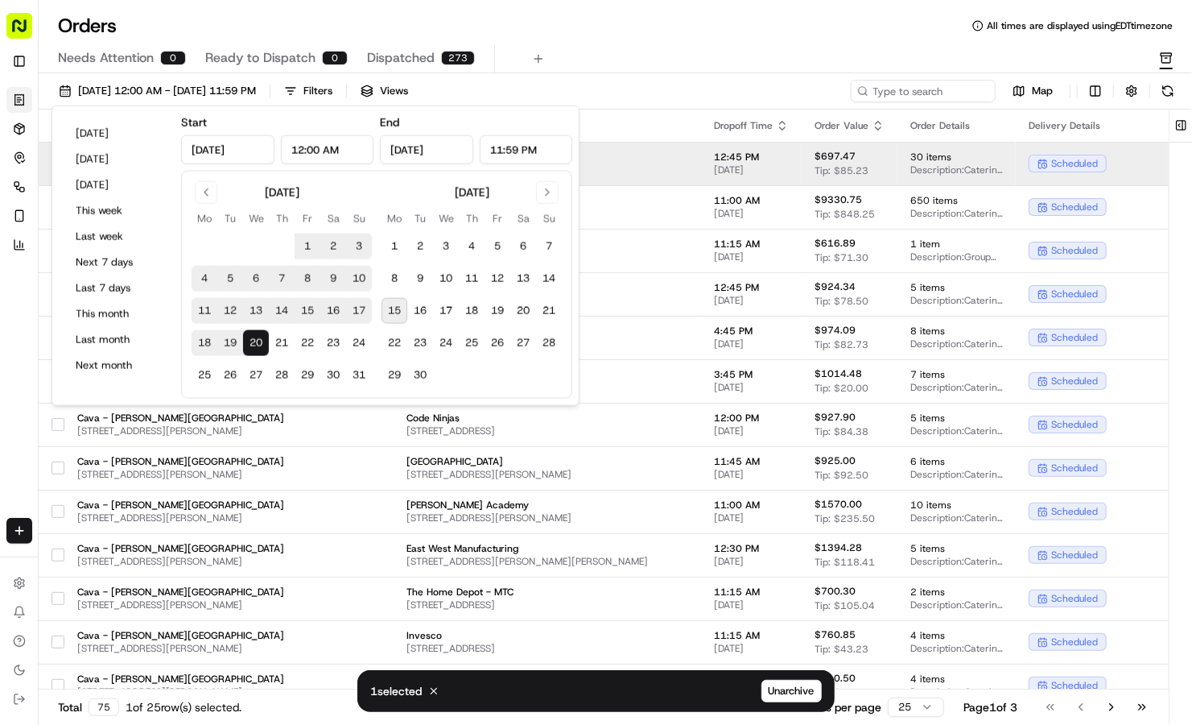
click at [262, 340] on button "20" at bounding box center [256, 343] width 26 height 26
type input "Aug 20, 2025"
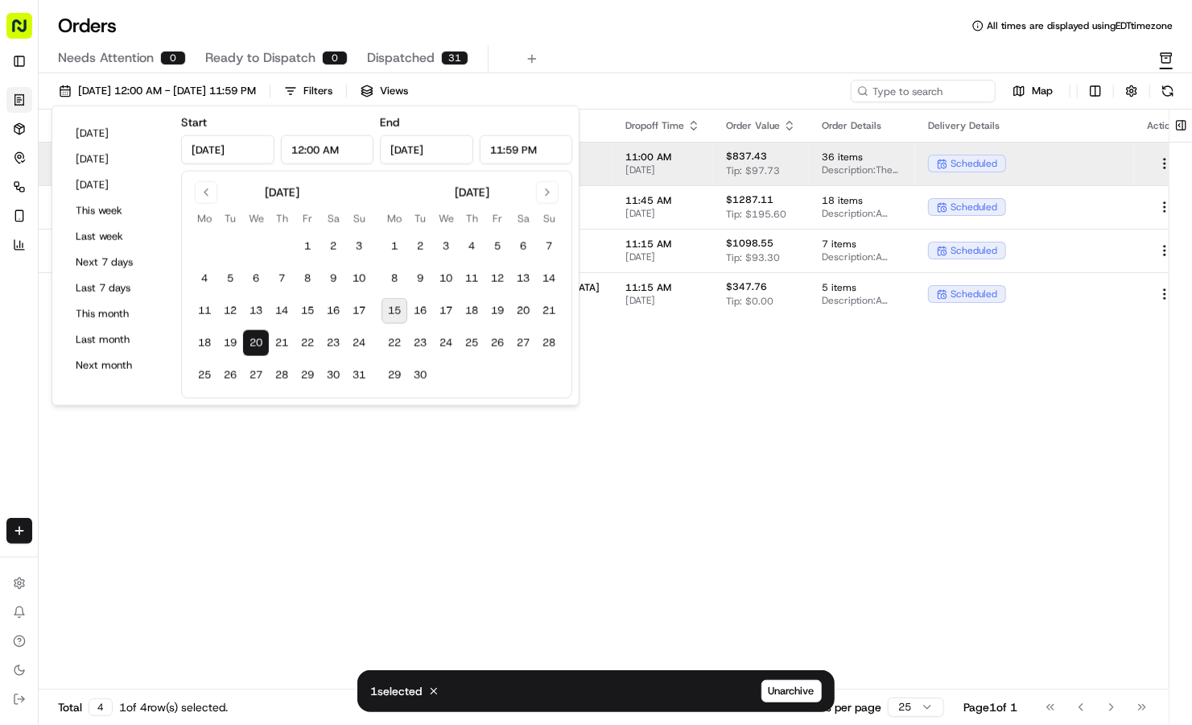
click at [593, 33] on div "Orders All times are displayed using EDT timezone" at bounding box center [616, 26] width 1154 height 26
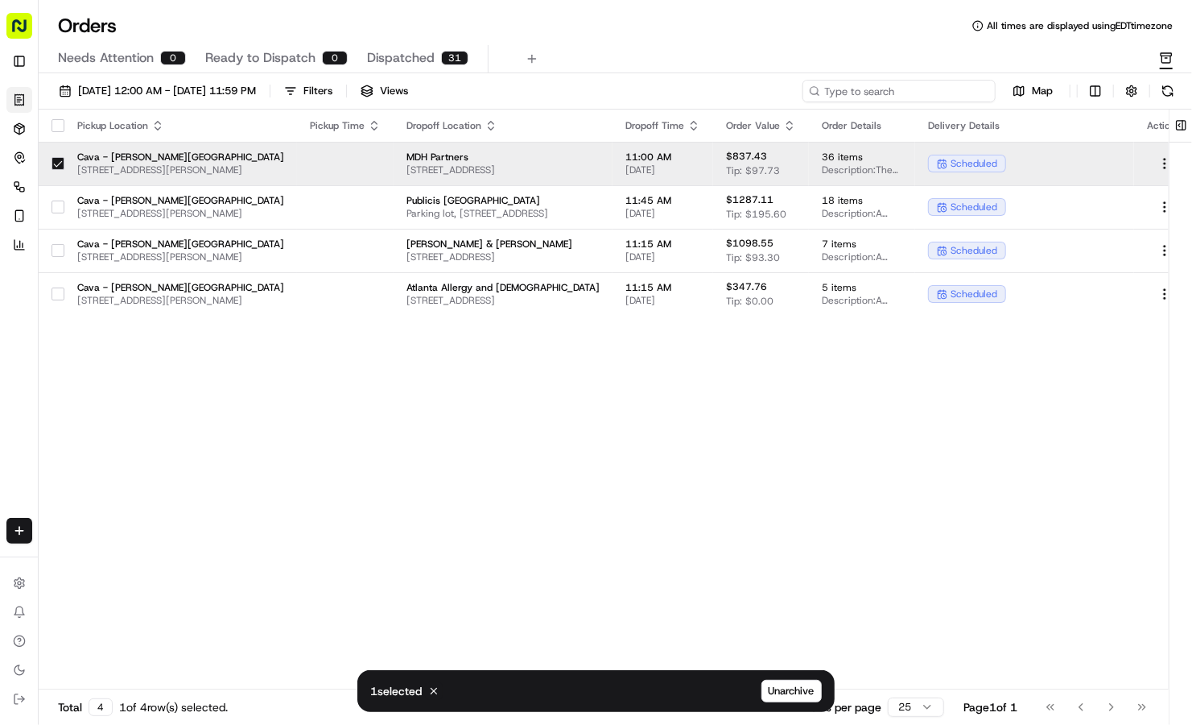
click at [913, 93] on input at bounding box center [899, 91] width 193 height 23
paste input "10192-6397774-5641485"
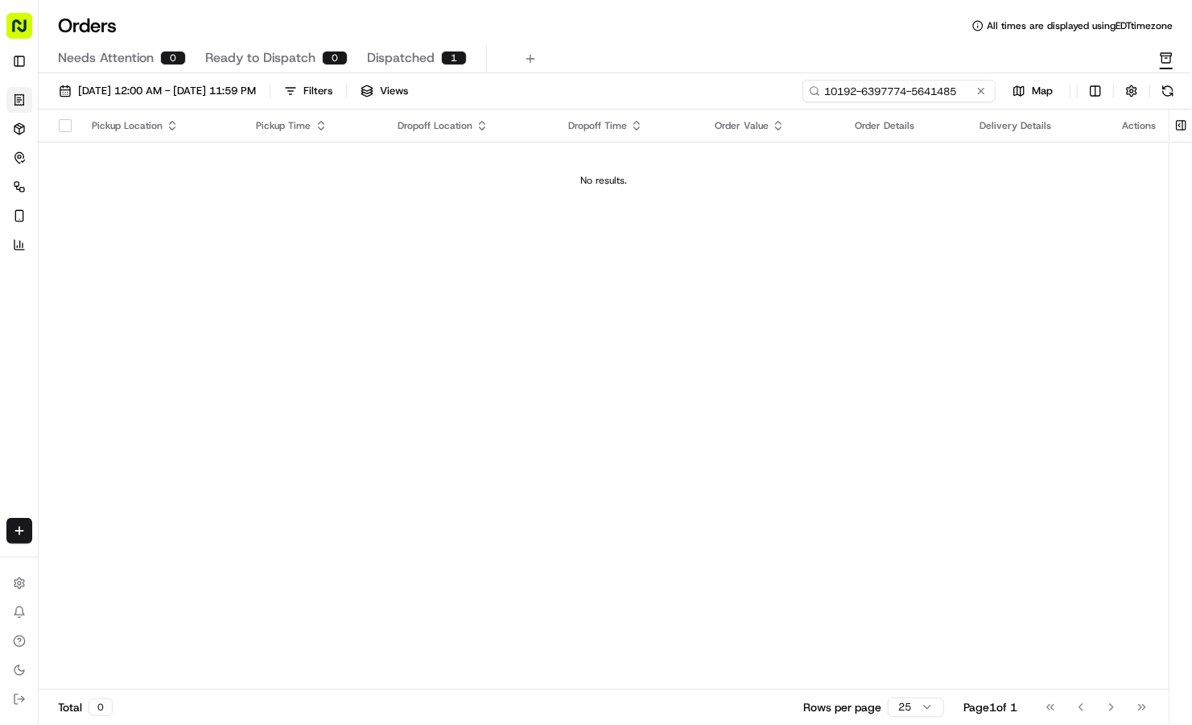
type input "10192-6397774-5641485"
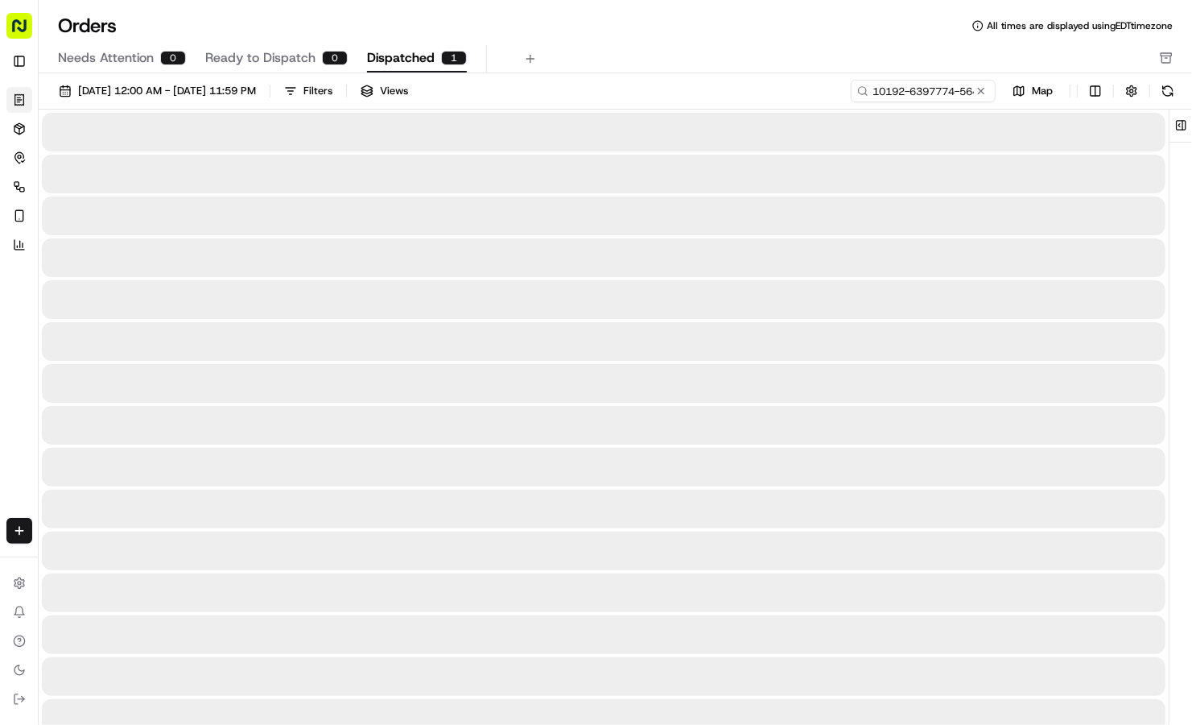
click at [422, 52] on span "Dispatched" at bounding box center [401, 57] width 68 height 19
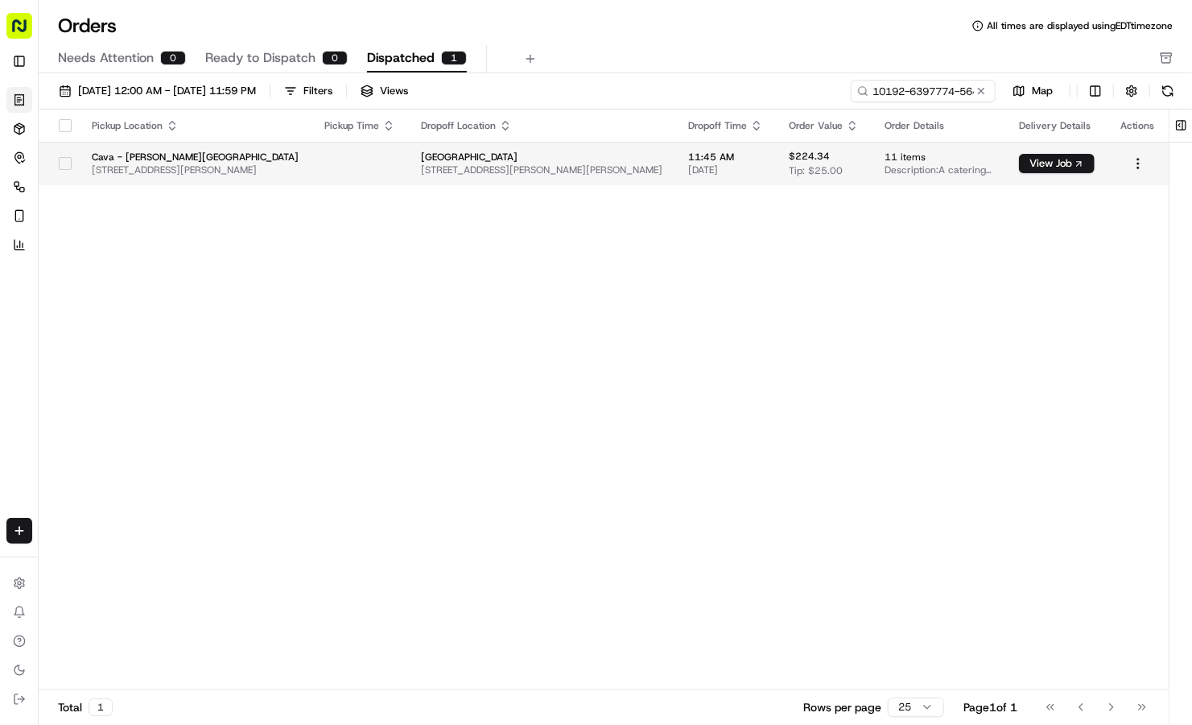
click at [843, 176] on span "Tip: $25.00" at bounding box center [816, 170] width 54 height 13
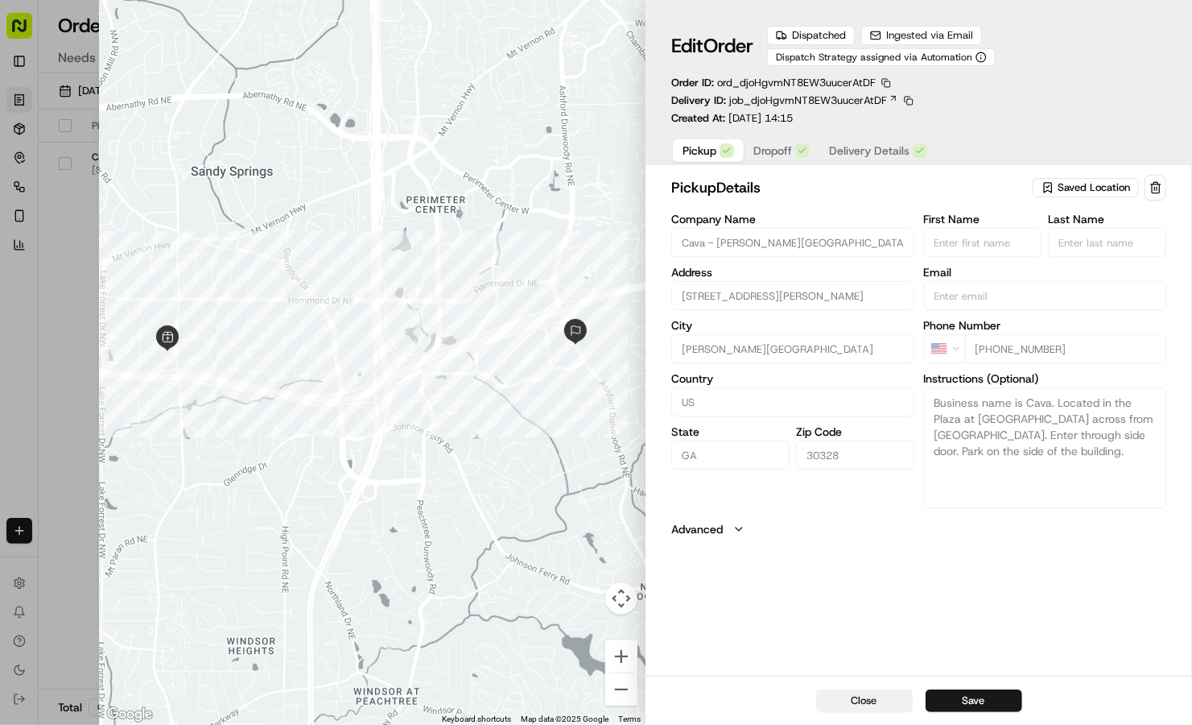
click at [875, 691] on button "Close" at bounding box center [864, 700] width 97 height 23
type input "+1"
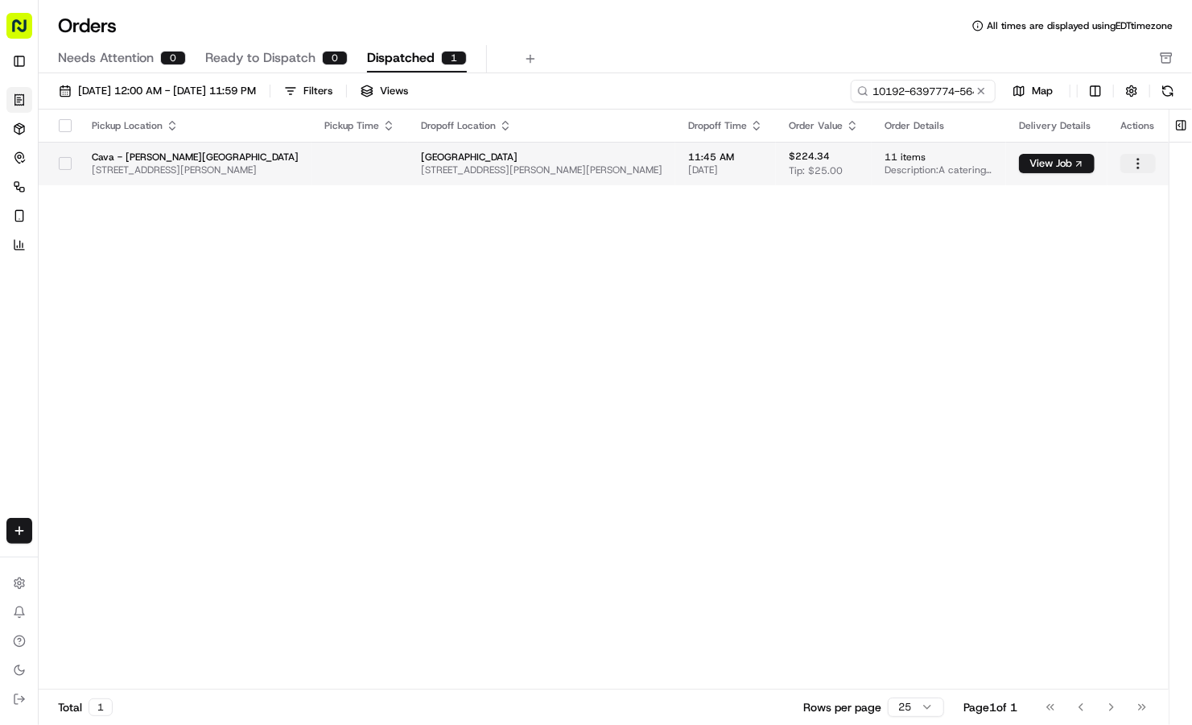
click at [1135, 172] on html "Cava - Sandy Springs sandysprings@cava.com Toggle Sidebar Orders Deliveries Con…" at bounding box center [596, 362] width 1192 height 725
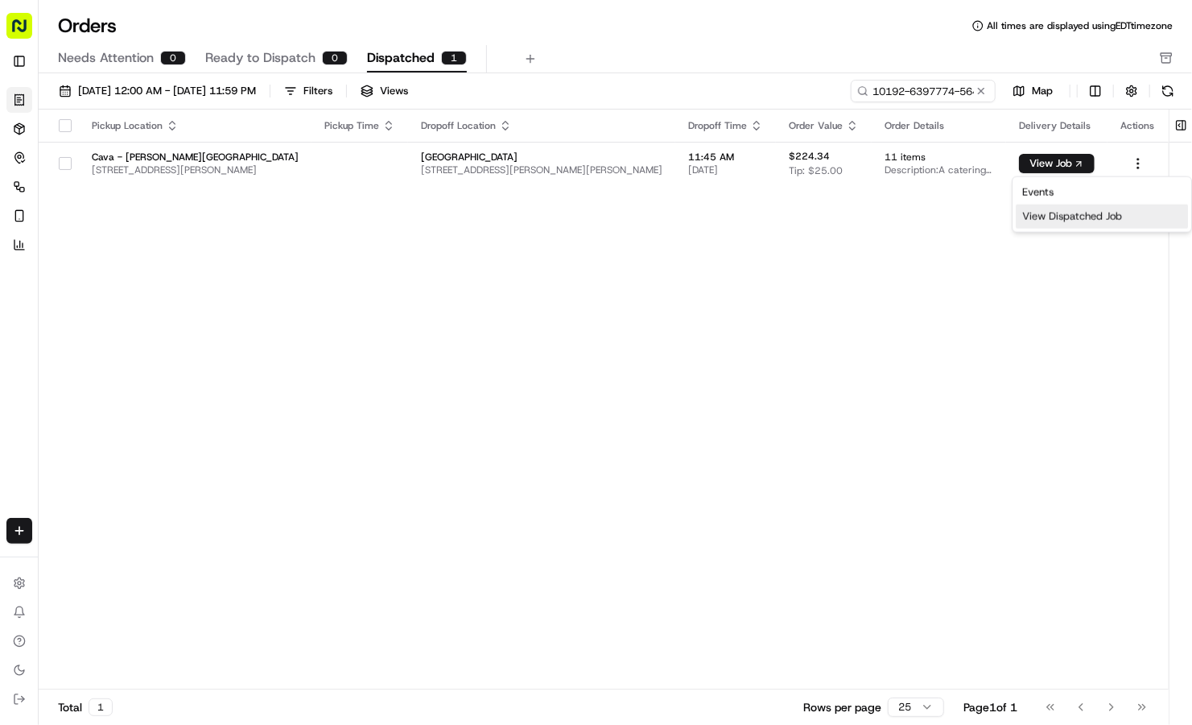
click at [1047, 223] on div "View Dispatched Job" at bounding box center [1102, 217] width 172 height 24
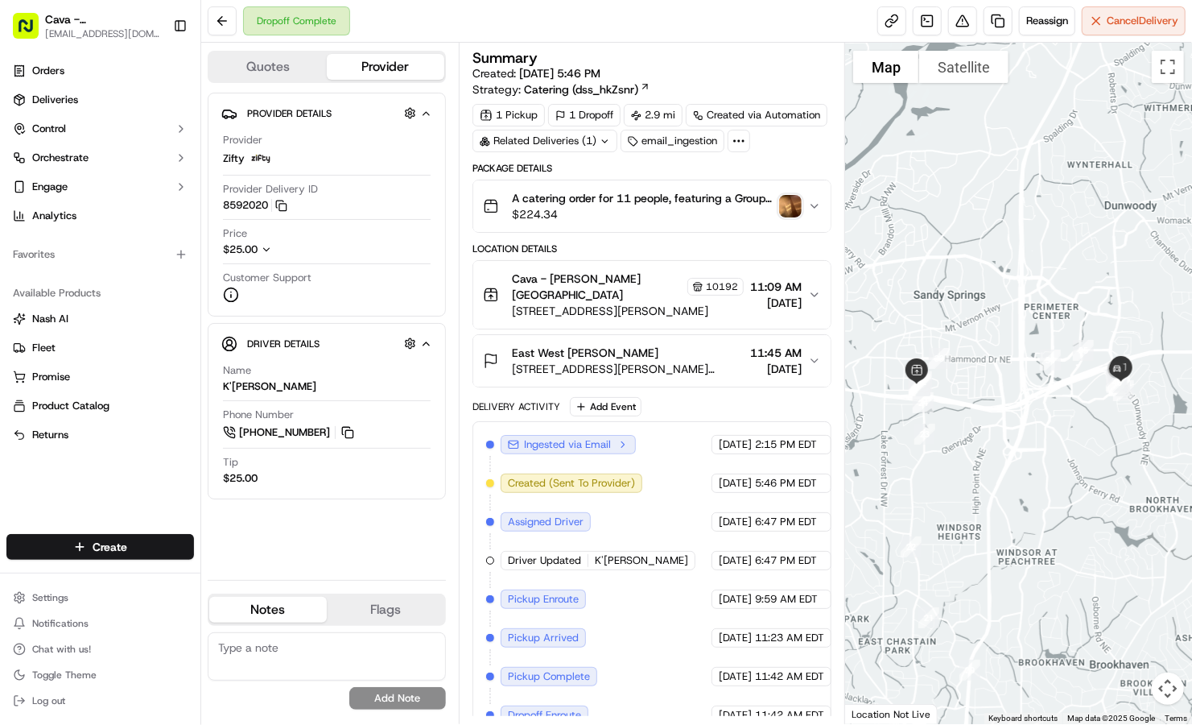
scroll to position [76, 0]
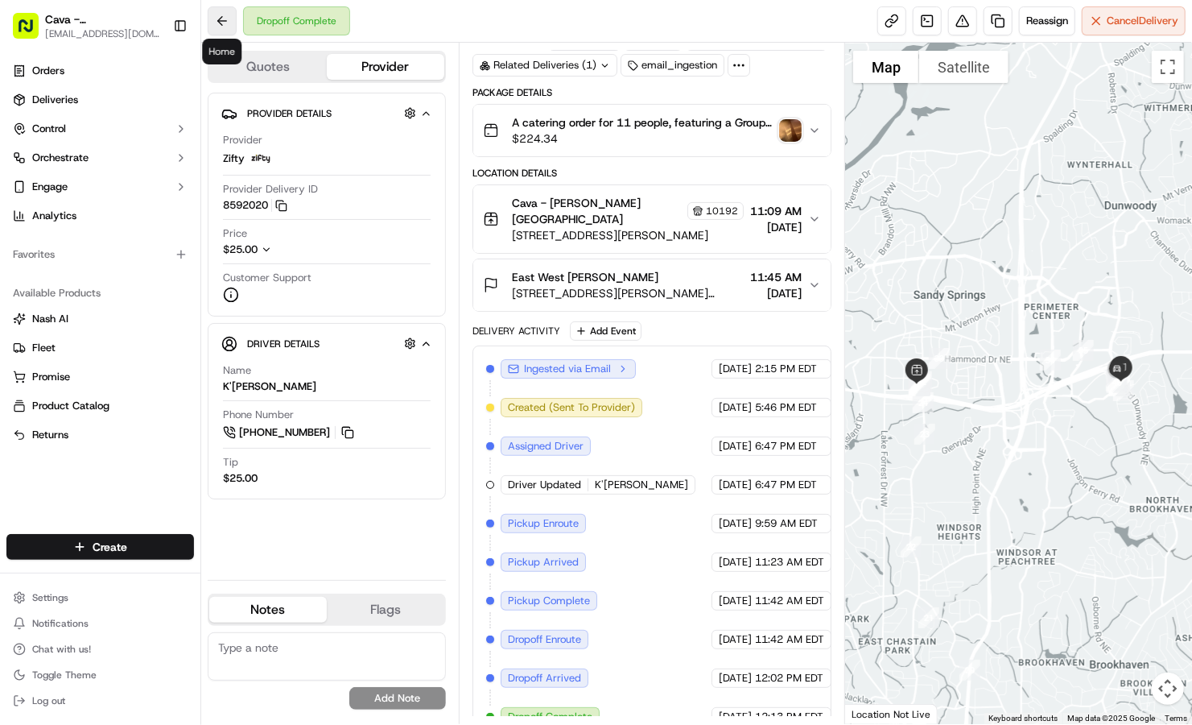
click at [217, 14] on button at bounding box center [222, 20] width 29 height 29
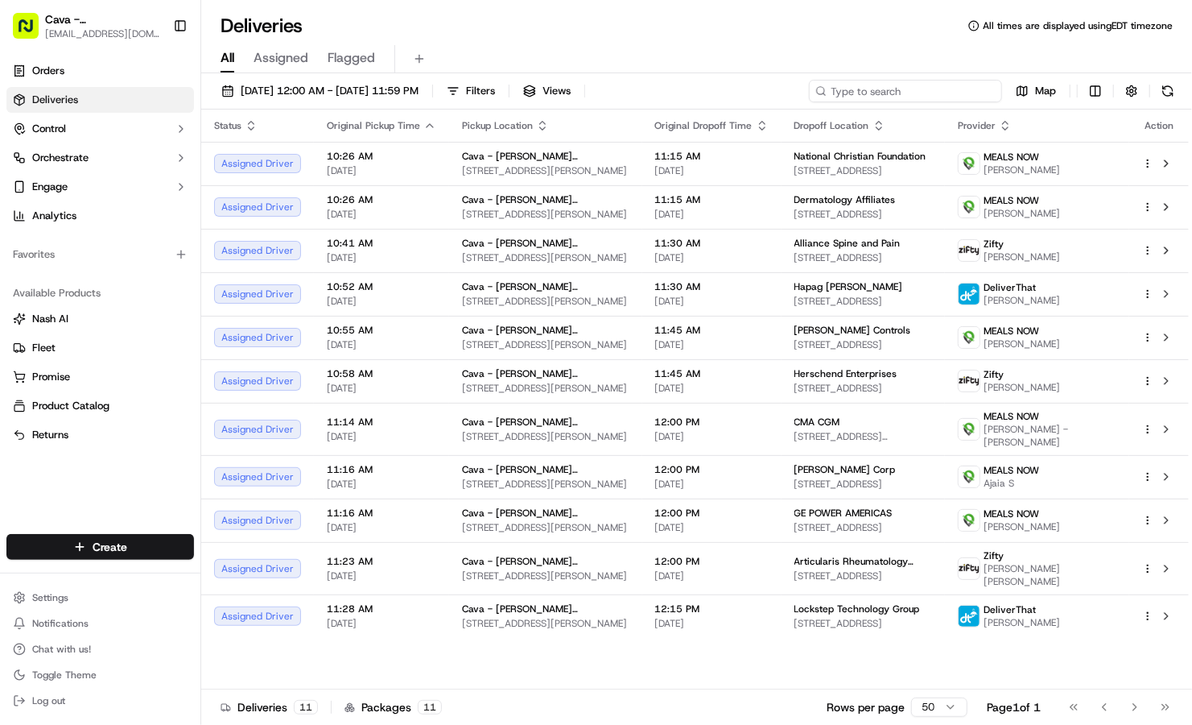
click at [943, 98] on input at bounding box center [905, 91] width 193 height 23
click at [300, 81] on button "09/15/2025 12:00 AM - 09/15/2025 11:59 PM" at bounding box center [320, 91] width 212 height 23
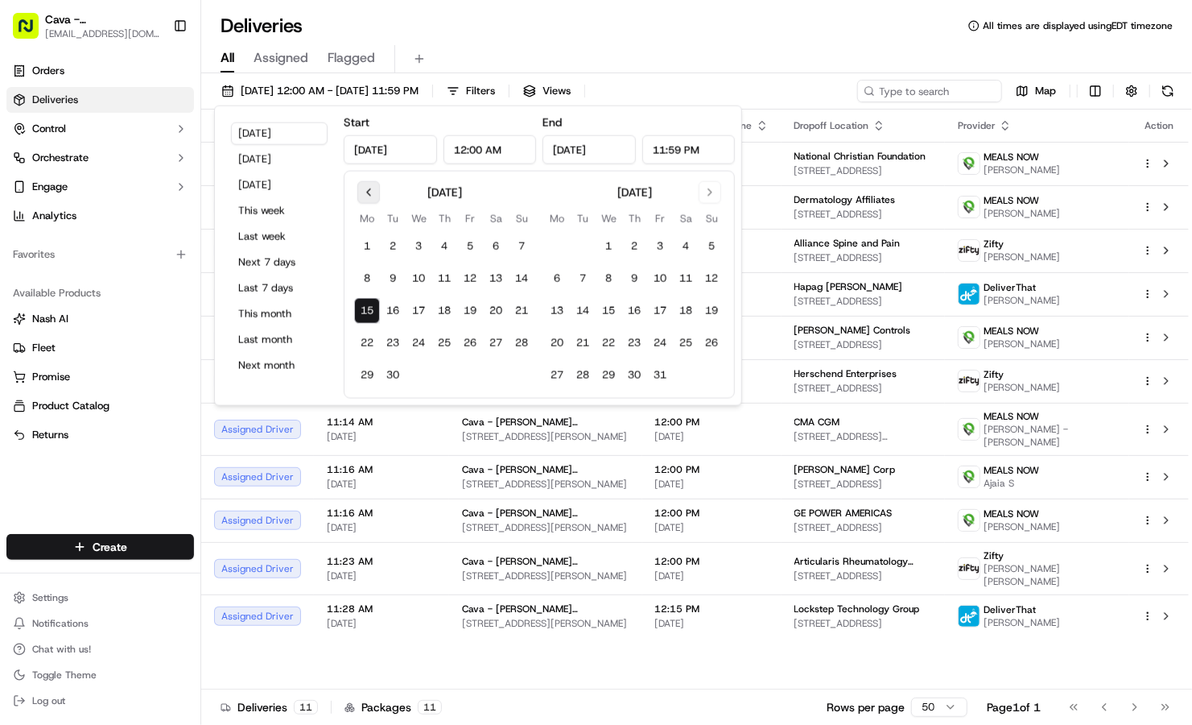
click at [374, 189] on button "Go to previous month" at bounding box center [368, 192] width 23 height 23
click at [363, 314] on button "11" at bounding box center [367, 311] width 26 height 26
type input "Aug 11, 2025"
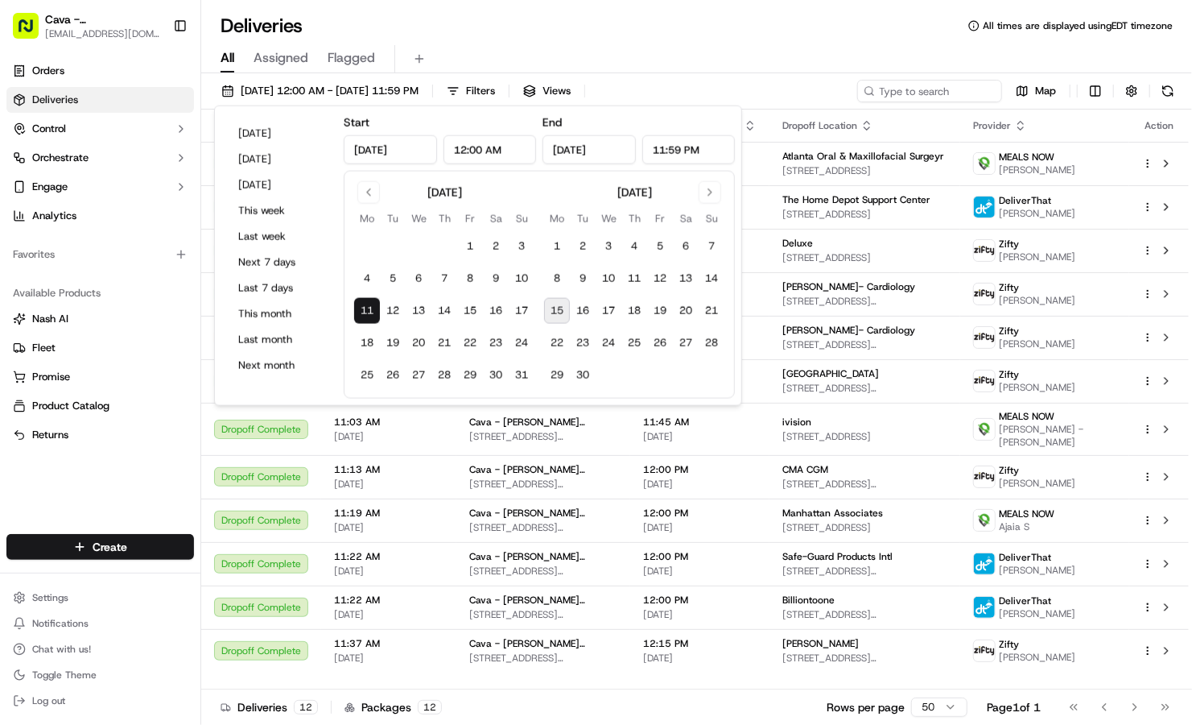
click at [606, 22] on div "Deliveries All times are displayed using EDT timezone" at bounding box center [696, 26] width 991 height 26
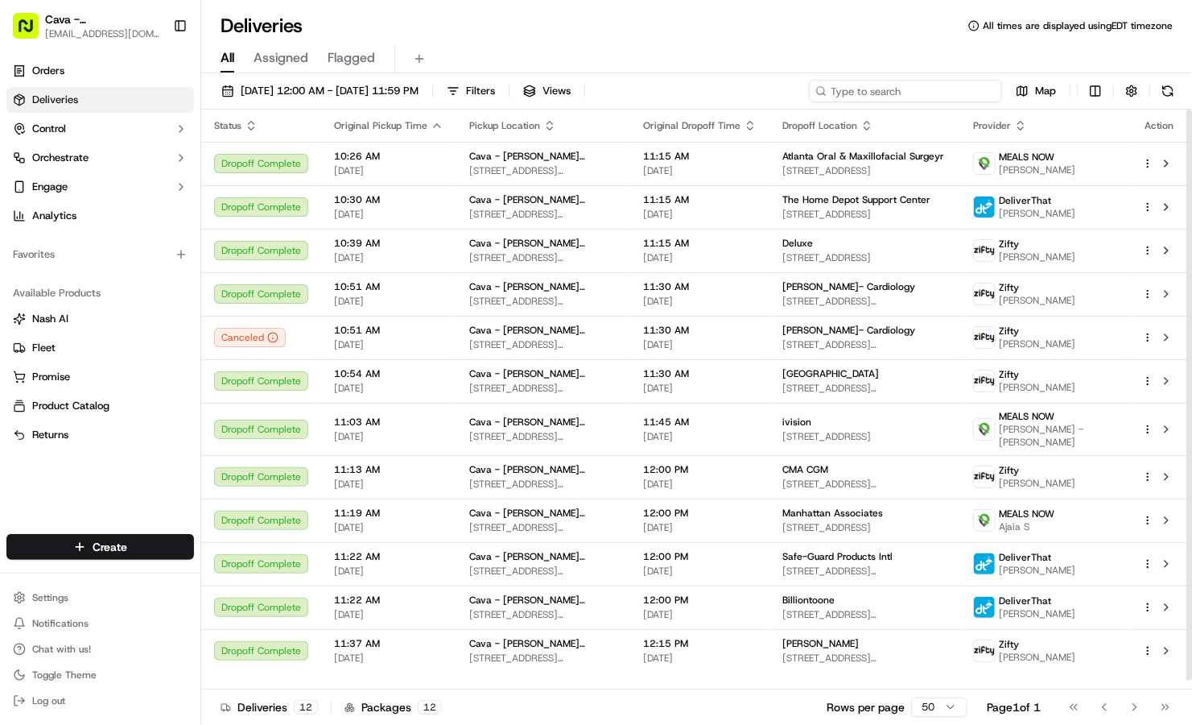
click at [937, 90] on input at bounding box center [905, 91] width 193 height 23
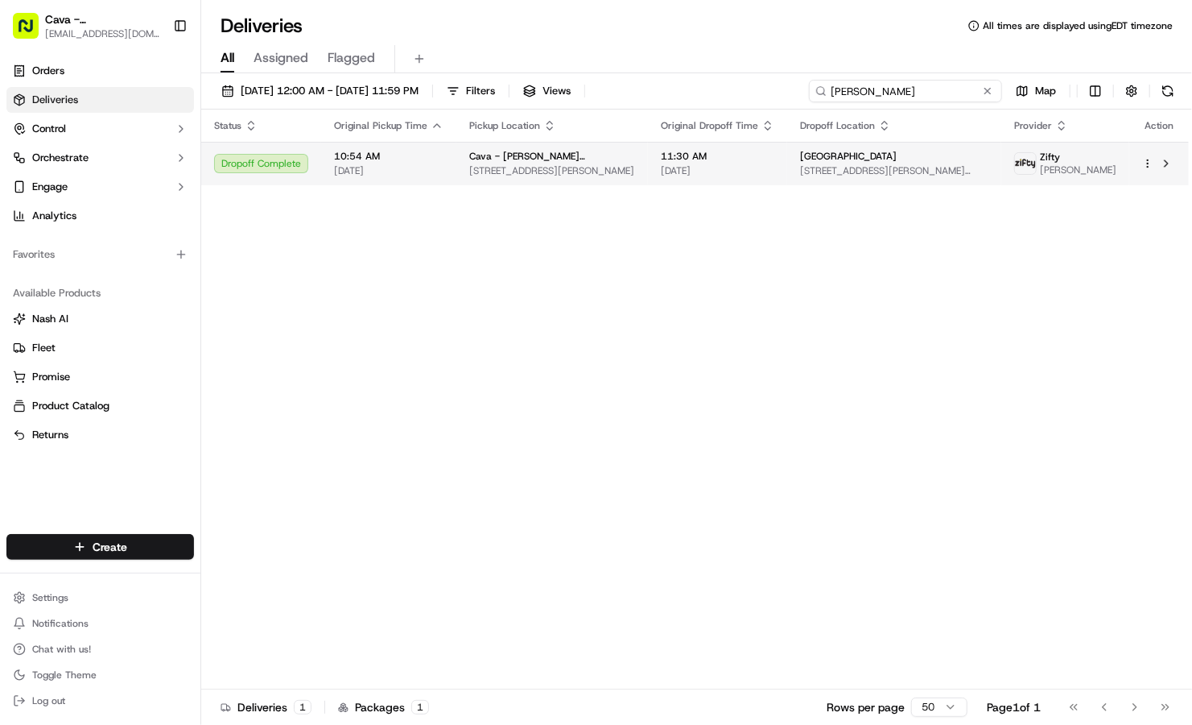
type input "MELISSA"
click at [1143, 167] on html "Cava - Sandy Springs sandysprings@cava.com Toggle Sidebar Orders Deliveries Con…" at bounding box center [596, 362] width 1192 height 725
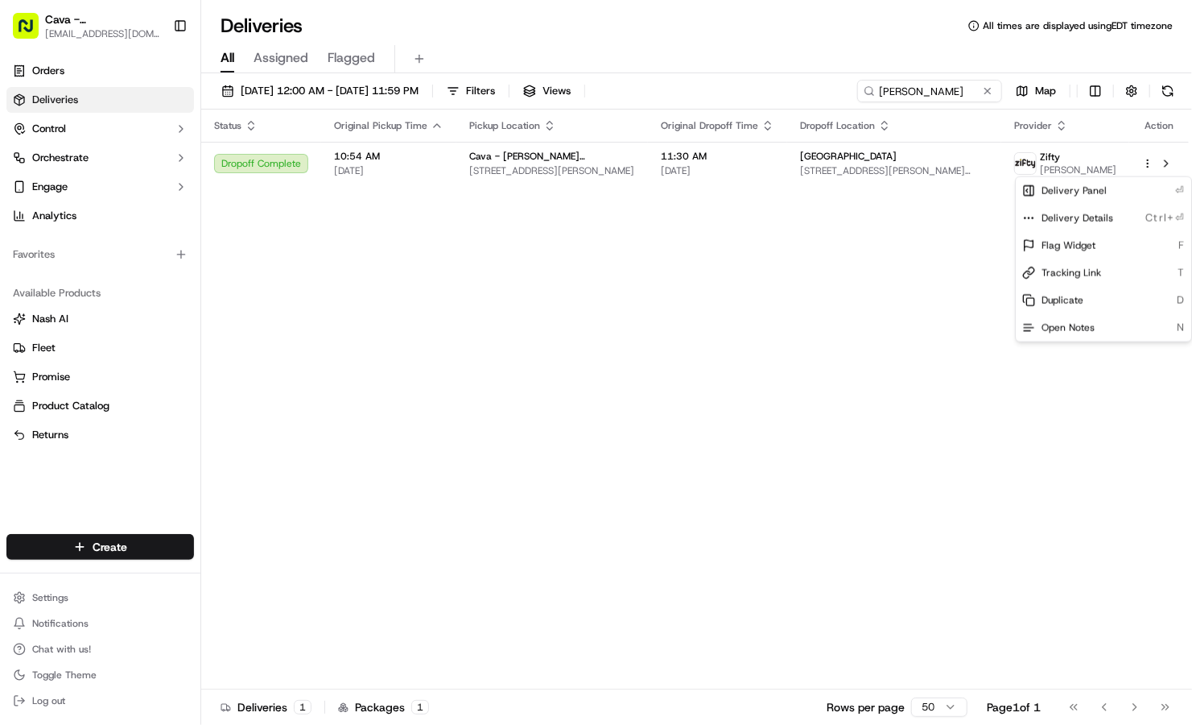
click at [176, 23] on html "Cava - Sandy Springs sandysprings@cava.com Toggle Sidebar Orders Deliveries Con…" at bounding box center [596, 362] width 1192 height 725
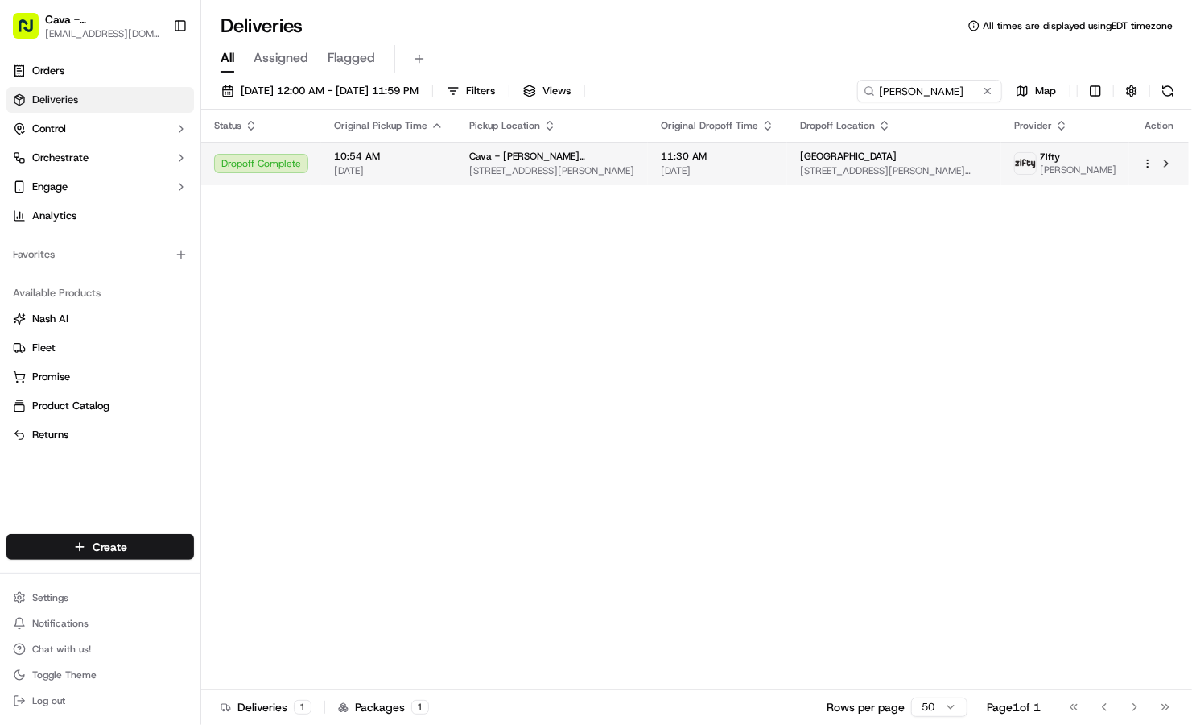
click at [882, 177] on span "[STREET_ADDRESS][PERSON_NAME][PERSON_NAME]" at bounding box center [894, 170] width 188 height 13
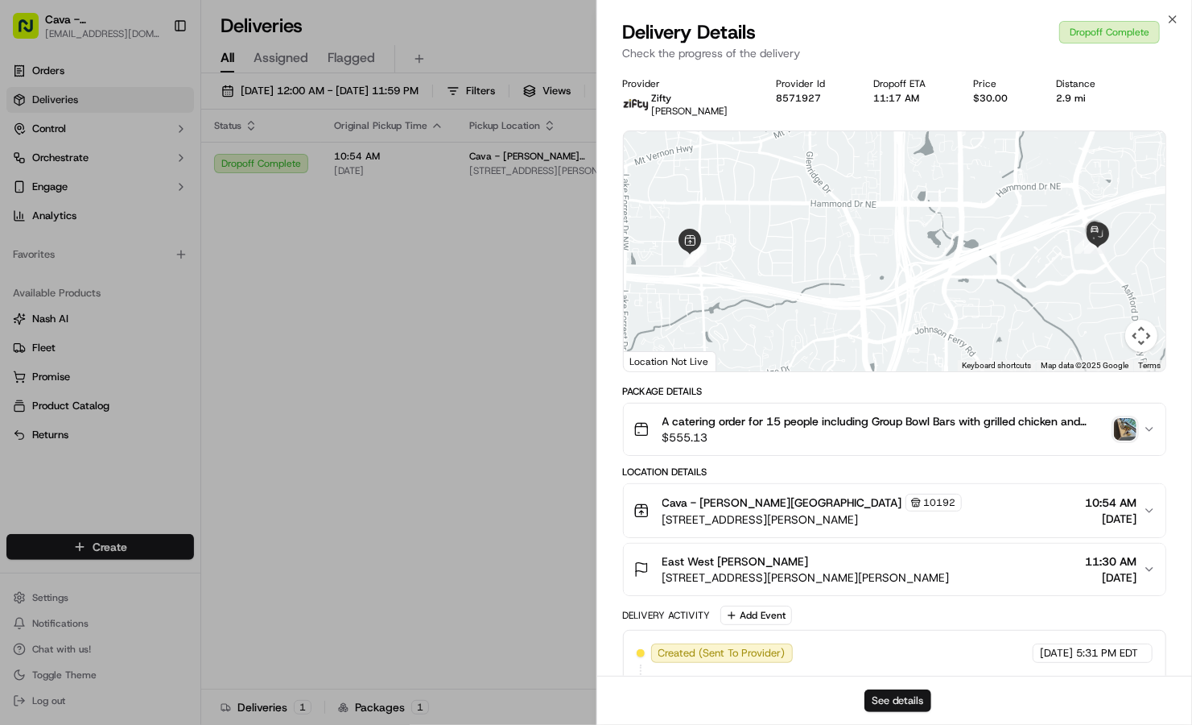
click at [886, 697] on button "See details" at bounding box center [898, 700] width 67 height 23
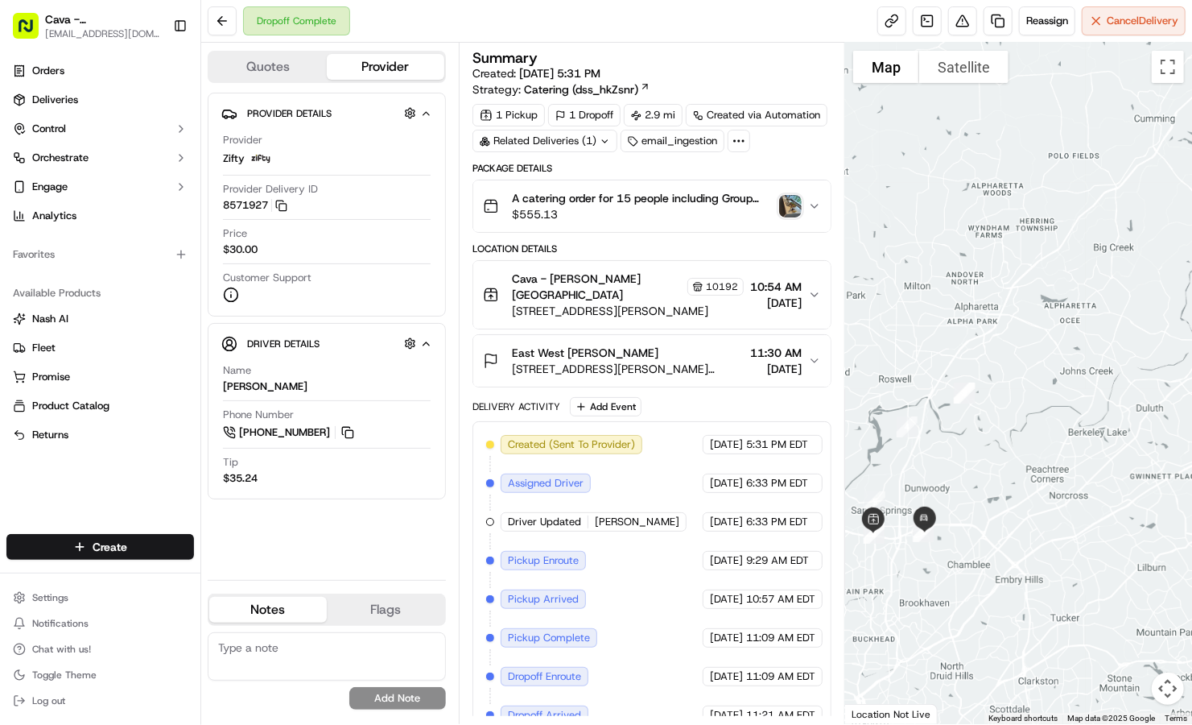
scroll to position [38, 0]
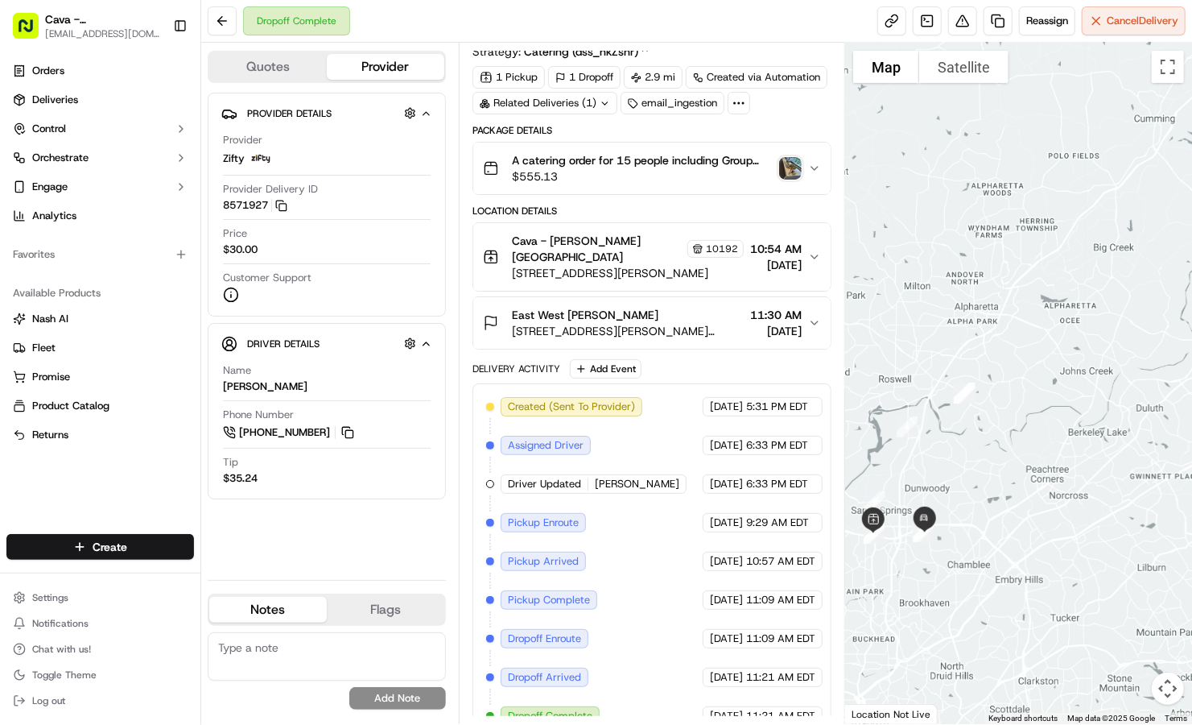
drag, startPoint x: 987, startPoint y: 21, endPoint x: 466, endPoint y: 130, distance: 532.3
click at [466, 130] on div "Summary Created: [DATE] 5:31 PM Strategy: Catering (dss_hkZsnr) 1 Pickup 1 Drop…" at bounding box center [652, 383] width 386 height 681
drag, startPoint x: 466, startPoint y: 130, endPoint x: 460, endPoint y: 179, distance: 48.7
click at [460, 179] on div "Summary Created: [DATE] 5:31 PM Strategy: Catering (dss_hkZsnr) 1 Pickup 1 Drop…" at bounding box center [652, 383] width 386 height 681
